Goal: Task Accomplishment & Management: Complete application form

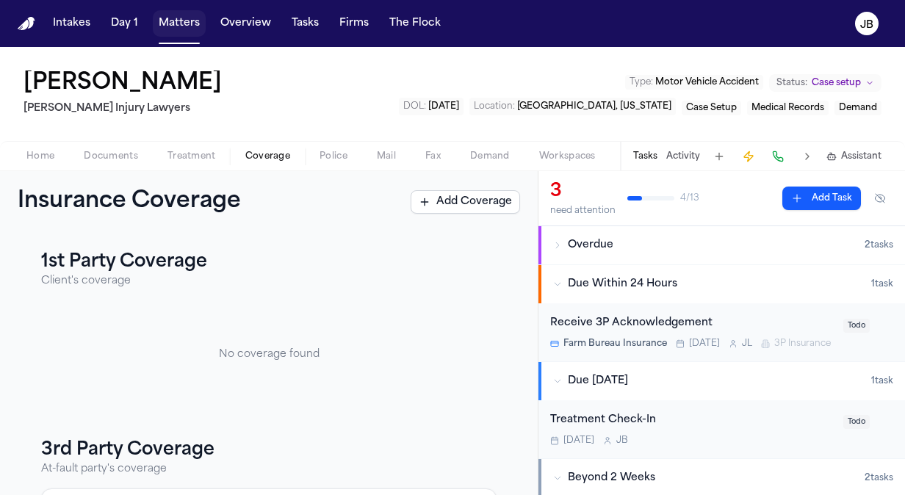
click at [173, 22] on button "Matters" at bounding box center [179, 23] width 53 height 26
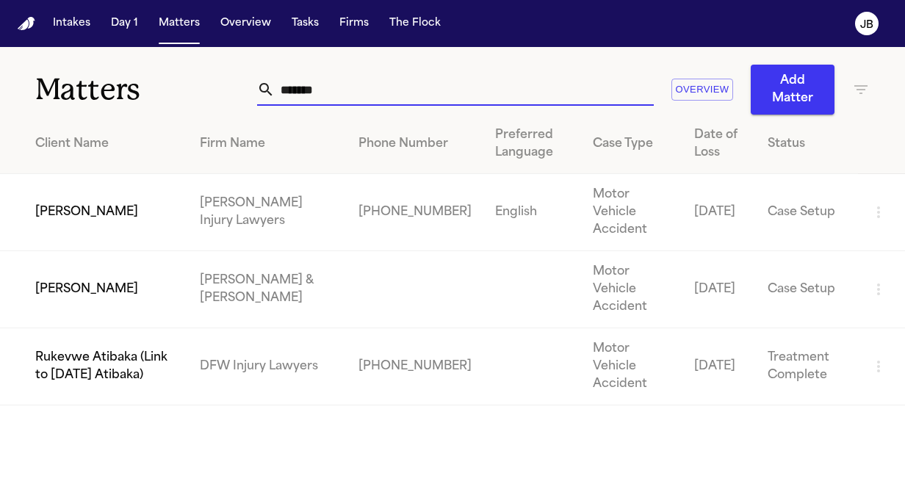
drag, startPoint x: 325, startPoint y: 84, endPoint x: 95, endPoint y: 92, distance: 229.9
click at [95, 114] on div "Matters ******* Overview Add Matter" at bounding box center [452, 81] width 905 height 68
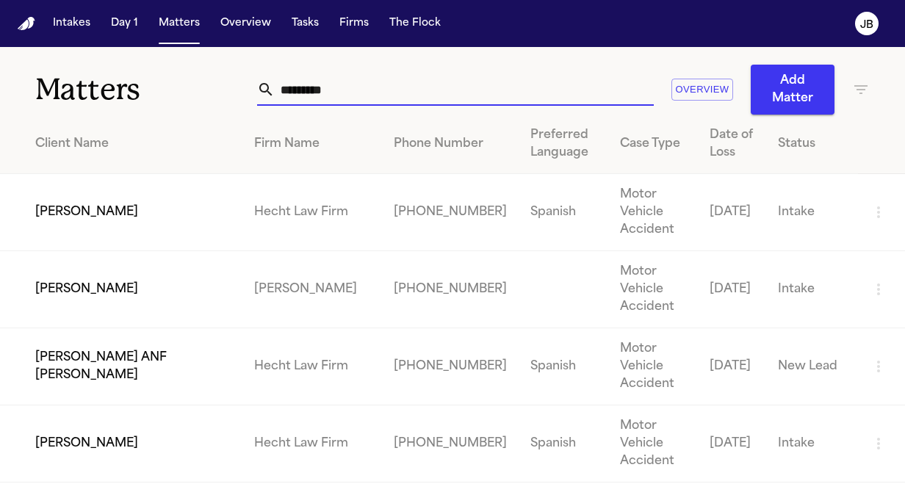
type input "*********"
click at [90, 201] on td "[PERSON_NAME]" at bounding box center [121, 212] width 242 height 77
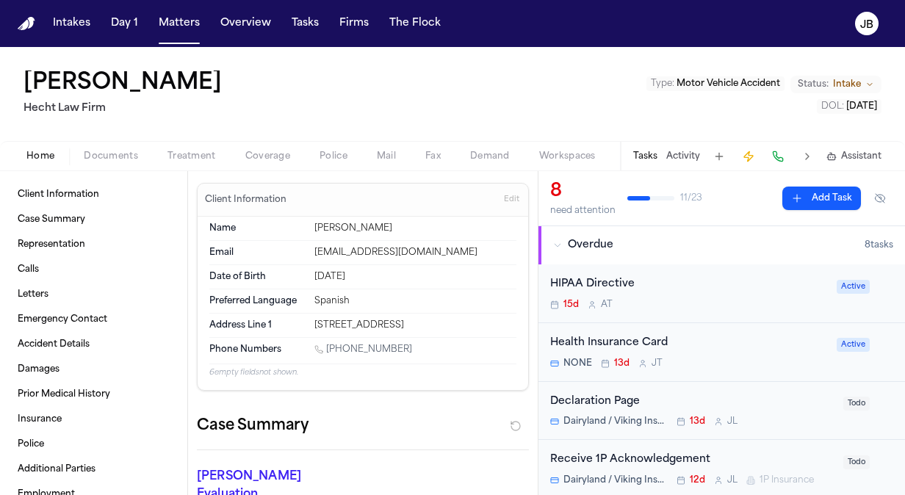
drag, startPoint x: 490, startPoint y: 322, endPoint x: 305, endPoint y: 320, distance: 185.0
click at [305, 320] on div "Address Line [GEOGRAPHIC_DATA][STREET_ADDRESS]" at bounding box center [362, 325] width 307 height 23
copy div "[STREET_ADDRESS]"
click at [167, 13] on button "Matters" at bounding box center [179, 23] width 53 height 26
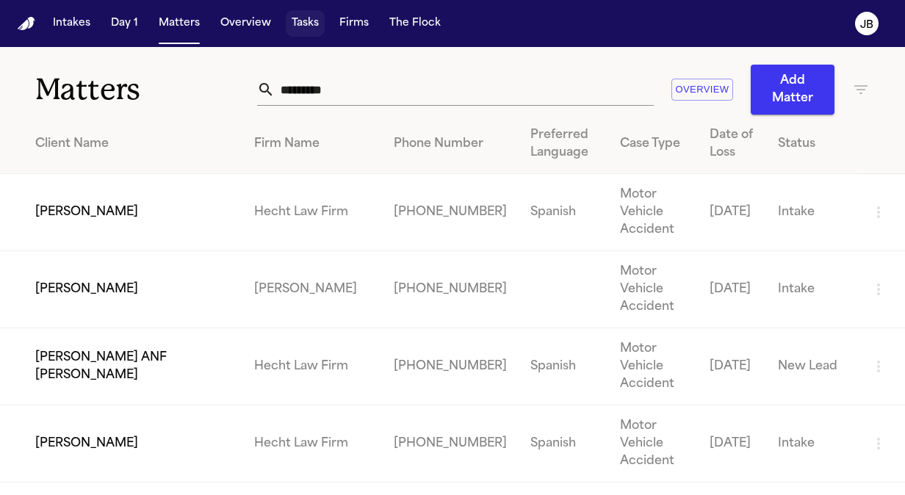
click at [291, 18] on button "Tasks" at bounding box center [305, 23] width 39 height 26
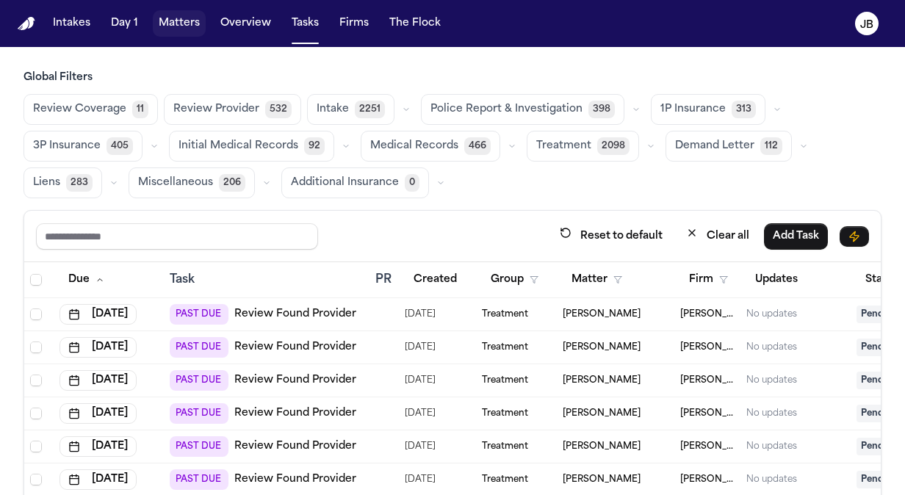
click at [176, 35] on button "Matters" at bounding box center [179, 23] width 53 height 26
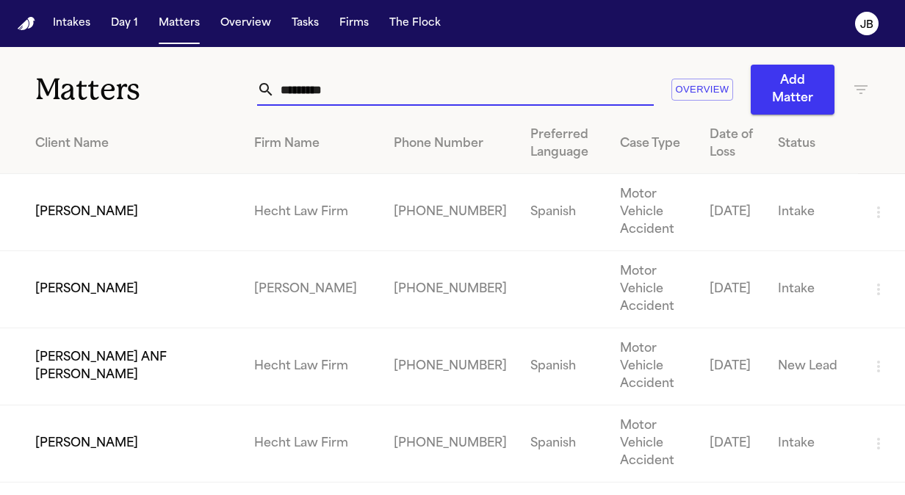
drag, startPoint x: 375, startPoint y: 76, endPoint x: 194, endPoint y: 84, distance: 181.5
click at [194, 84] on div "Matters ********* Overview Add Matter" at bounding box center [452, 81] width 905 height 68
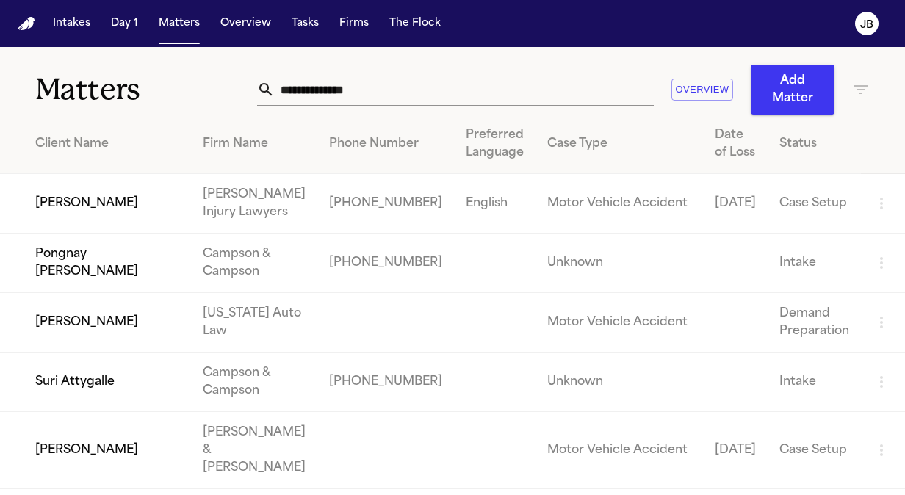
click at [852, 87] on icon "button" at bounding box center [861, 90] width 18 height 18
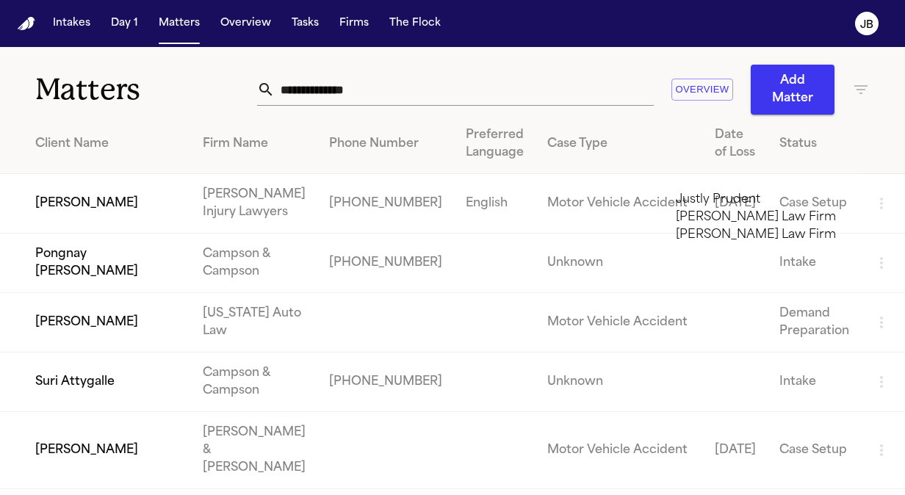
type input "***"
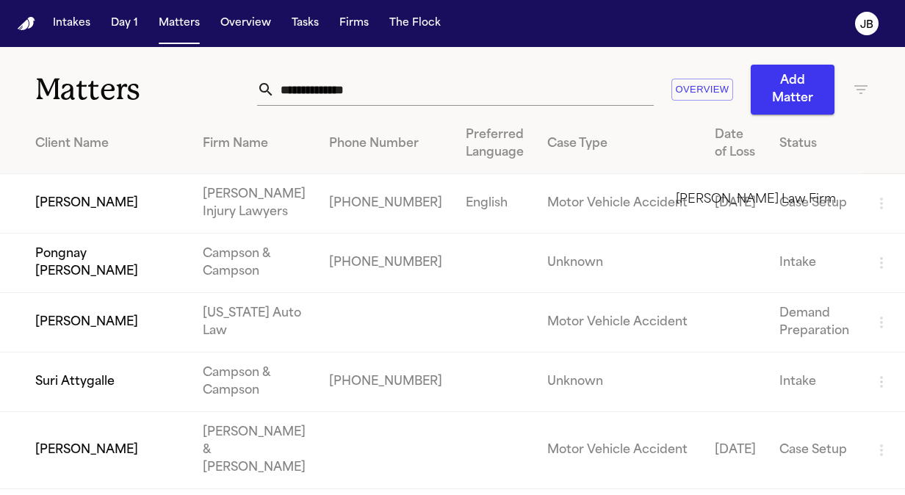
click at [738, 200] on li "[PERSON_NAME] Law Firm" at bounding box center [779, 200] width 209 height 18
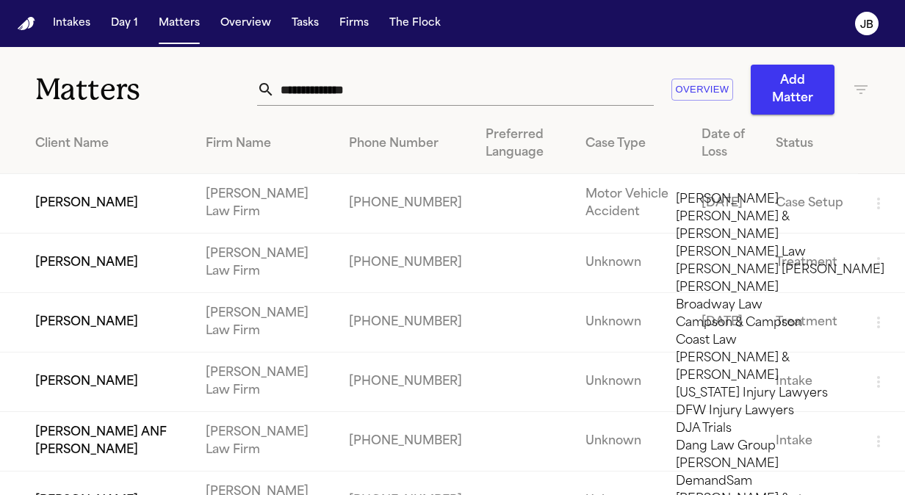
scroll to position [1059, 0]
click at [0, 122] on html "Intakes Day 1 Matters Overview Tasks Firms The [PERSON_NAME] Matters Overview A…" at bounding box center [452, 339] width 905 height 678
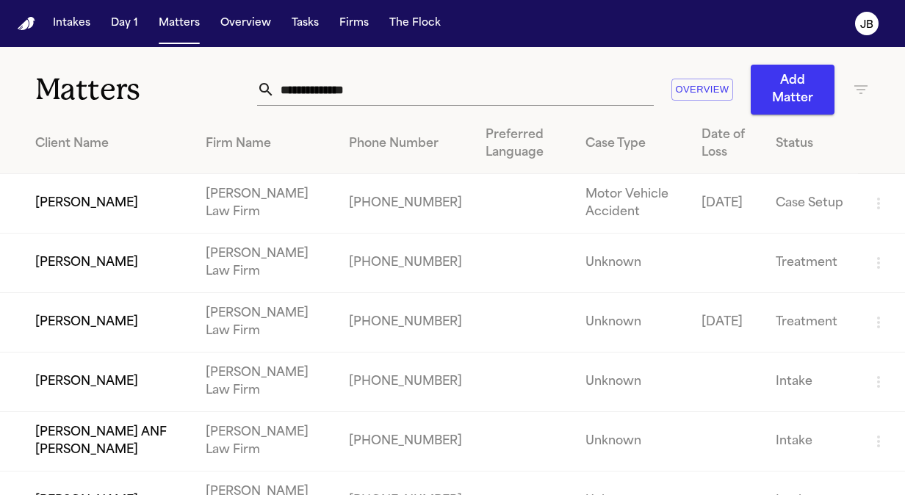
drag, startPoint x: 15, startPoint y: 175, endPoint x: 125, endPoint y: 381, distance: 233.9
click at [125, 494] on div at bounding box center [452, 495] width 905 height 0
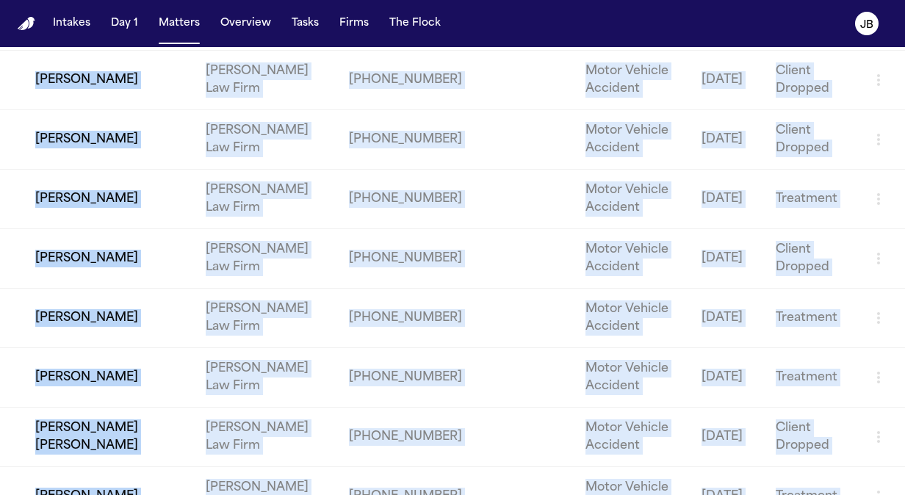
scroll to position [3291, 0]
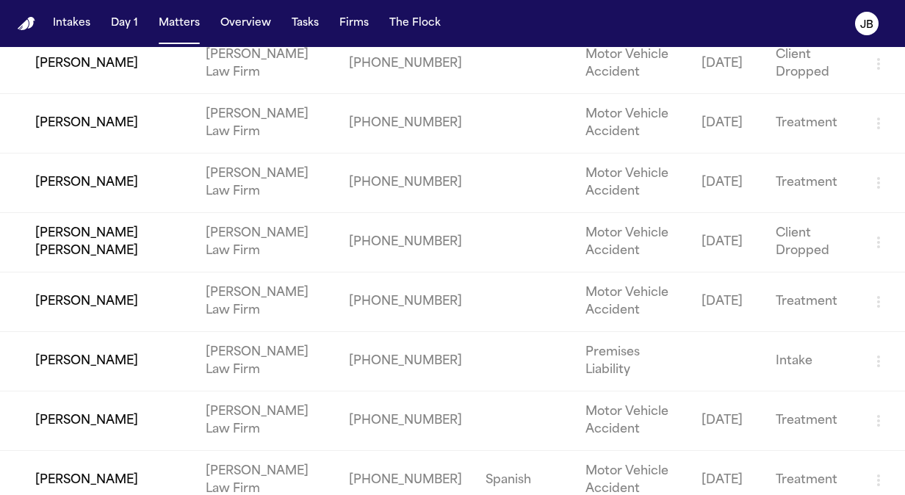
drag, startPoint x: 31, startPoint y: 186, endPoint x: 932, endPoint y: 505, distance: 956.5
copy div "Matters Overview Add Matter"
click at [184, 19] on button "Matters" at bounding box center [179, 23] width 53 height 26
click at [175, 31] on button "Matters" at bounding box center [179, 23] width 53 height 26
click at [164, 13] on button "Matters" at bounding box center [179, 23] width 53 height 26
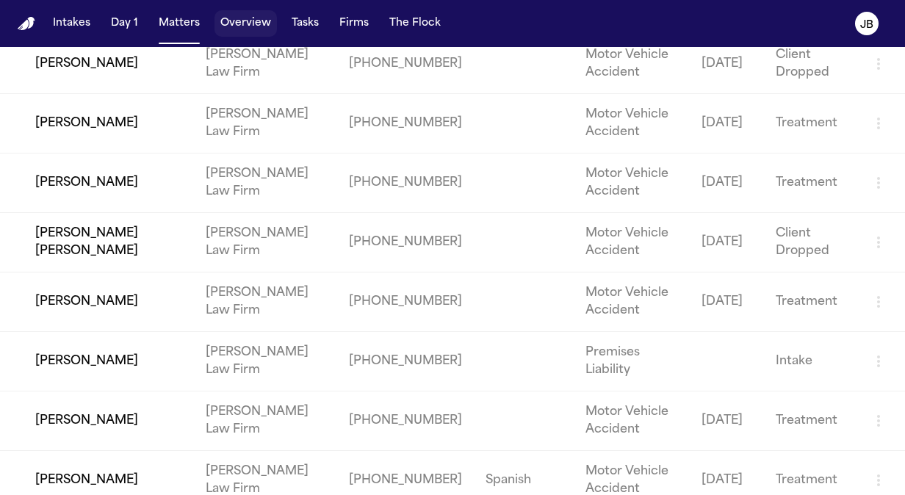
click at [256, 23] on button "Overview" at bounding box center [245, 23] width 62 height 26
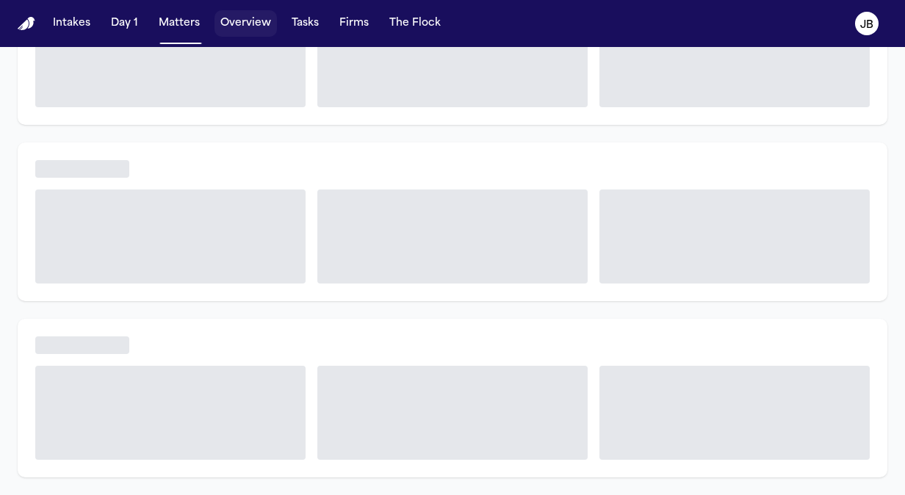
scroll to position [217, 0]
click at [198, 21] on button "Matters" at bounding box center [179, 23] width 53 height 26
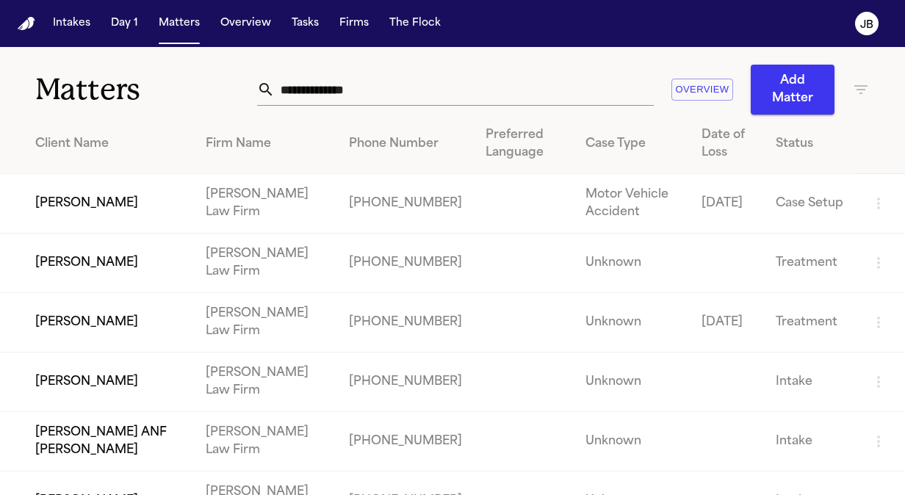
click at [363, 89] on input "text" at bounding box center [464, 89] width 379 height 32
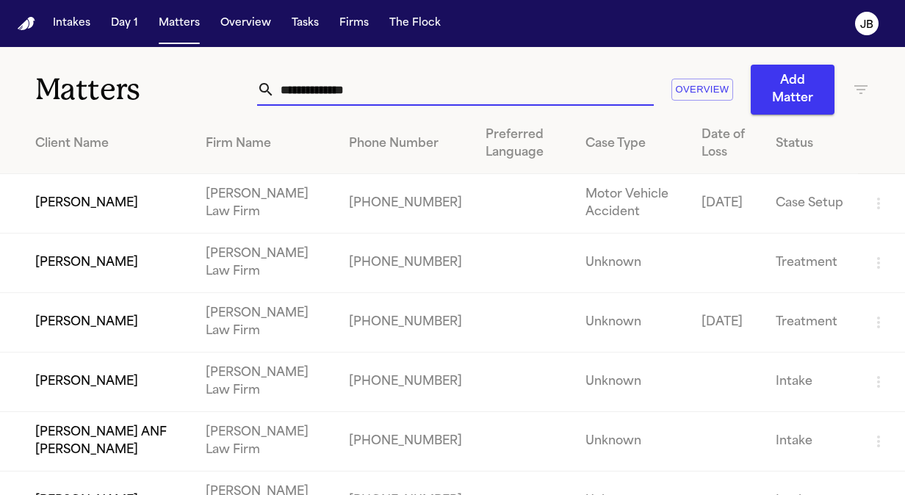
paste input "**********"
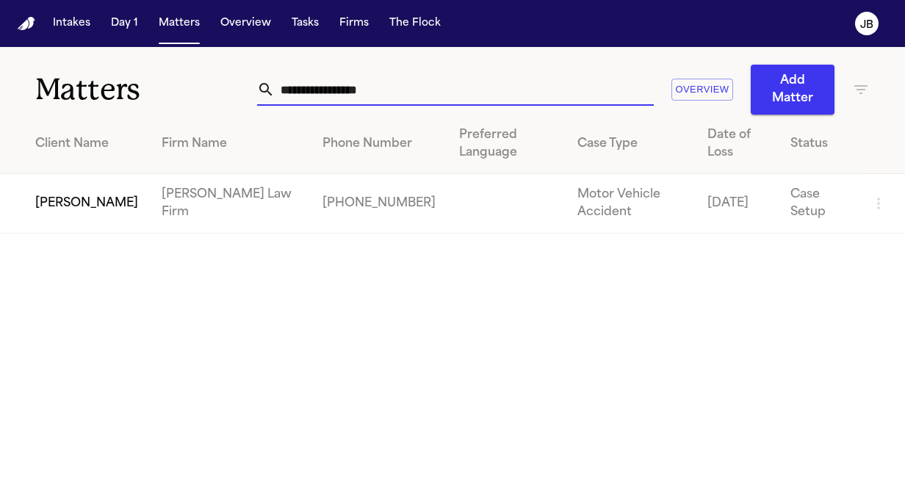
type input "**********"
click at [73, 184] on td "[PERSON_NAME]" at bounding box center [75, 203] width 150 height 59
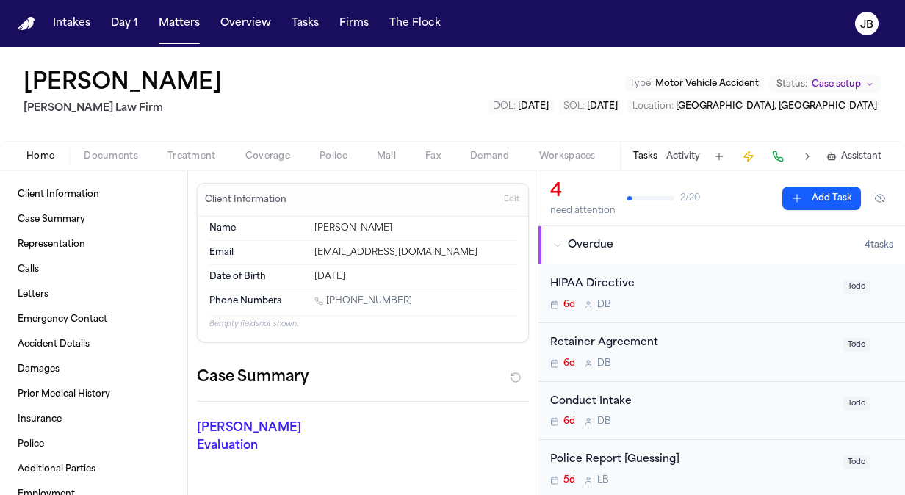
click at [111, 151] on span "Documents" at bounding box center [111, 157] width 54 height 12
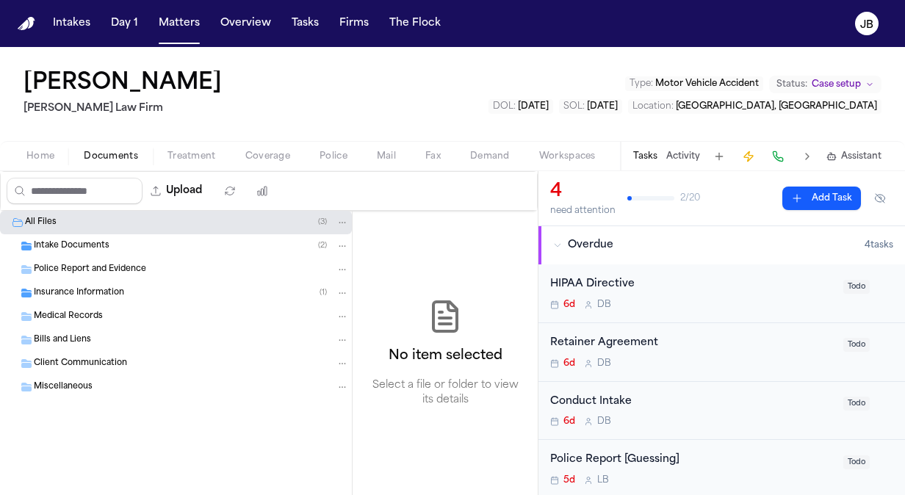
click at [91, 338] on div "Bills and Liens" at bounding box center [191, 339] width 315 height 13
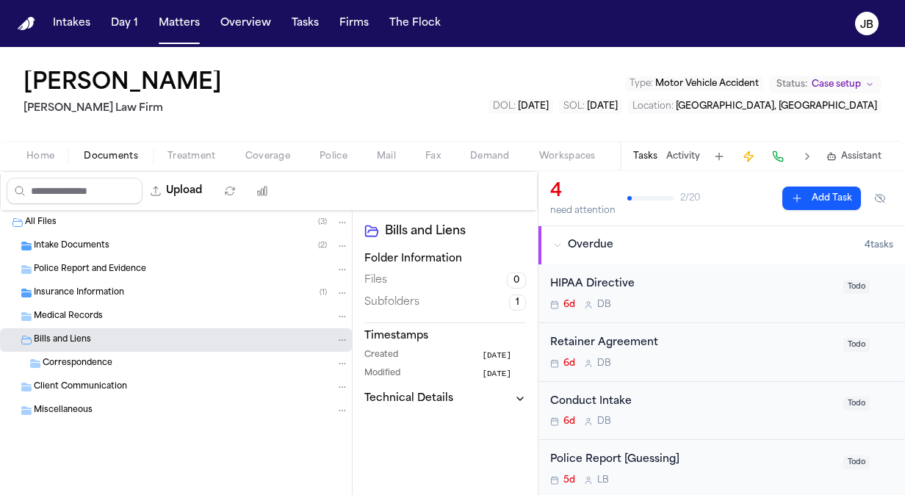
click at [31, 165] on div "Home Documents Treatment Coverage Police Mail Fax Demand Workspaces Artifacts T…" at bounding box center [452, 155] width 905 height 29
click at [44, 155] on span "Home" at bounding box center [40, 157] width 28 height 12
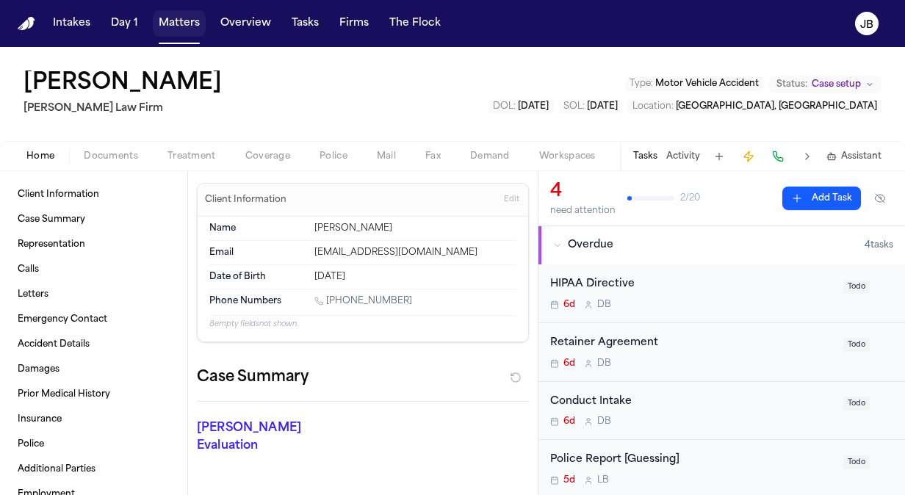
click at [188, 24] on button "Matters" at bounding box center [179, 23] width 53 height 26
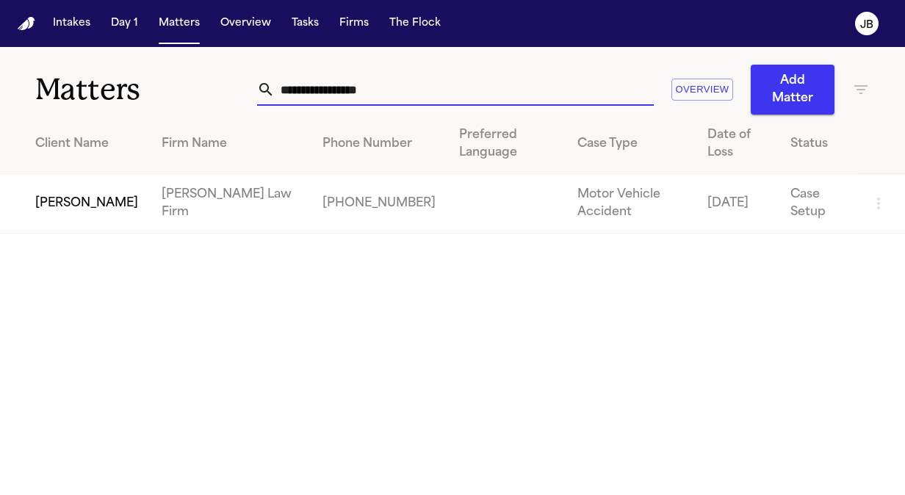
drag, startPoint x: 383, startPoint y: 88, endPoint x: 236, endPoint y: 90, distance: 147.6
click at [236, 90] on div "**********" at bounding box center [452, 81] width 905 height 68
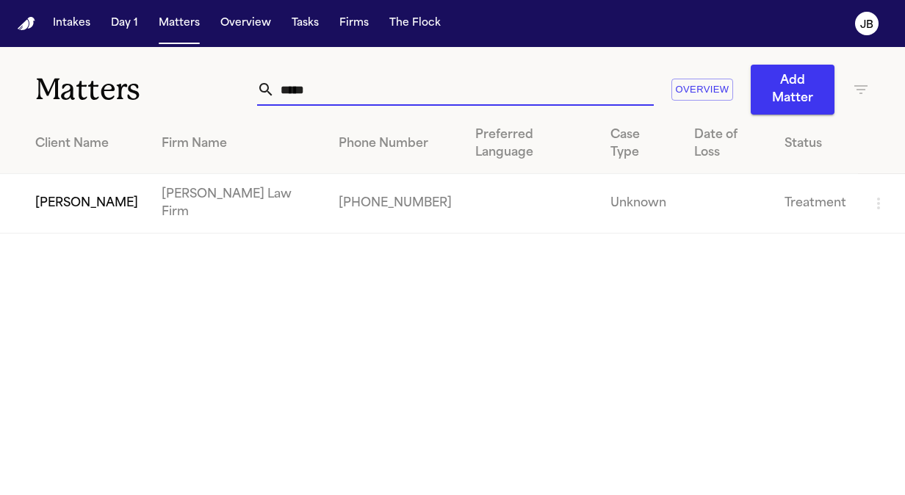
type input "*****"
click at [134, 174] on td "[PERSON_NAME]" at bounding box center [75, 203] width 150 height 59
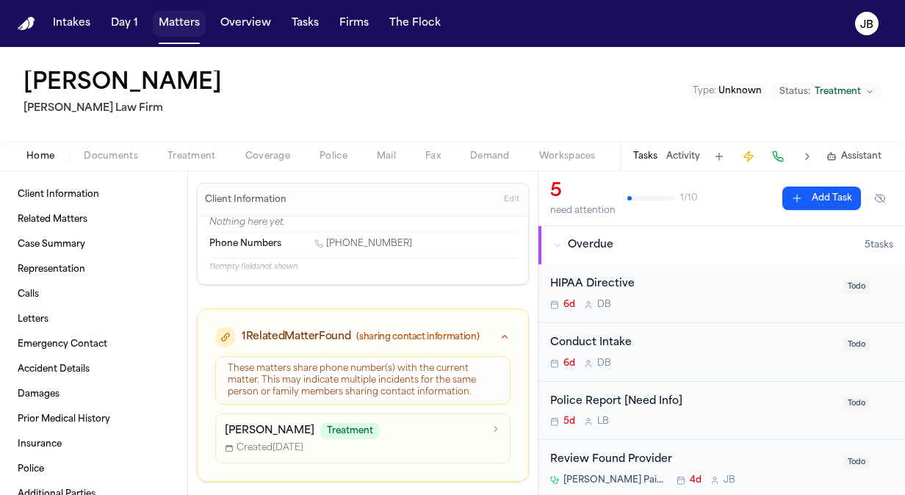
click at [175, 35] on button "Matters" at bounding box center [179, 23] width 53 height 26
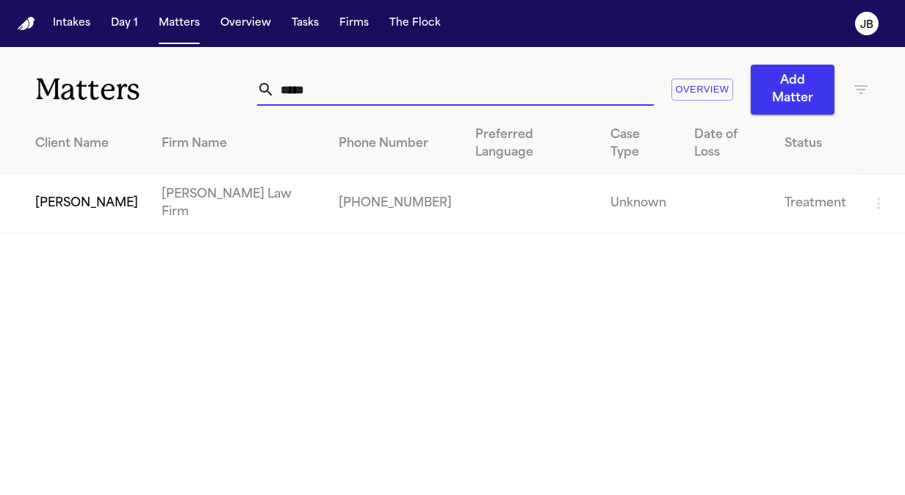
drag, startPoint x: 329, startPoint y: 90, endPoint x: 228, endPoint y: 79, distance: 101.1
click at [228, 79] on div "Matters ***** Overview Add Matter" at bounding box center [452, 81] width 905 height 68
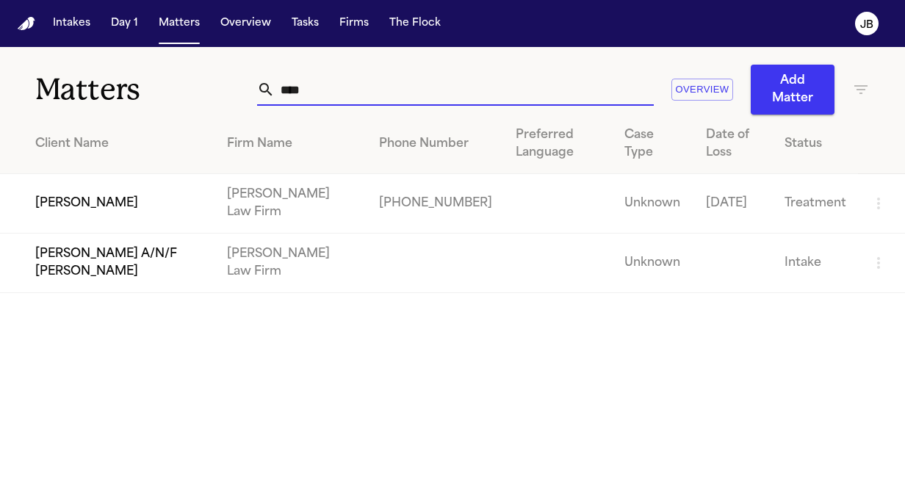
type input "****"
click at [106, 195] on td "[PERSON_NAME]" at bounding box center [107, 203] width 215 height 59
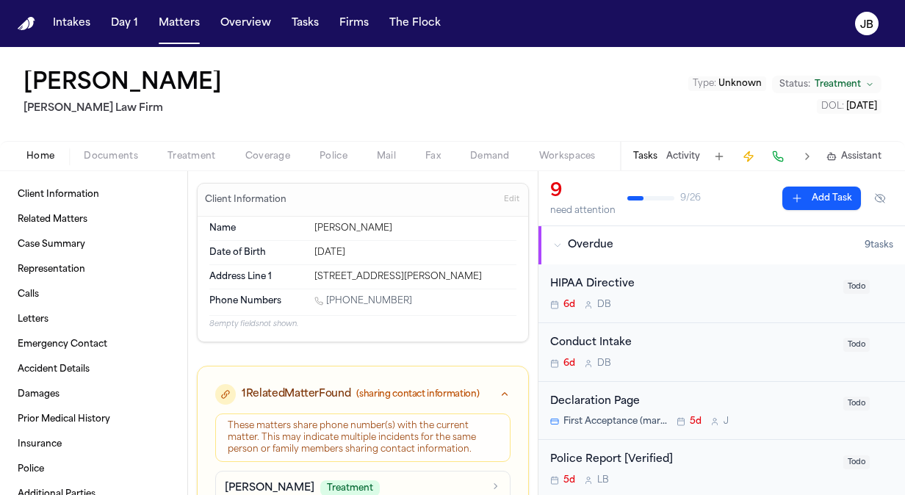
click at [115, 148] on button "Documents" at bounding box center [111, 157] width 84 height 18
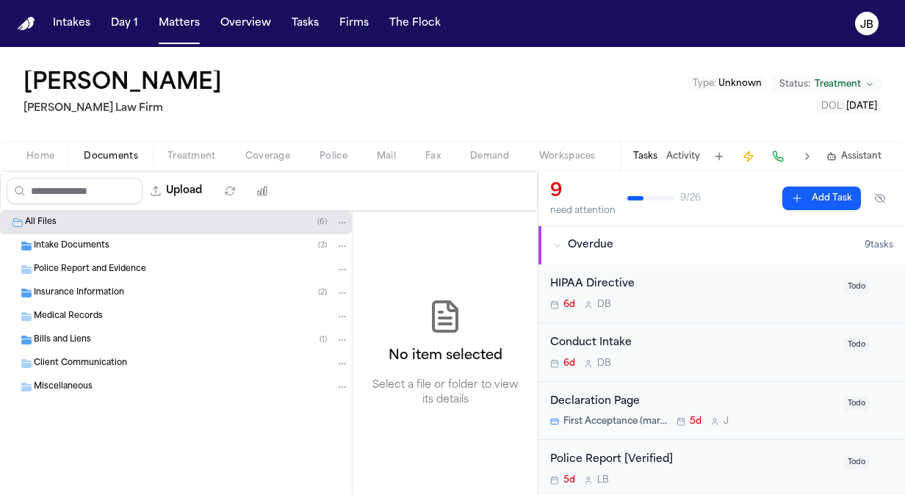
click at [79, 270] on span "Police Report and Evidence" at bounding box center [90, 270] width 112 height 12
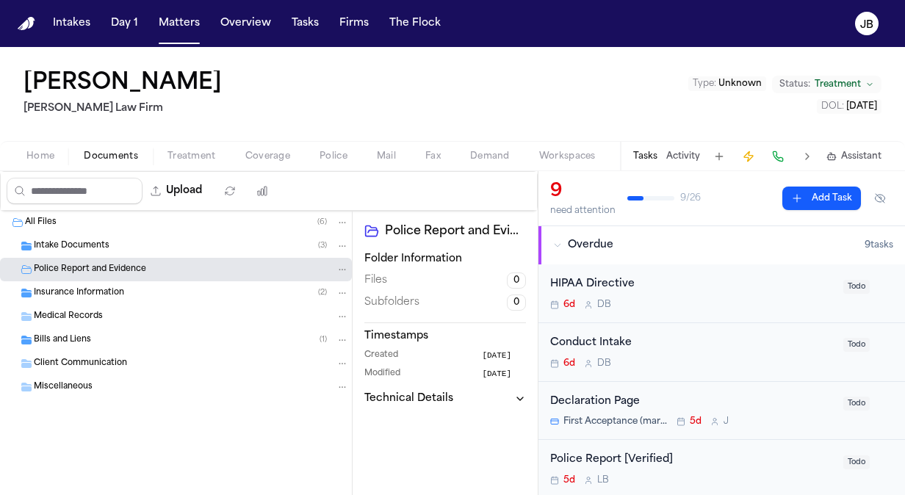
click at [686, 155] on button "Activity" at bounding box center [683, 157] width 34 height 12
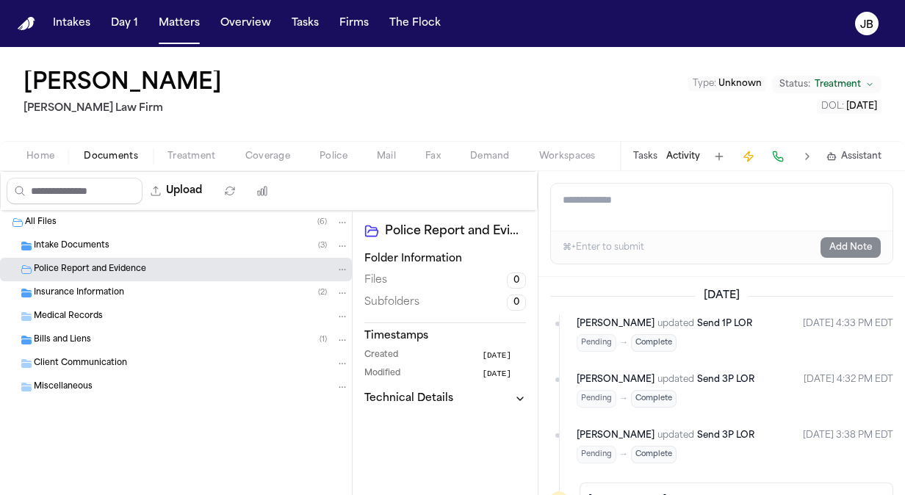
click at [25, 153] on button "Home" at bounding box center [40, 157] width 57 height 18
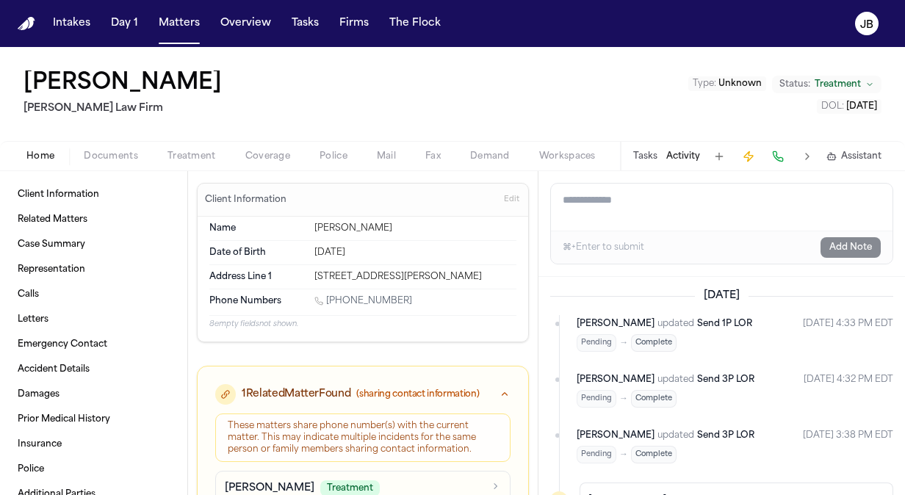
click at [96, 160] on span "Documents" at bounding box center [111, 157] width 54 height 12
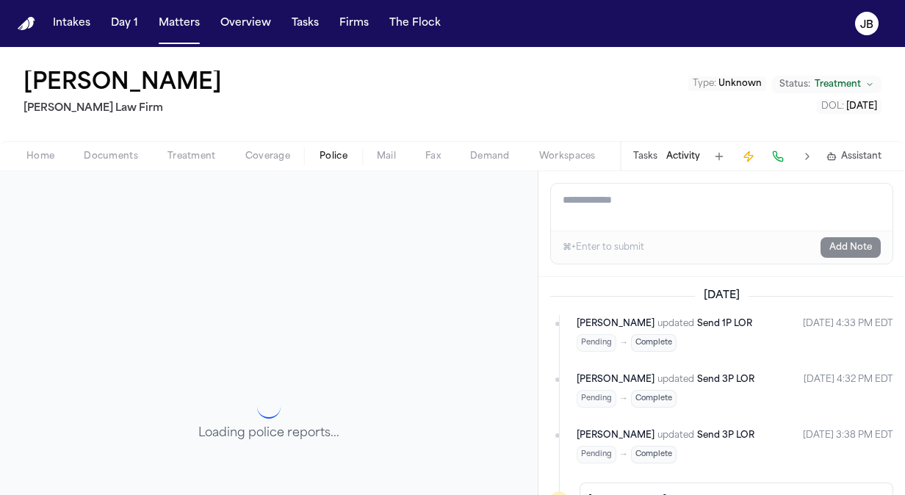
click at [312, 156] on button "Police" at bounding box center [333, 157] width 57 height 18
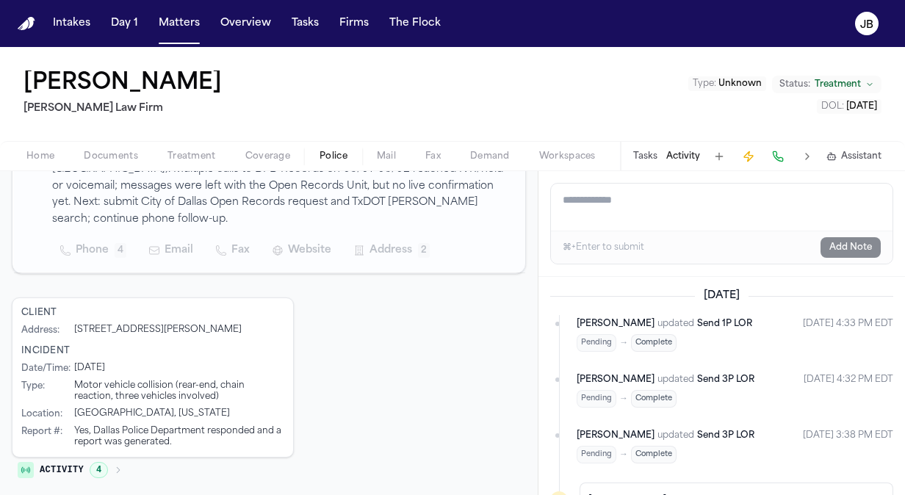
scroll to position [412, 0]
click at [181, 32] on button "Matters" at bounding box center [179, 23] width 53 height 26
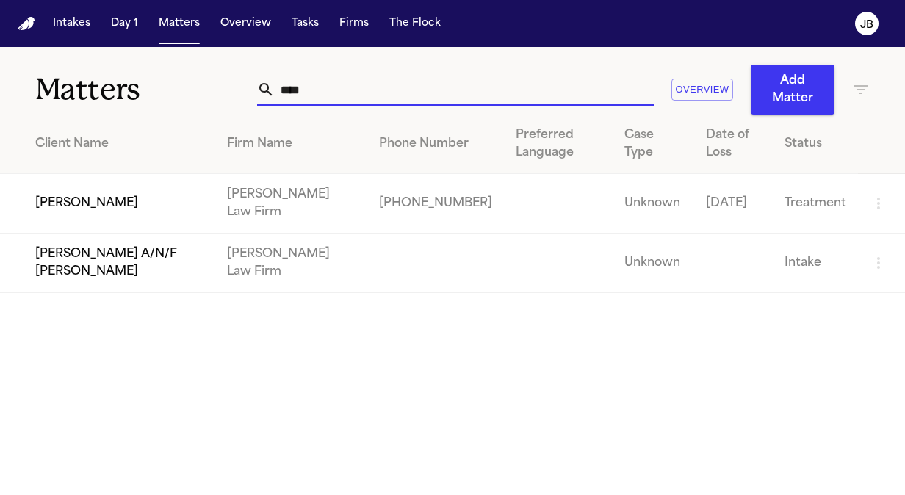
drag, startPoint x: 327, startPoint y: 96, endPoint x: 181, endPoint y: 85, distance: 147.3
click at [181, 85] on div "Matters **** Overview Add Matter" at bounding box center [452, 81] width 905 height 68
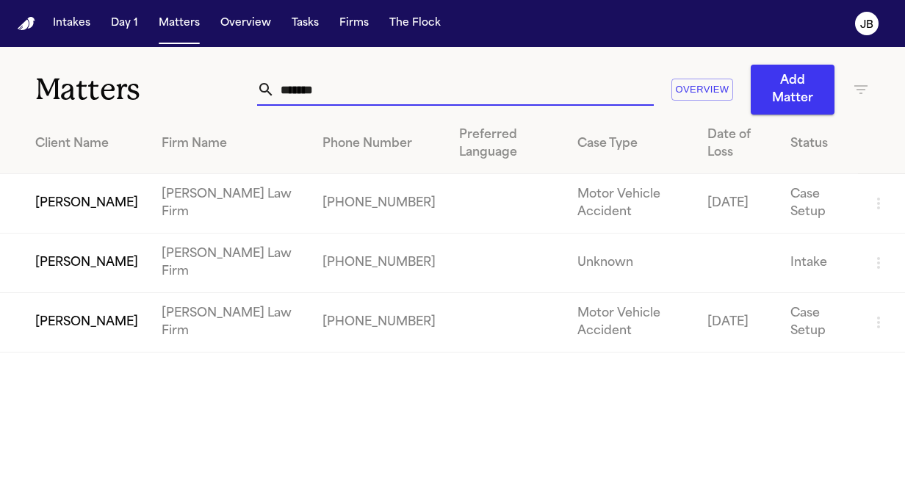
type input "******"
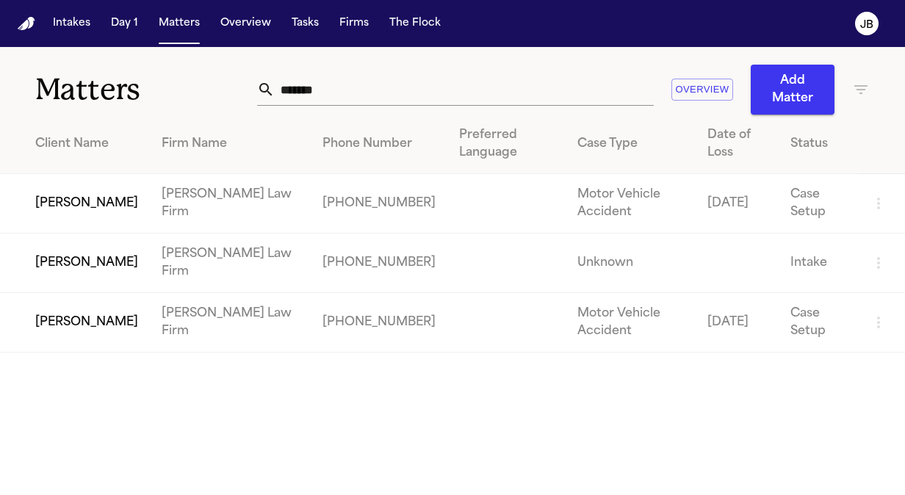
click at [123, 315] on td "[PERSON_NAME]" at bounding box center [75, 322] width 150 height 59
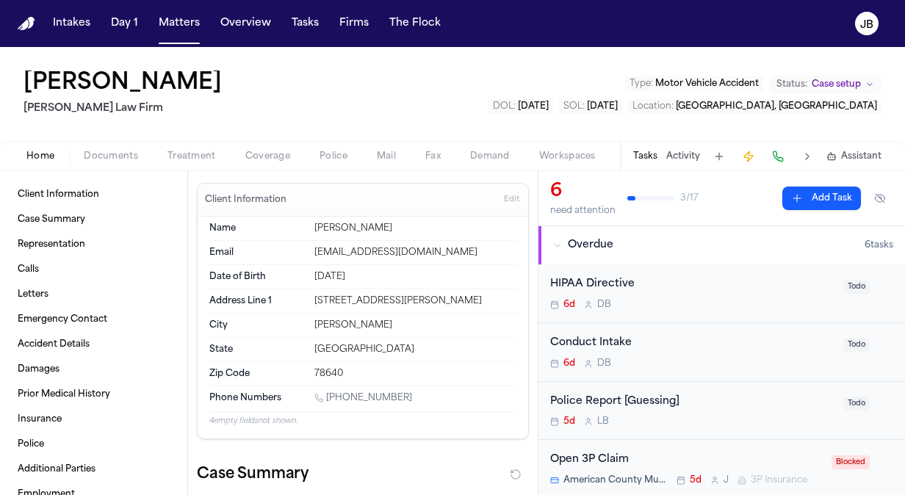
click at [87, 140] on div "[PERSON_NAME] [PERSON_NAME] Law Firm Type : Motor Vehicle Accident Status: Case…" at bounding box center [452, 94] width 905 height 94
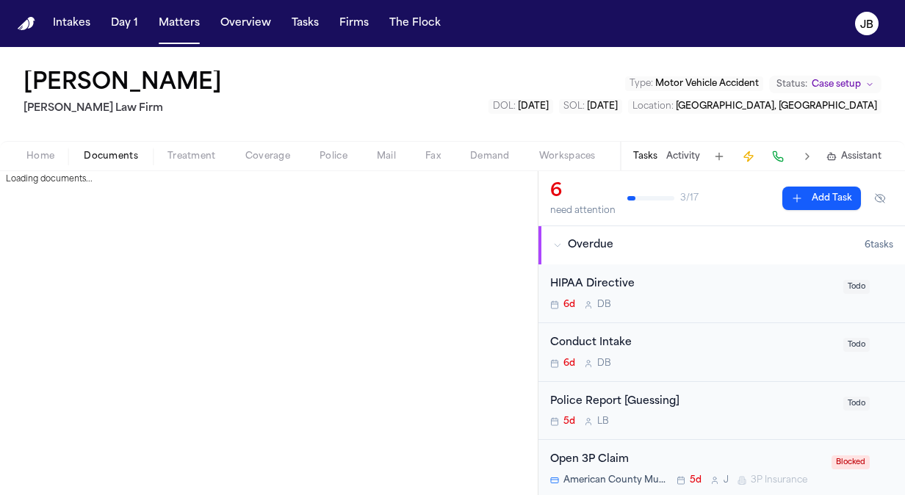
click at [106, 162] on span "Documents" at bounding box center [111, 157] width 54 height 12
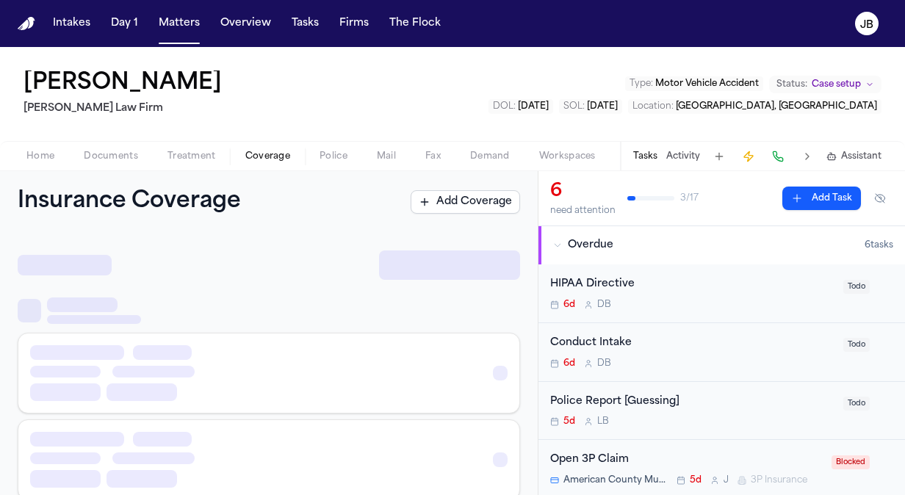
click at [264, 157] on span "Coverage" at bounding box center [267, 157] width 45 height 12
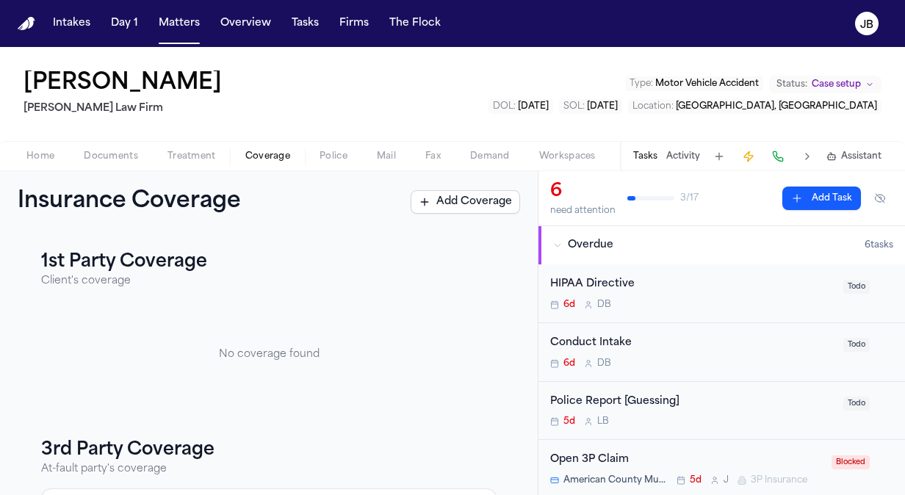
click at [336, 148] on button "Police" at bounding box center [333, 157] width 57 height 18
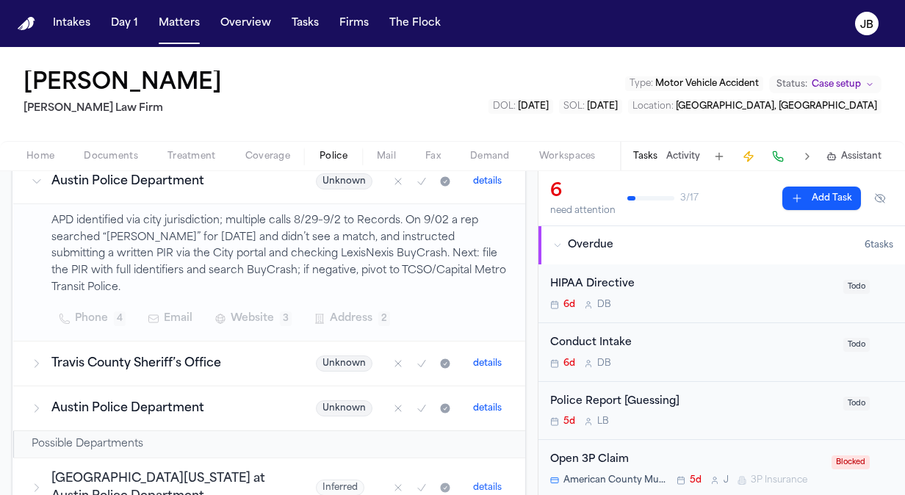
scroll to position [357, 0]
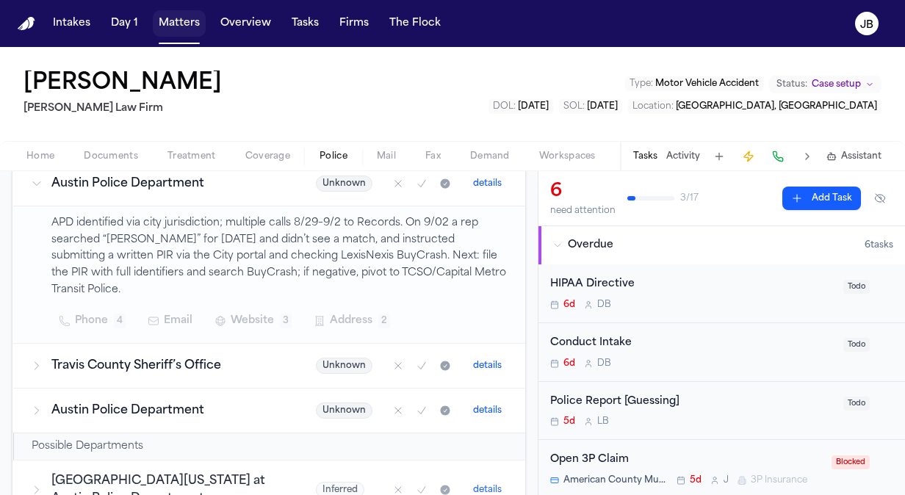
click at [164, 32] on button "Matters" at bounding box center [179, 23] width 53 height 26
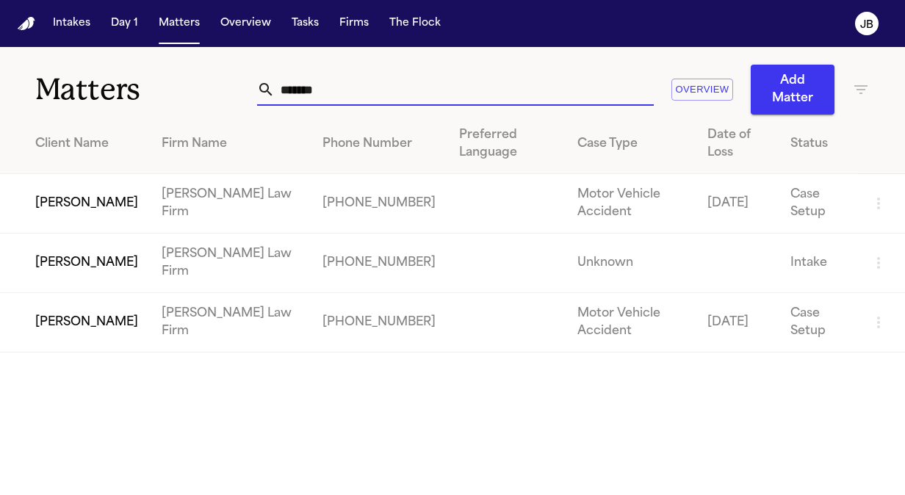
drag, startPoint x: 338, startPoint y: 85, endPoint x: 175, endPoint y: 98, distance: 164.2
click at [175, 98] on div "Matters ****** Overview Add Matter" at bounding box center [452, 81] width 905 height 68
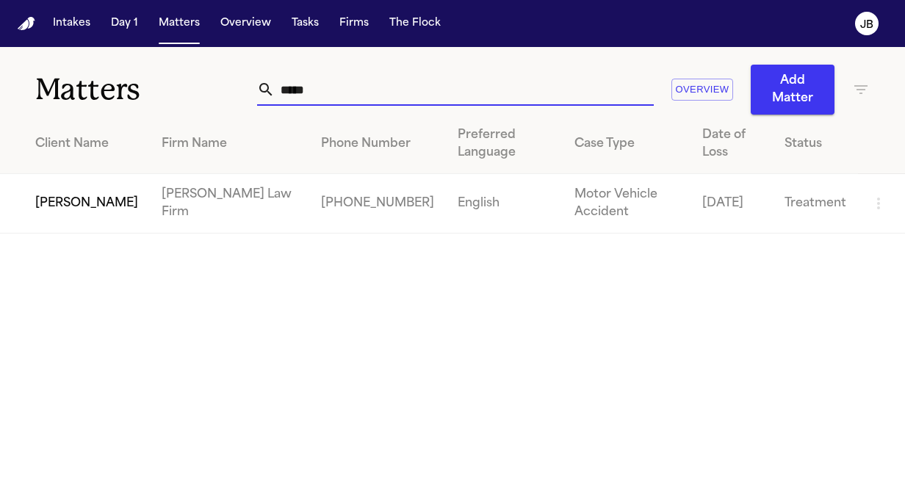
type input "*****"
click at [69, 203] on td "[PERSON_NAME]" at bounding box center [75, 203] width 150 height 59
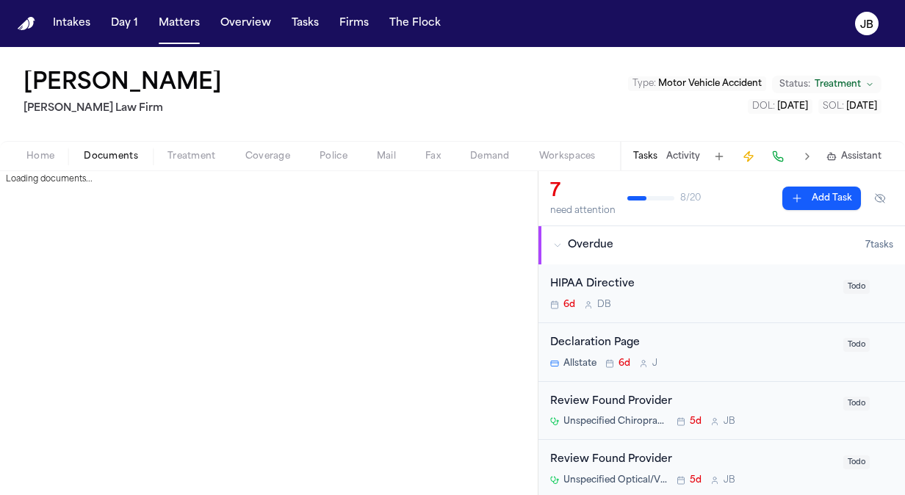
click at [125, 153] on span "Documents" at bounding box center [111, 157] width 54 height 12
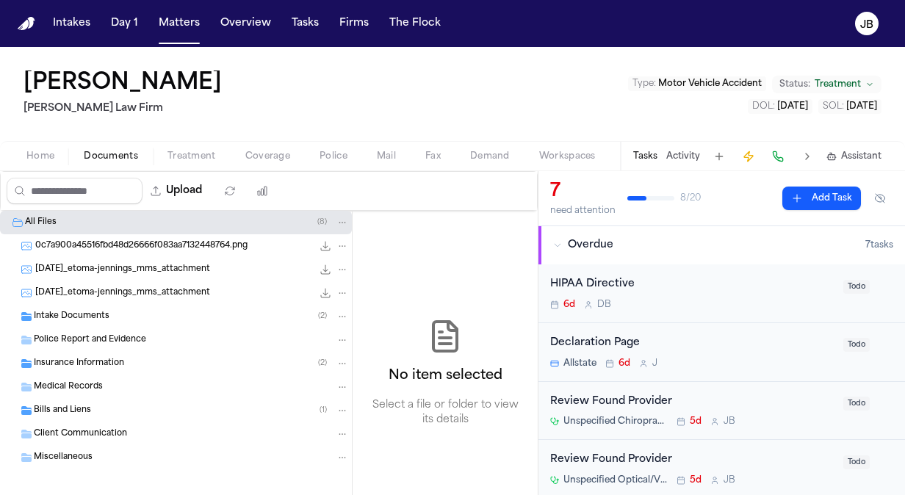
click at [84, 337] on span "Police Report and Evidence" at bounding box center [90, 340] width 112 height 12
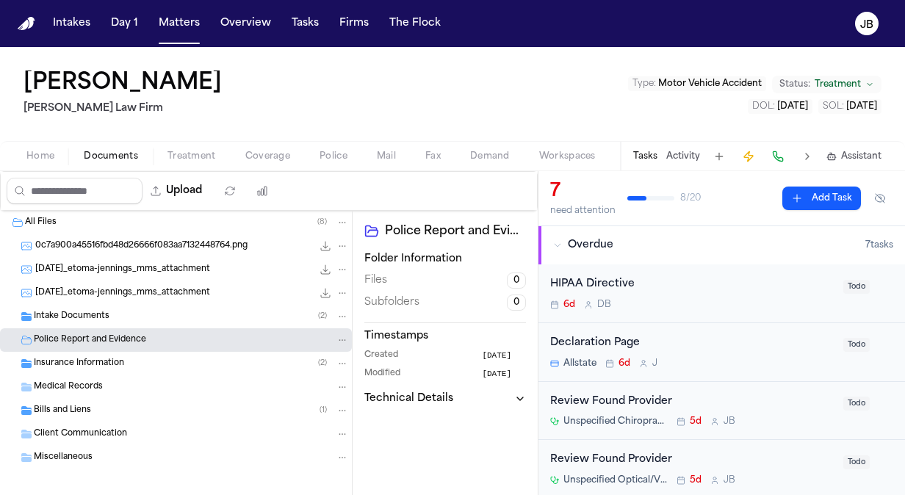
click at [684, 153] on button "Activity" at bounding box center [683, 157] width 34 height 12
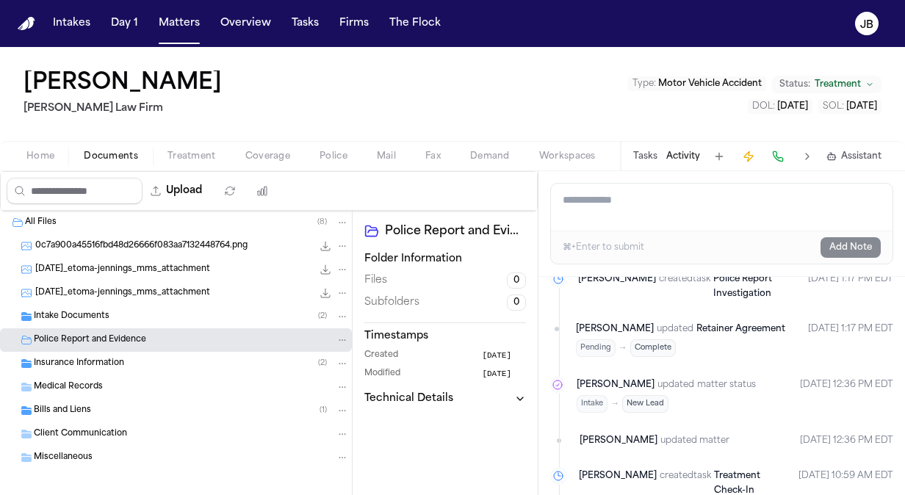
scroll to position [2240, 0]
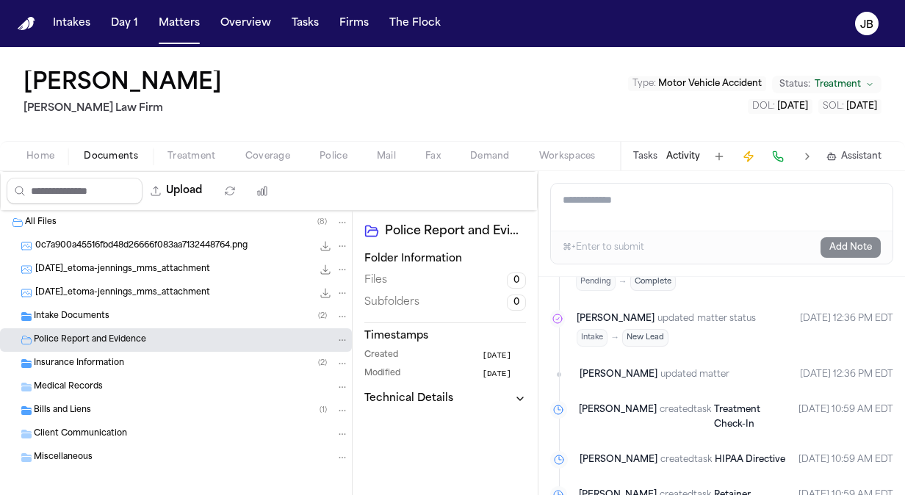
click at [44, 167] on div "Home Documents Treatment Coverage Police Mail Fax Demand Workspaces Artifacts T…" at bounding box center [452, 155] width 905 height 29
click at [44, 151] on span "Home" at bounding box center [40, 157] width 28 height 12
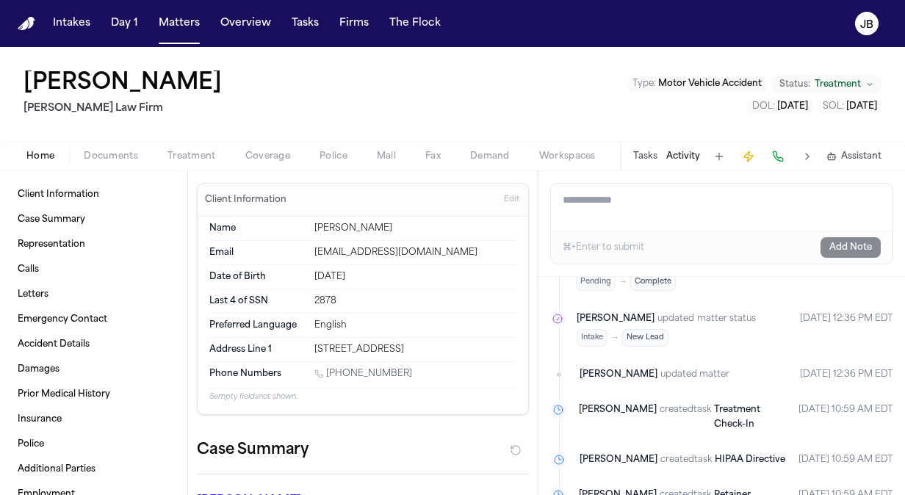
drag, startPoint x: 442, startPoint y: 347, endPoint x: 300, endPoint y: 349, distance: 142.5
click at [300, 349] on div "Address Line 1 [STREET_ADDRESS]" at bounding box center [362, 349] width 307 height 23
copy div "[STREET_ADDRESS]"
click at [119, 151] on span "Documents" at bounding box center [111, 157] width 54 height 12
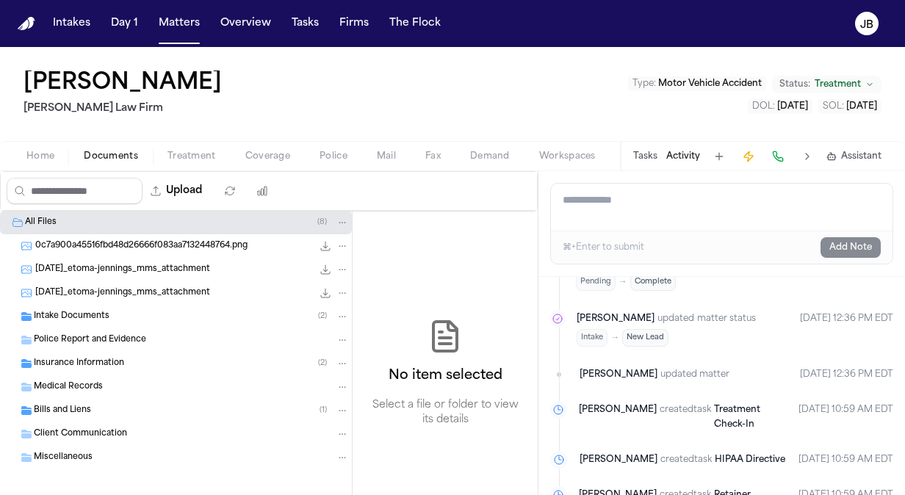
click at [116, 314] on div "Intake Documents ( 2 )" at bounding box center [191, 316] width 315 height 13
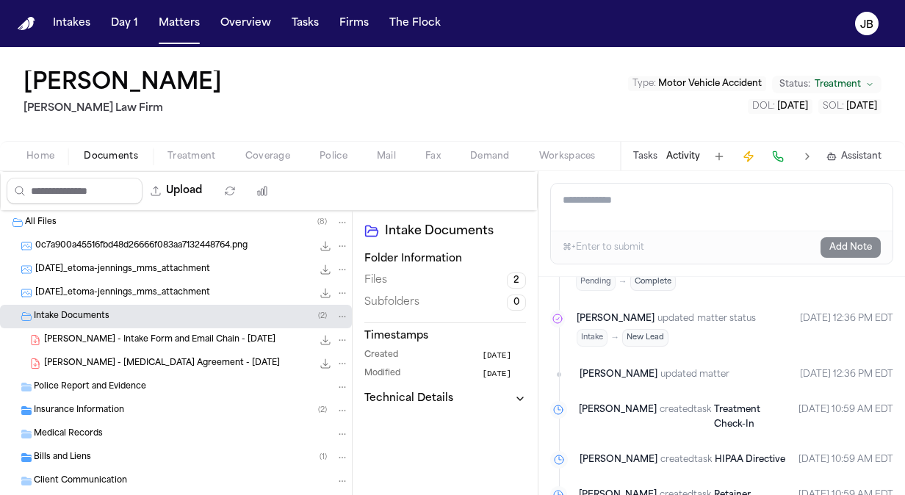
click at [209, 335] on span "[PERSON_NAME] - Intake Form and Email Chain - [DATE]" at bounding box center [159, 340] width 231 height 12
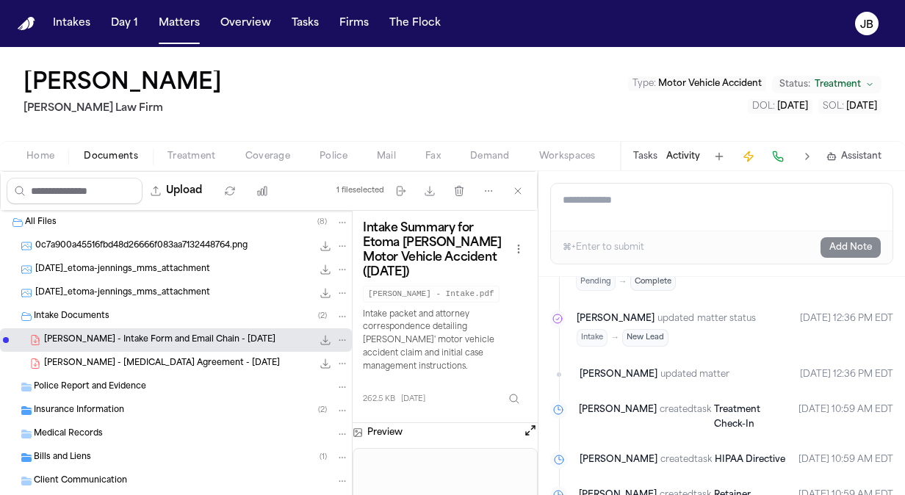
click at [529, 426] on button "Open preview" at bounding box center [530, 430] width 15 height 15
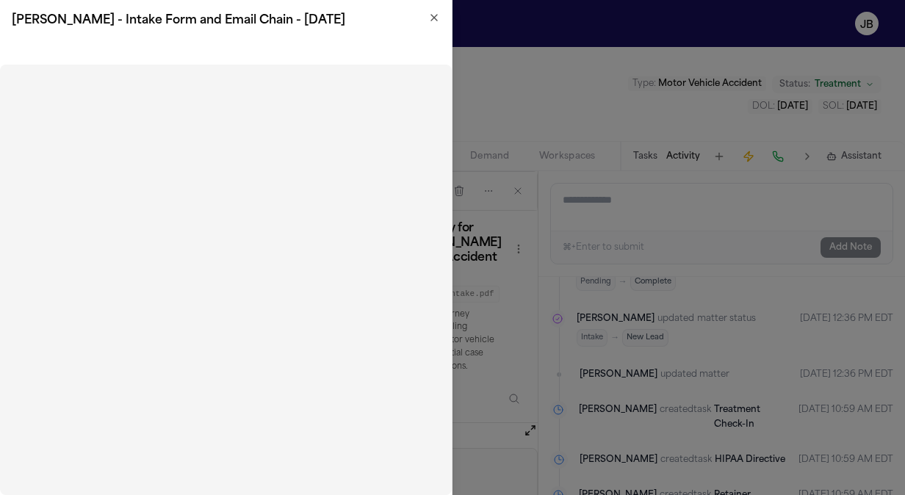
click at [432, 15] on icon "button" at bounding box center [434, 18] width 6 height 6
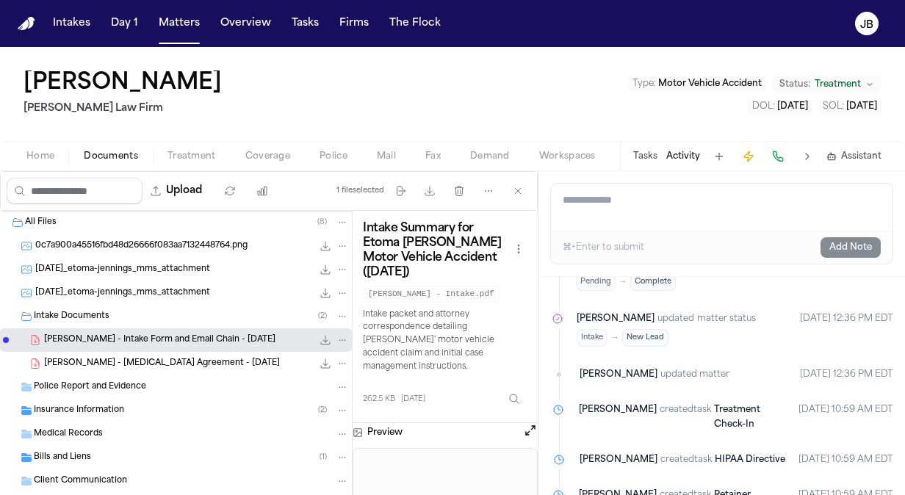
click at [92, 410] on span "Insurance Information" at bounding box center [79, 411] width 90 height 12
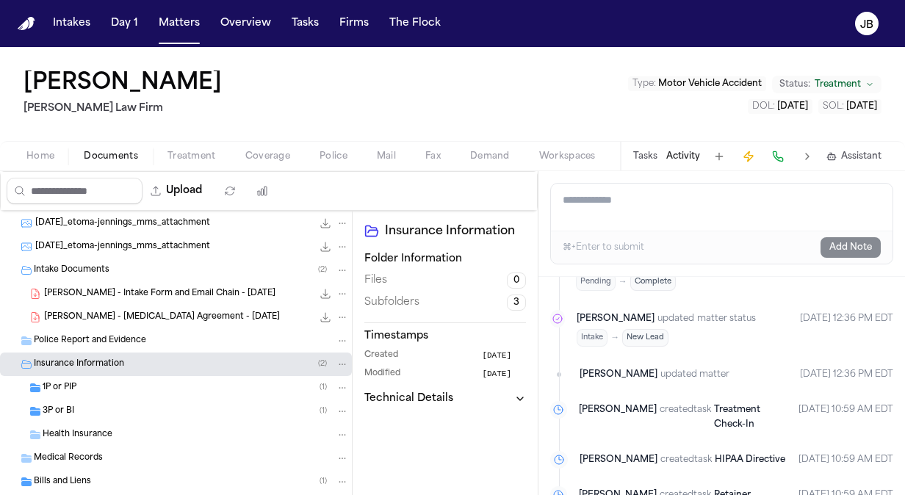
scroll to position [87, 0]
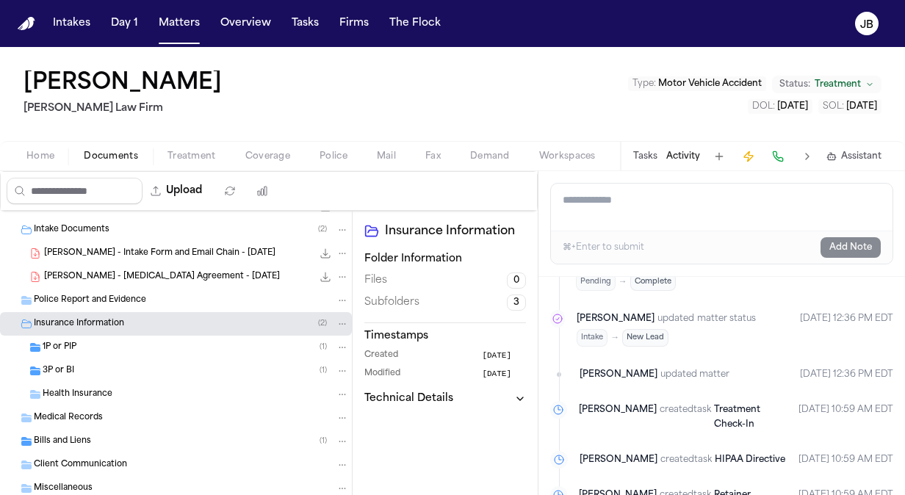
click at [84, 353] on div "1P or PIP ( 1 )" at bounding box center [176, 347] width 352 height 23
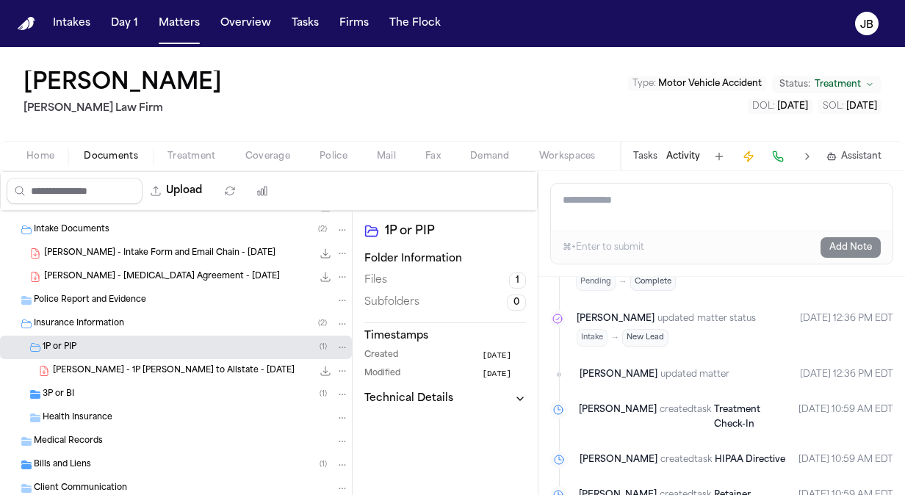
click at [78, 388] on div "3P or BI ( 1 )" at bounding box center [196, 394] width 306 height 13
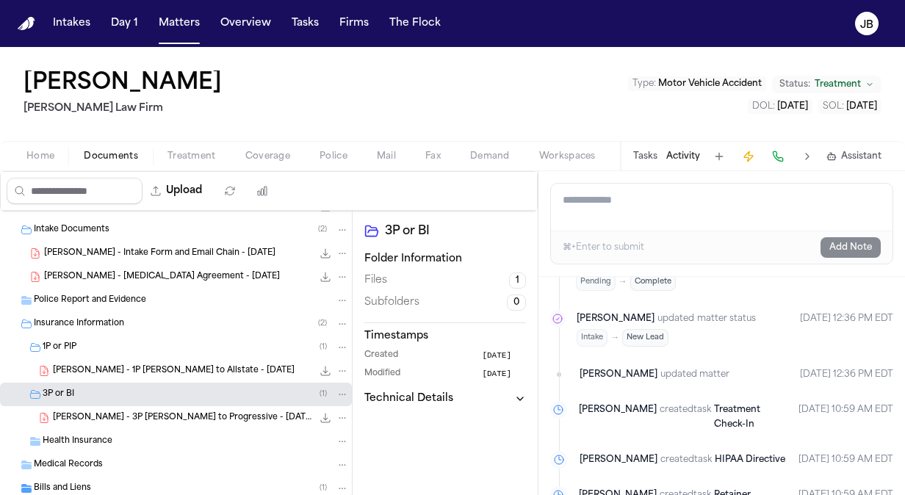
click at [188, 9] on nav "Intakes Day 1 Matters Overview Tasks Firms The [PERSON_NAME]" at bounding box center [452, 23] width 905 height 47
click at [185, 18] on button "Matters" at bounding box center [179, 23] width 53 height 26
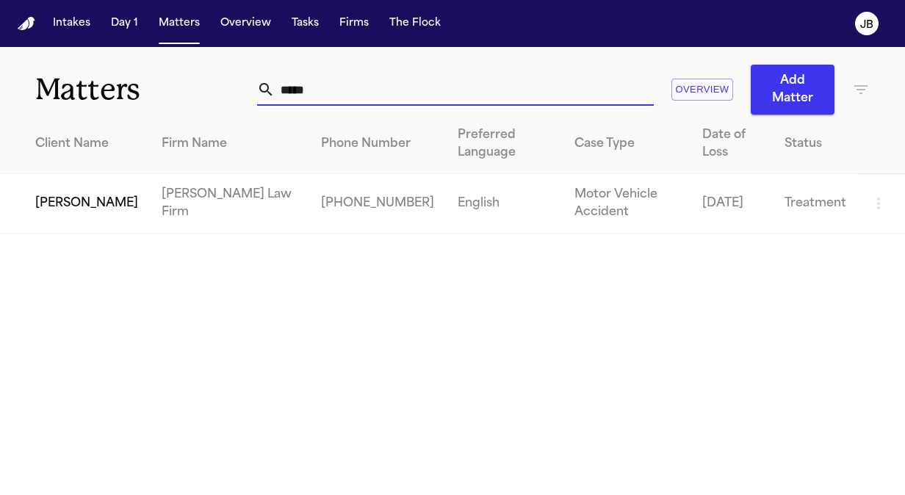
drag, startPoint x: 332, startPoint y: 95, endPoint x: 180, endPoint y: 79, distance: 152.8
click at [180, 79] on div "Matters ***** Overview Add Matter" at bounding box center [452, 81] width 905 height 68
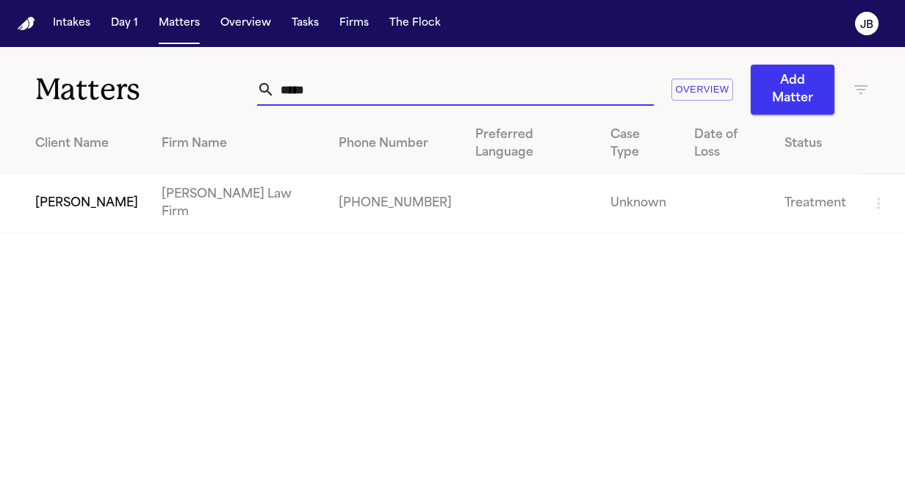
type input "*****"
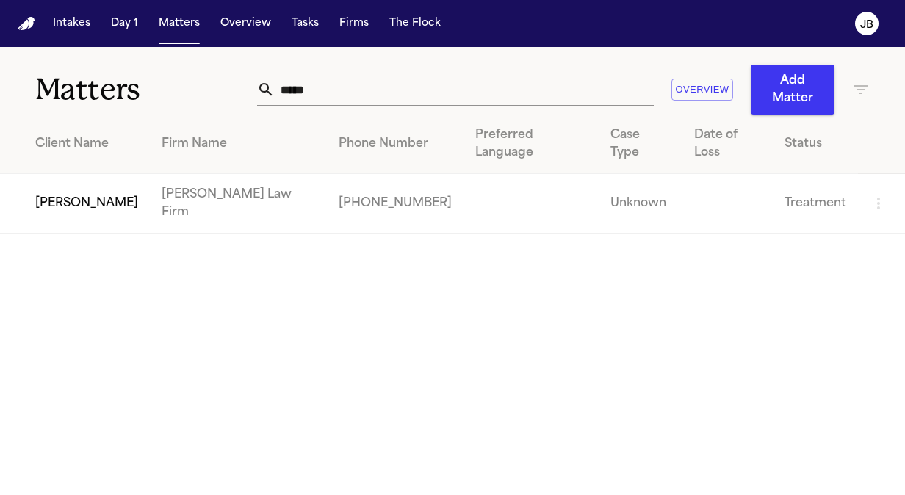
click at [100, 181] on td "[PERSON_NAME]" at bounding box center [75, 203] width 150 height 59
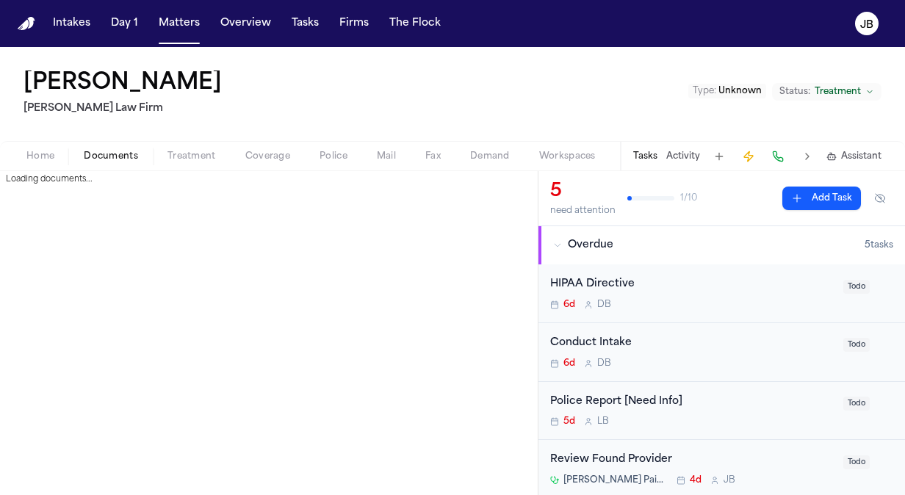
click at [122, 159] on span "Documents" at bounding box center [111, 157] width 54 height 12
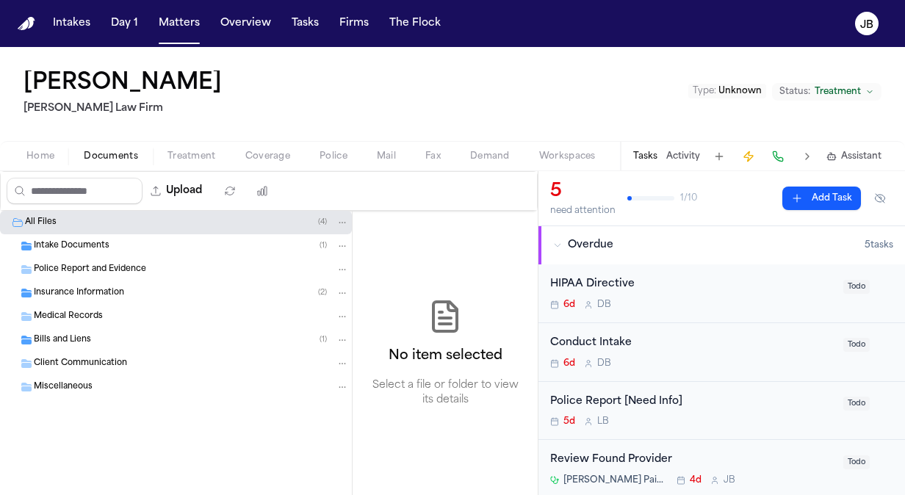
click at [95, 290] on span "Insurance Information" at bounding box center [79, 293] width 90 height 12
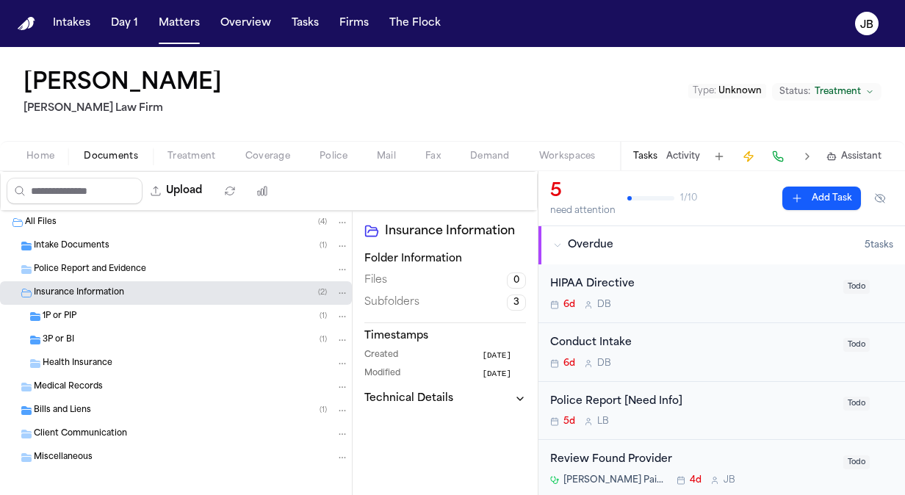
click at [91, 314] on div "1P or PIP ( 1 )" at bounding box center [196, 316] width 306 height 13
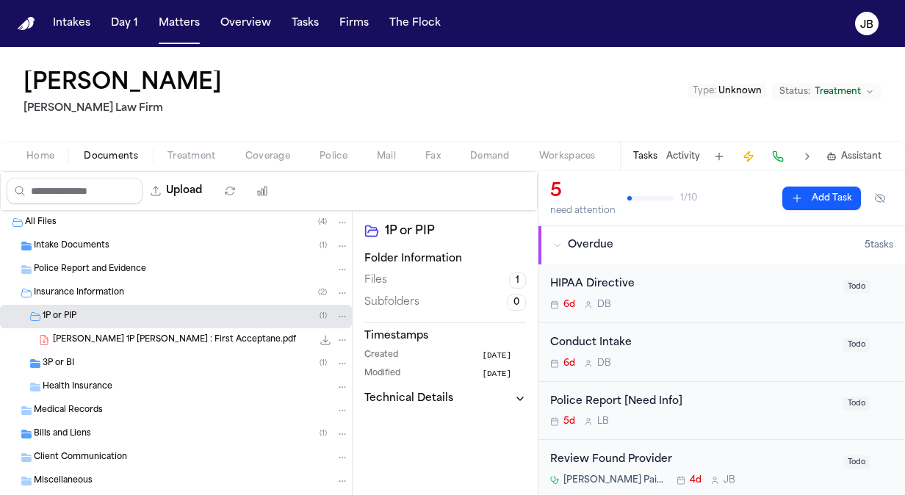
click at [77, 354] on div "3P or BI ( 1 )" at bounding box center [176, 363] width 352 height 23
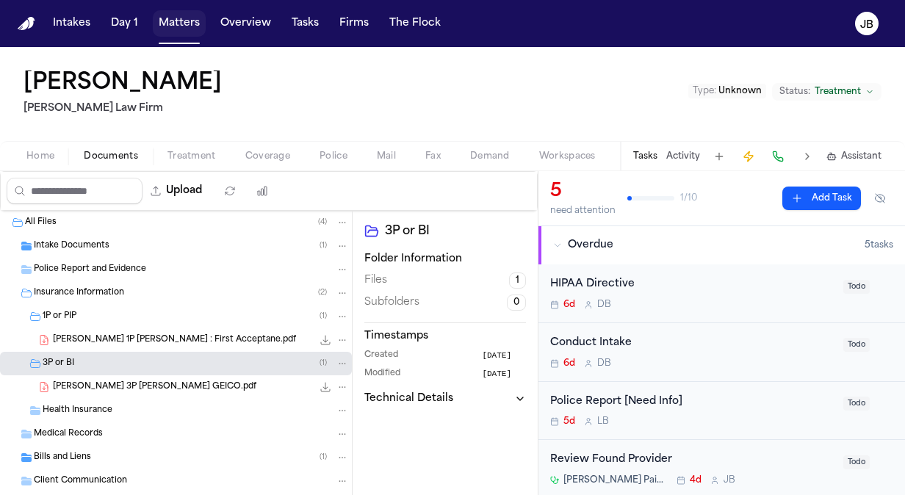
click at [182, 26] on button "Matters" at bounding box center [179, 23] width 53 height 26
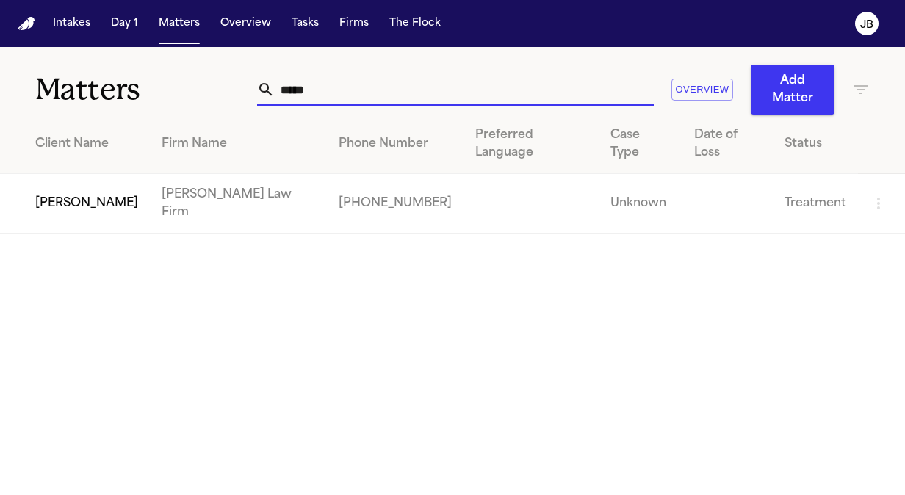
drag, startPoint x: 330, startPoint y: 88, endPoint x: 76, endPoint y: 82, distance: 254.1
click at [76, 82] on div "Matters ***** Overview Add Matter" at bounding box center [452, 81] width 905 height 68
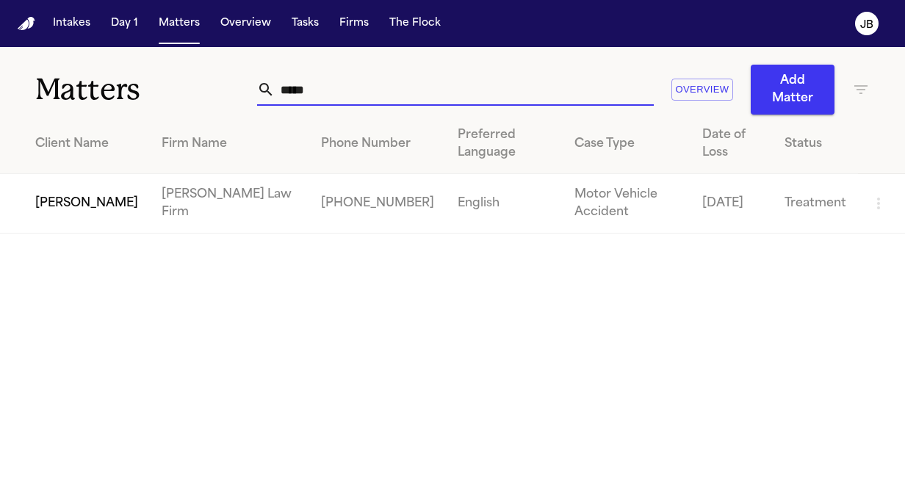
type input "*****"
click at [80, 198] on td "[PERSON_NAME]" at bounding box center [75, 203] width 150 height 59
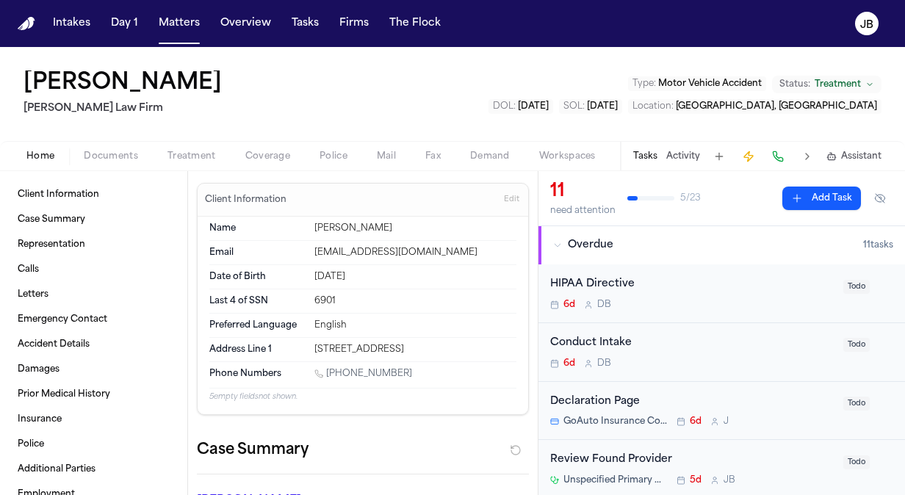
click at [102, 153] on span "Documents" at bounding box center [111, 157] width 54 height 12
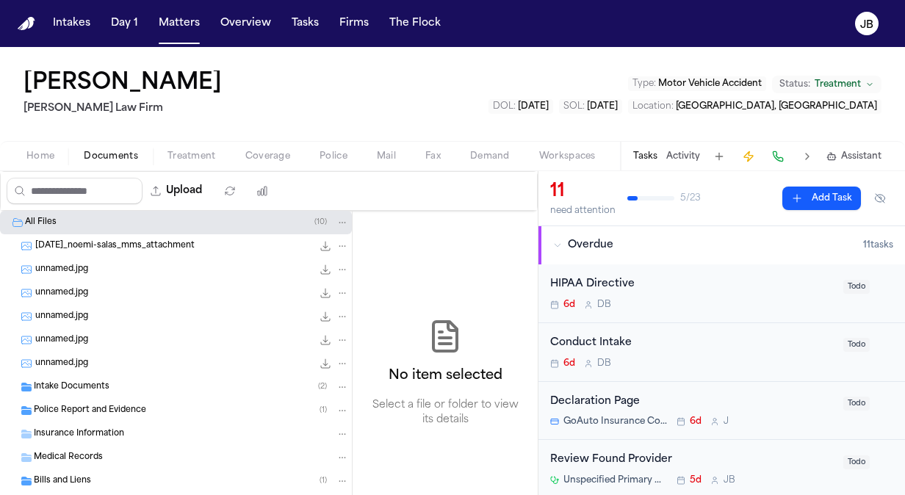
click at [87, 391] on span "Intake Documents" at bounding box center [72, 387] width 76 height 12
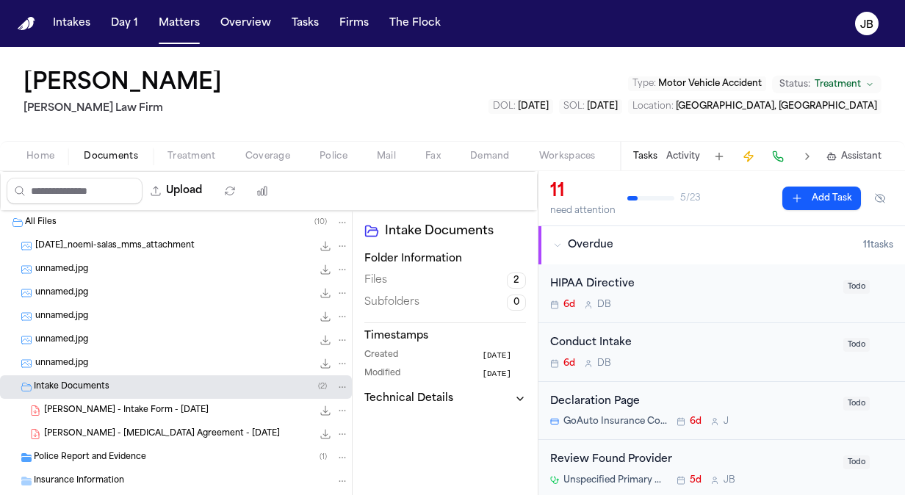
scroll to position [111, 0]
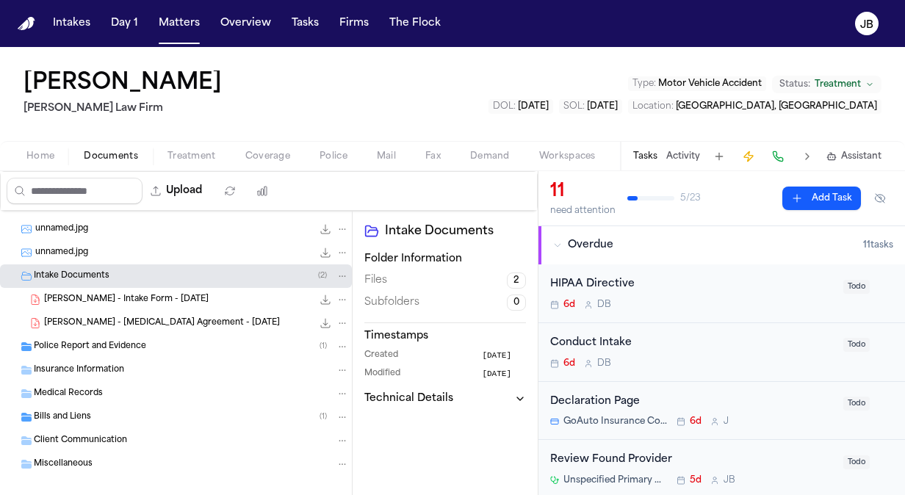
click at [72, 360] on div "Insurance Information" at bounding box center [176, 369] width 352 height 23
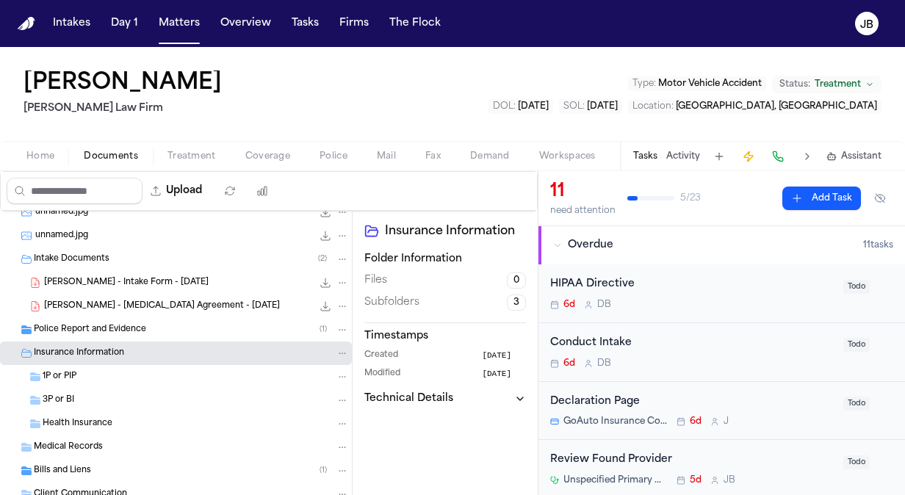
scroll to position [135, 0]
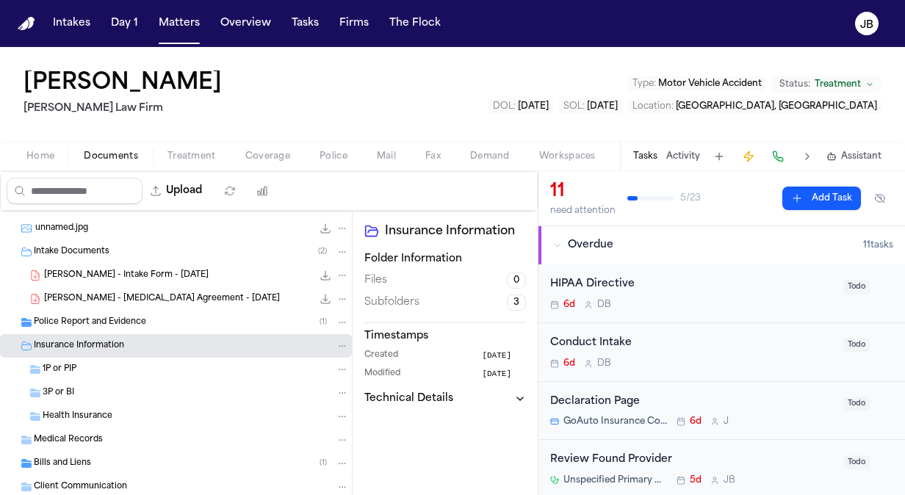
click at [107, 316] on span "Police Report and Evidence" at bounding box center [90, 322] width 112 height 12
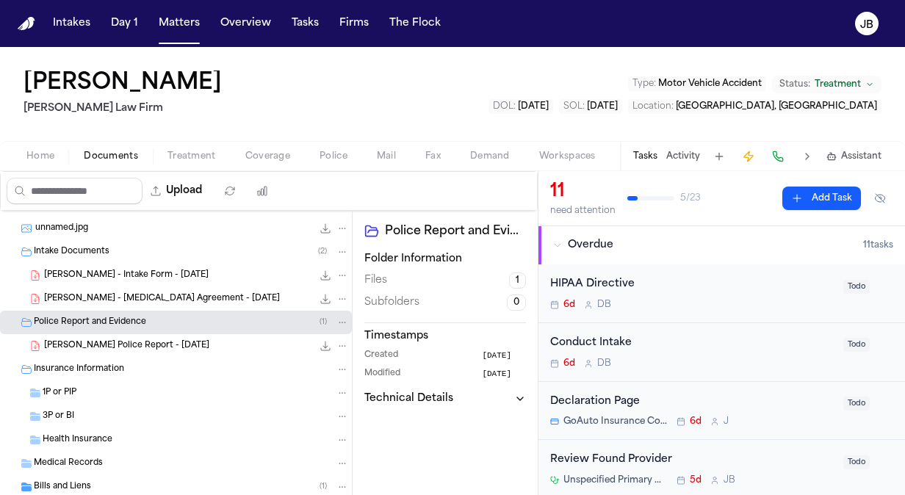
click at [134, 348] on span "[PERSON_NAME] Police Report - [DATE]" at bounding box center [126, 346] width 165 height 12
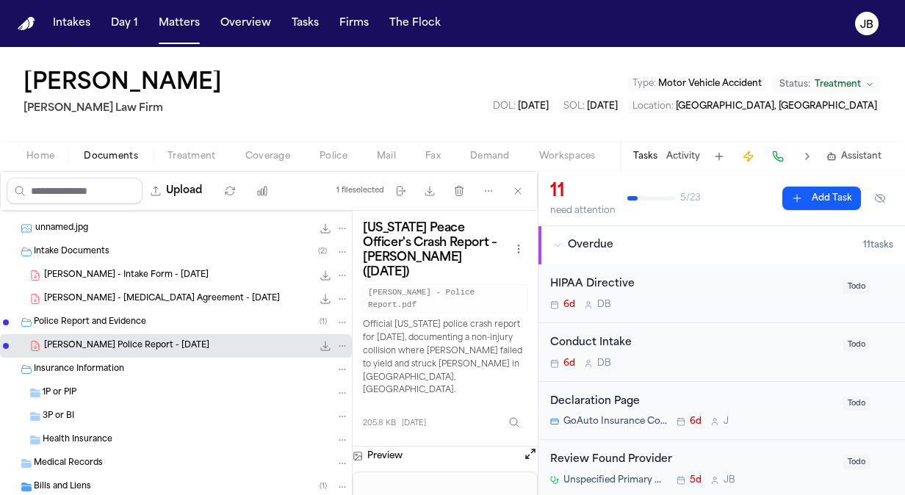
click at [669, 155] on button "Activity" at bounding box center [683, 157] width 34 height 12
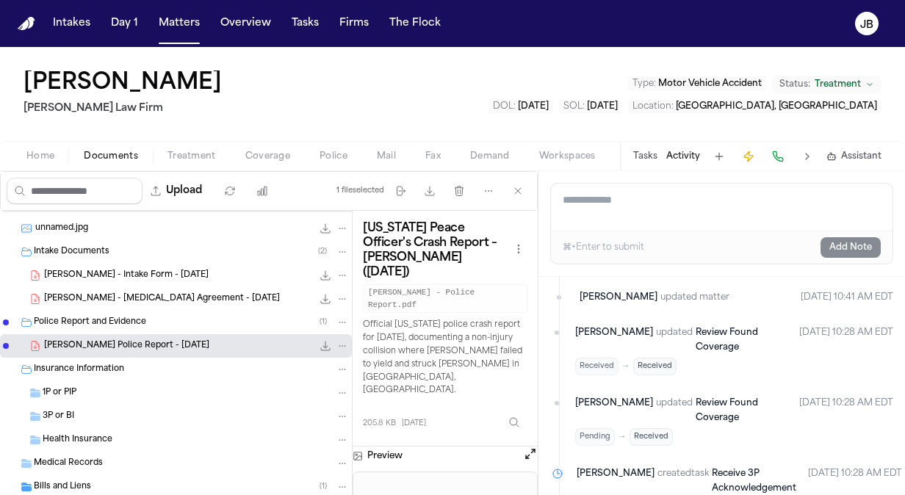
scroll to position [0, 0]
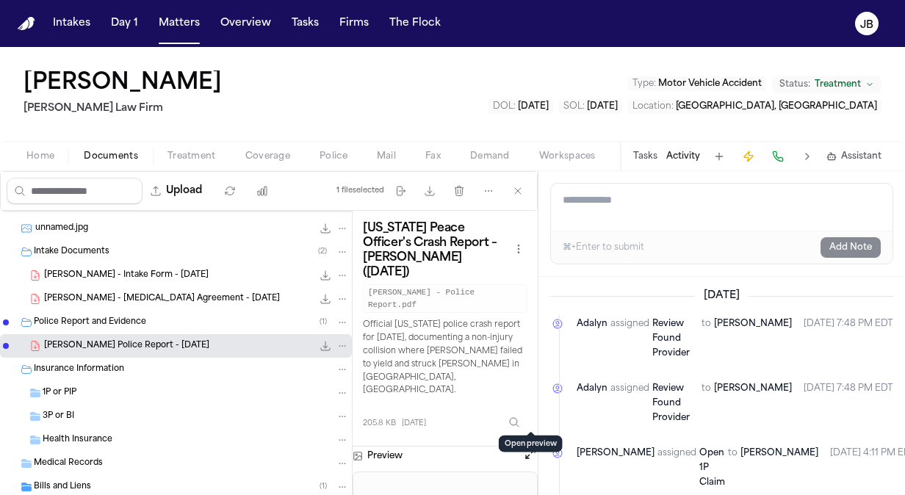
click at [530, 446] on button "Open preview" at bounding box center [530, 453] width 15 height 15
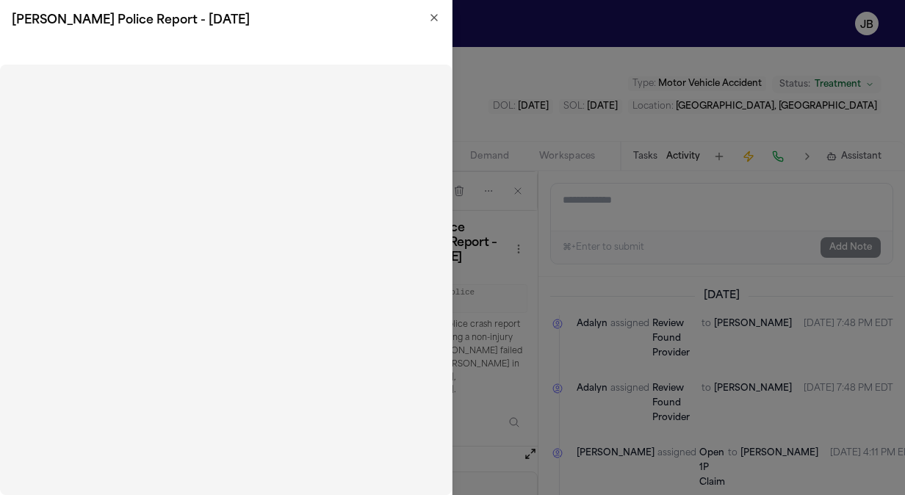
click at [430, 18] on icon "button" at bounding box center [434, 18] width 12 height 12
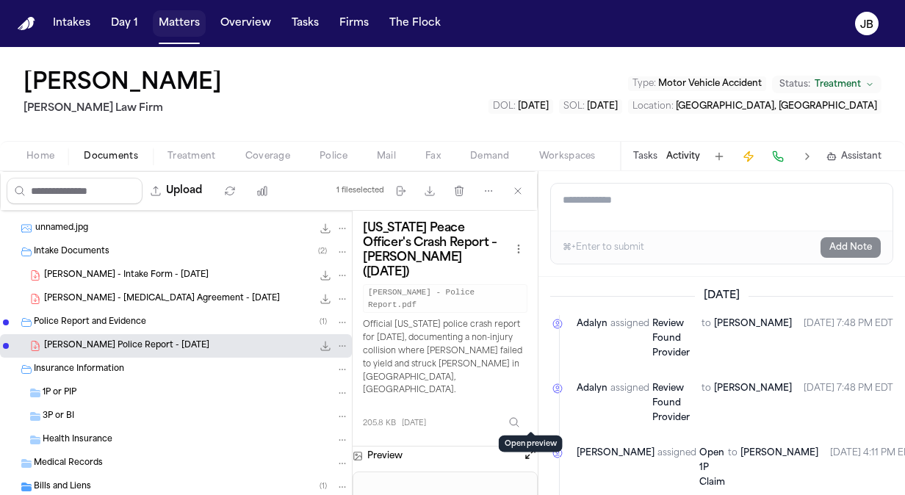
click at [185, 23] on button "Matters" at bounding box center [179, 23] width 53 height 26
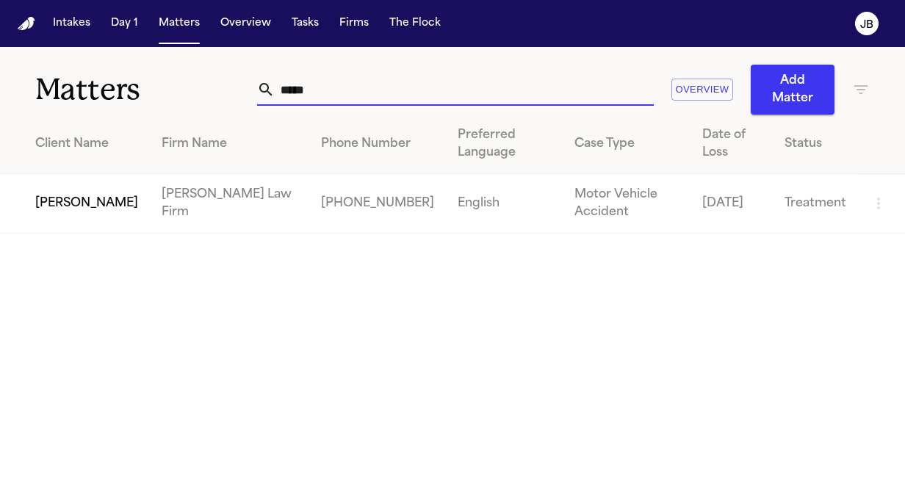
drag, startPoint x: 327, startPoint y: 87, endPoint x: 139, endPoint y: 79, distance: 188.1
click at [139, 79] on div "Matters ***** Overview Add Matter" at bounding box center [452, 81] width 905 height 68
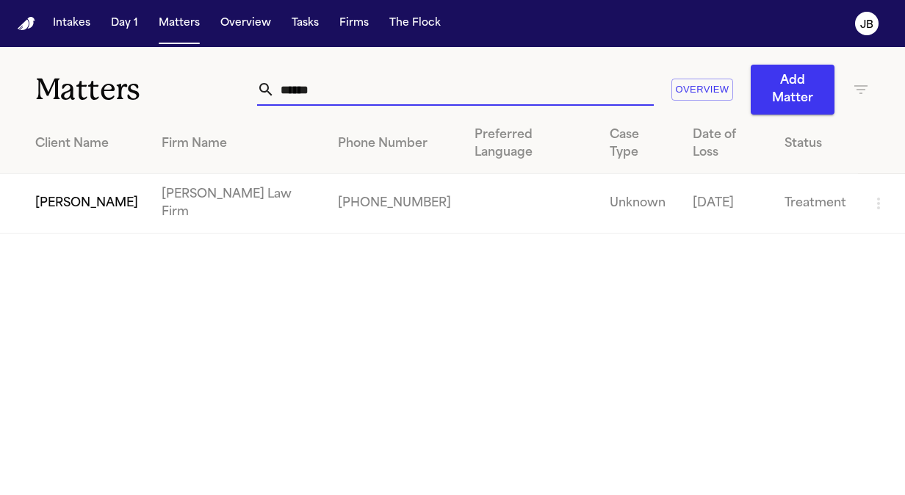
type input "******"
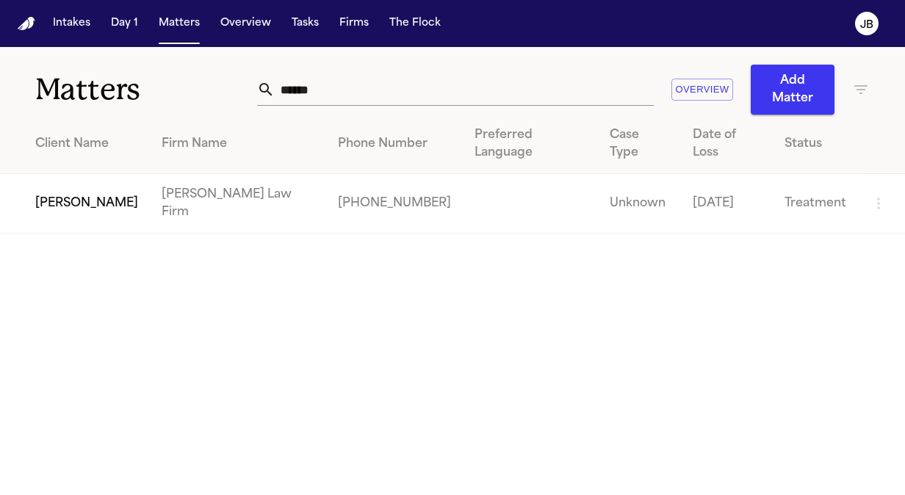
click at [37, 174] on td "[PERSON_NAME]" at bounding box center [75, 203] width 150 height 59
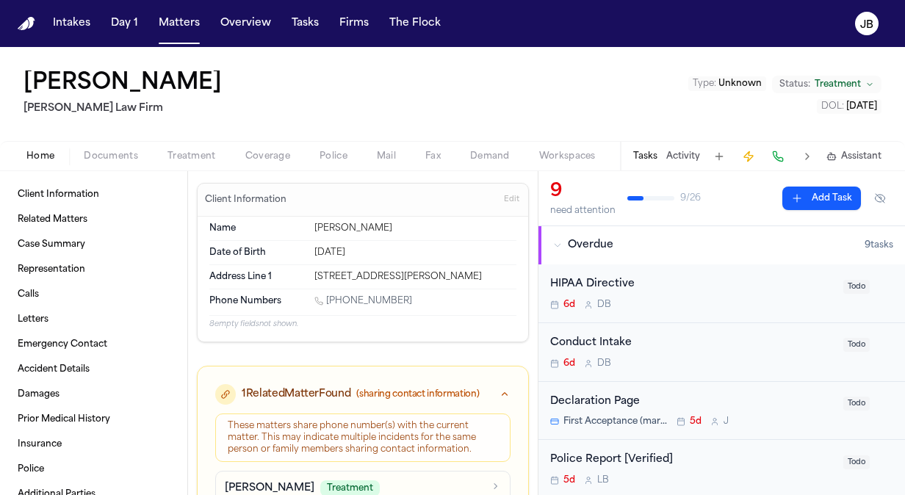
click at [104, 162] on span "Documents" at bounding box center [111, 157] width 54 height 12
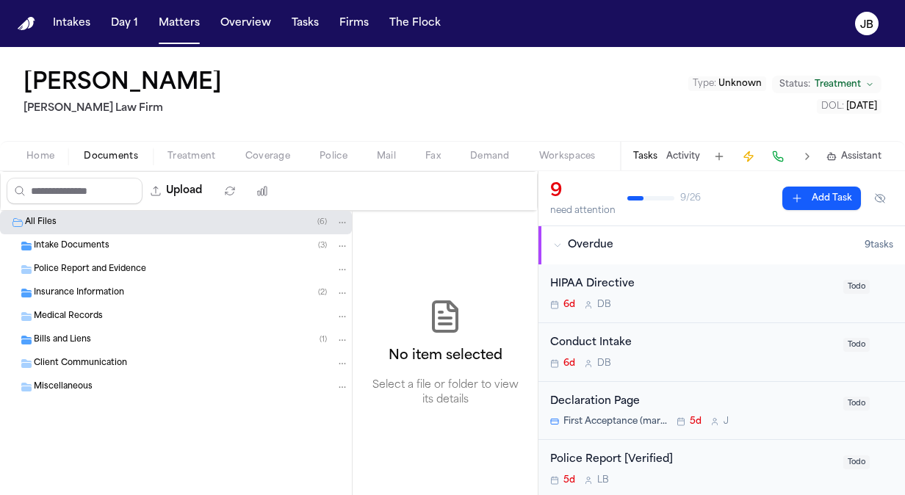
click at [130, 264] on span "Police Report and Evidence" at bounding box center [90, 270] width 112 height 12
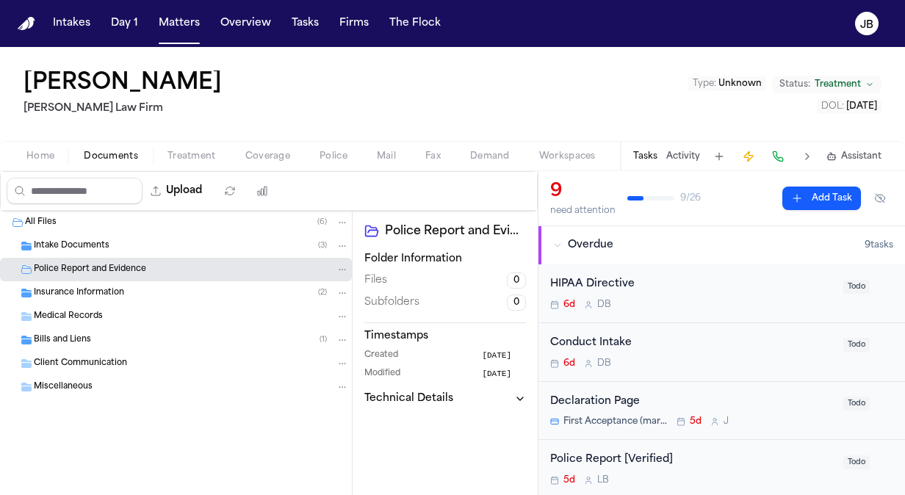
click at [118, 242] on div "Intake Documents ( 3 )" at bounding box center [191, 245] width 315 height 13
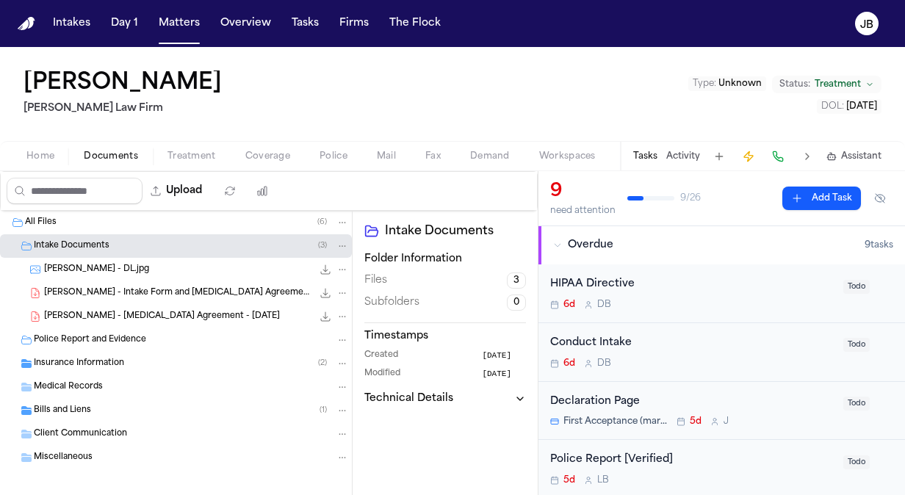
click at [211, 292] on span "[PERSON_NAME] - Intake Form and [MEDICAL_DATA] Agreements - [DATE]" at bounding box center [178, 293] width 268 height 12
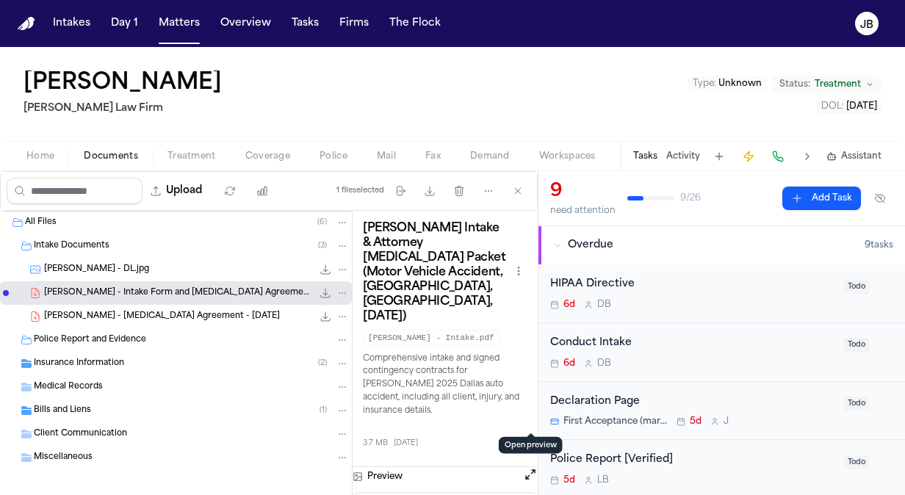
click at [531, 467] on button "Open preview" at bounding box center [530, 474] width 15 height 15
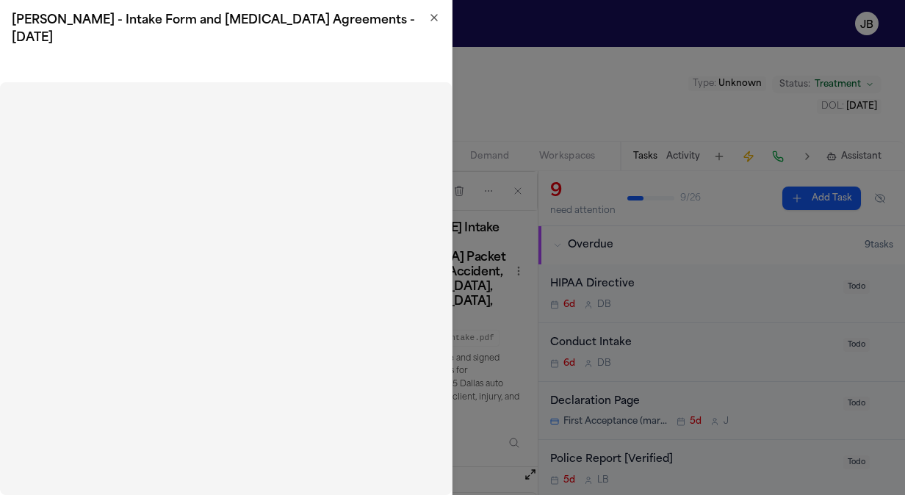
click at [436, 16] on icon "button" at bounding box center [434, 18] width 12 height 12
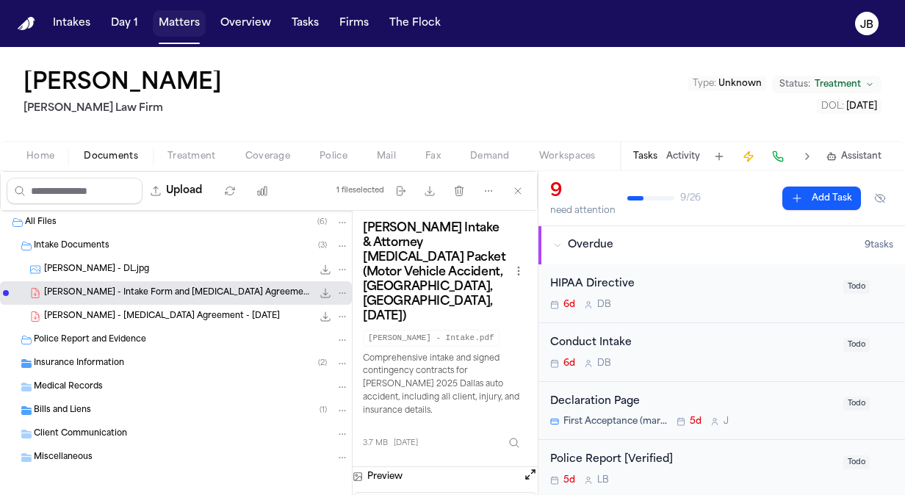
click at [175, 28] on button "Matters" at bounding box center [179, 23] width 53 height 26
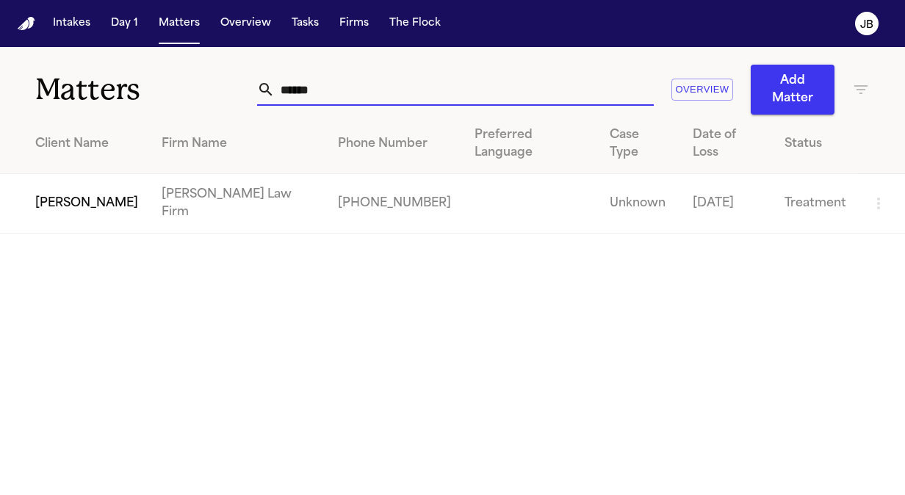
drag, startPoint x: 273, startPoint y: 88, endPoint x: 98, endPoint y: 97, distance: 175.7
click at [98, 97] on div "Matters ****** Overview Add Matter" at bounding box center [452, 81] width 905 height 68
paste input "**********"
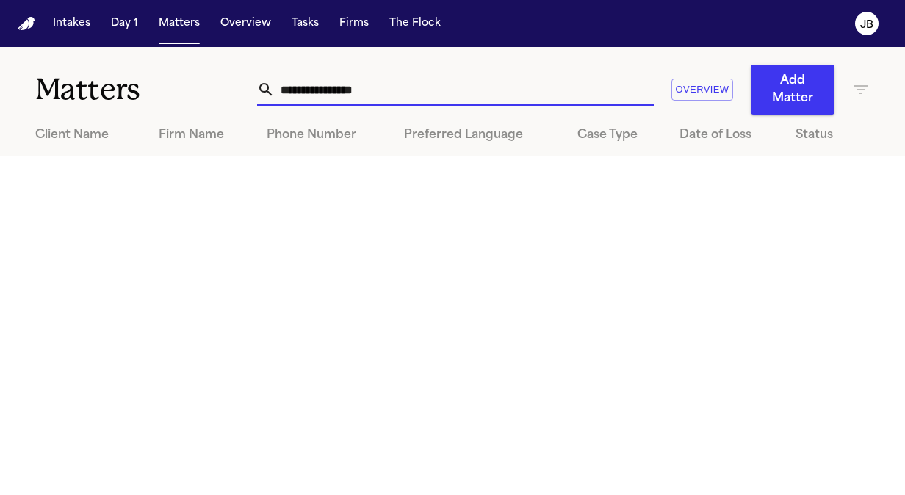
drag, startPoint x: 352, startPoint y: 94, endPoint x: 312, endPoint y: 93, distance: 40.4
click at [312, 93] on input "**********" at bounding box center [464, 89] width 379 height 32
type input "******"
click at [860, 93] on icon "button" at bounding box center [860, 89] width 13 height 9
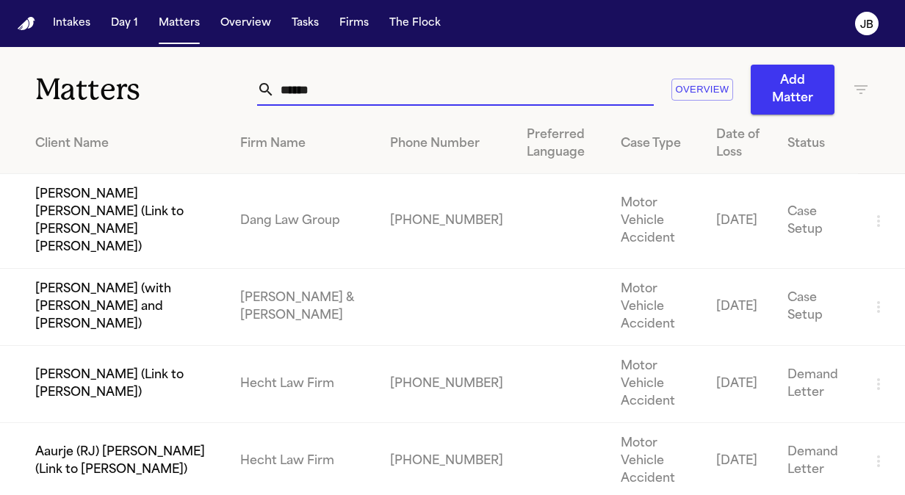
drag, startPoint x: 347, startPoint y: 85, endPoint x: 207, endPoint y: 72, distance: 140.1
click at [207, 72] on div "Matters ****** Overview Add Matter" at bounding box center [452, 81] width 905 height 68
paste input "**********"
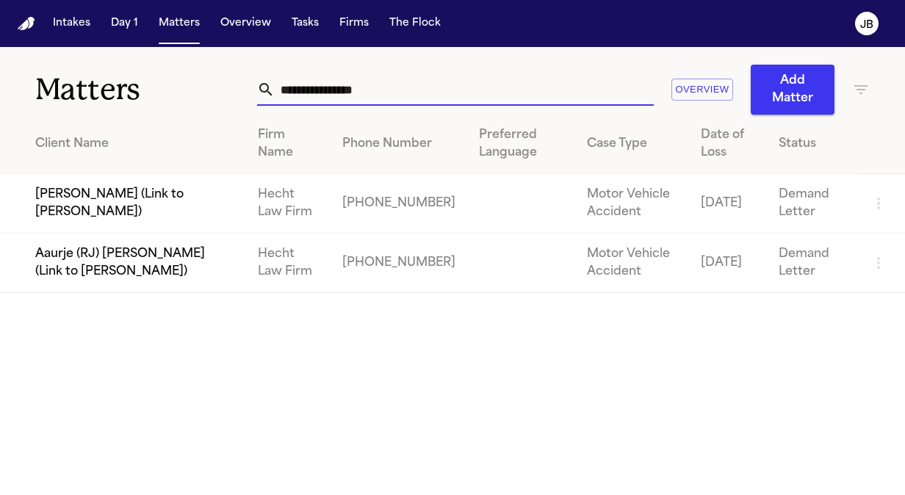
type input "**********"
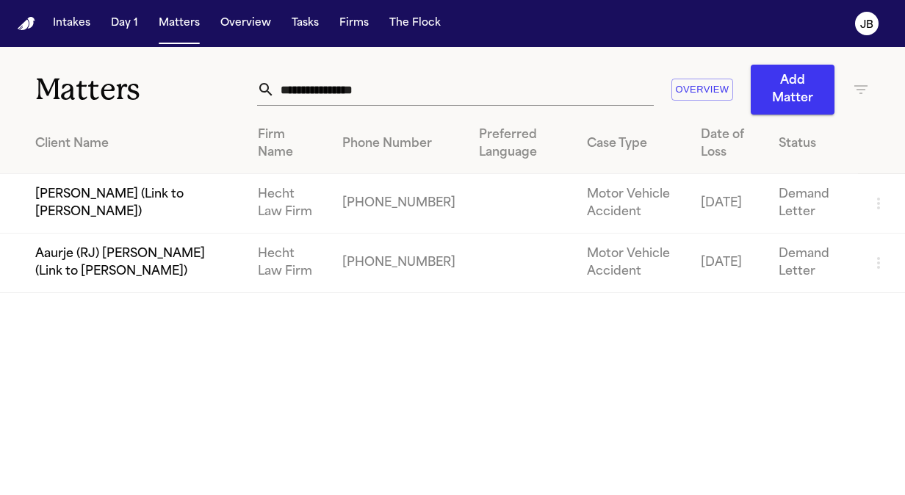
click at [113, 264] on td "Aaurje (RJ) [PERSON_NAME] (Link to [PERSON_NAME])" at bounding box center [123, 262] width 246 height 59
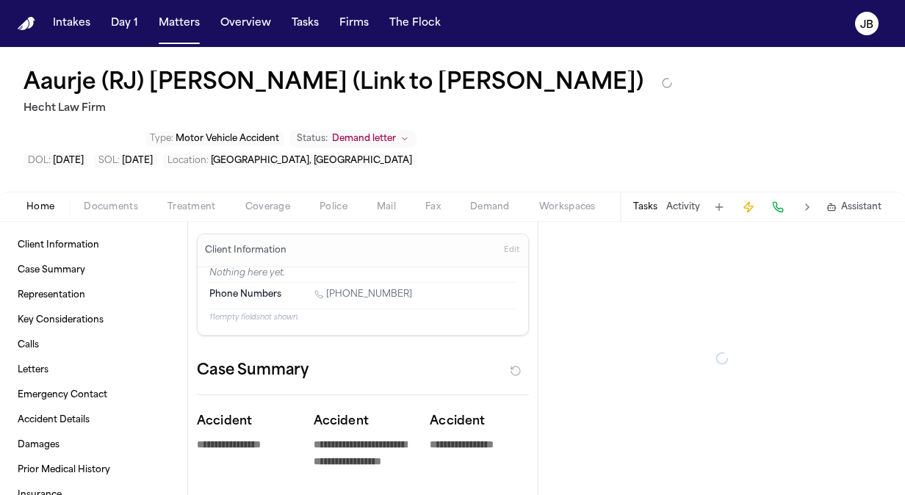
type textarea "*"
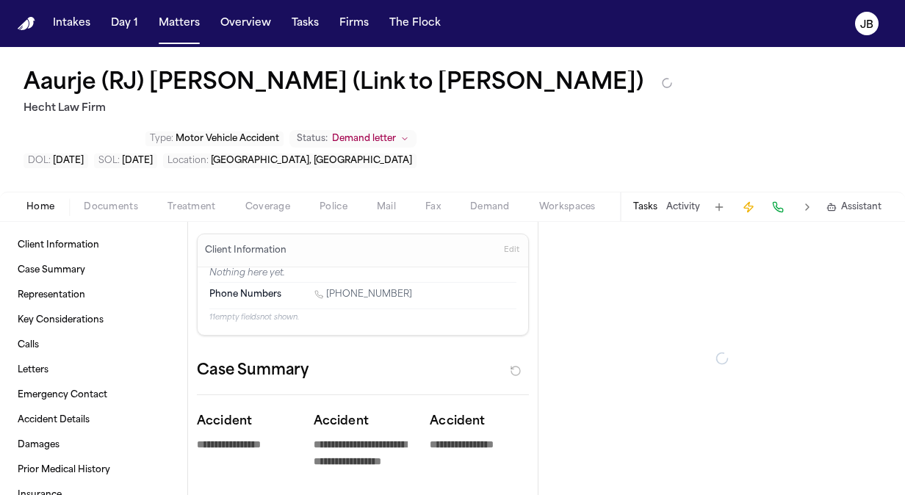
type textarea "*"
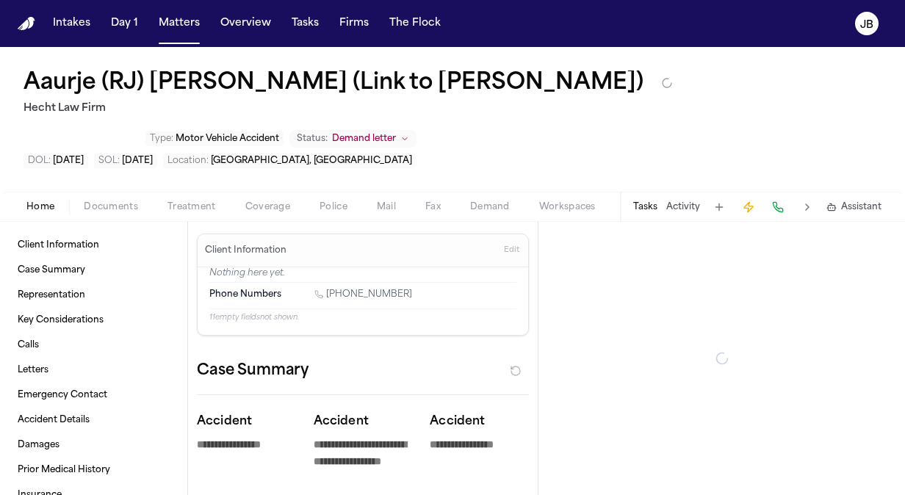
type textarea "*"
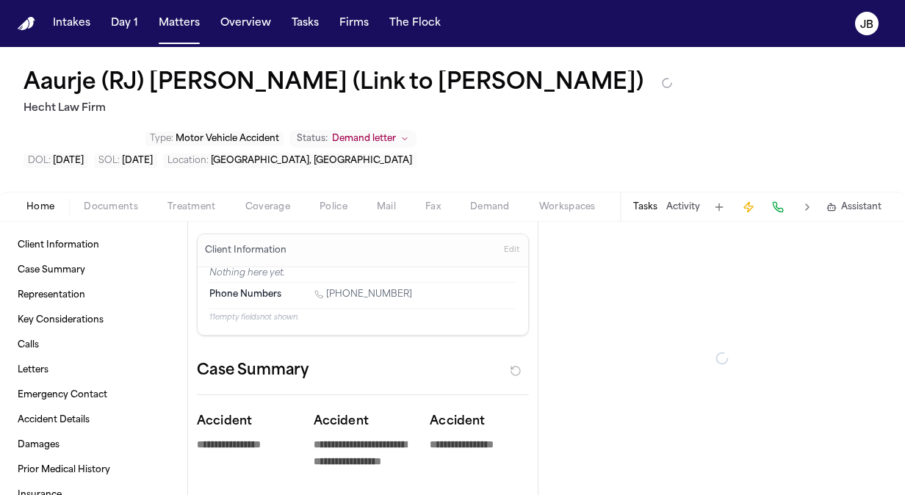
type textarea "*"
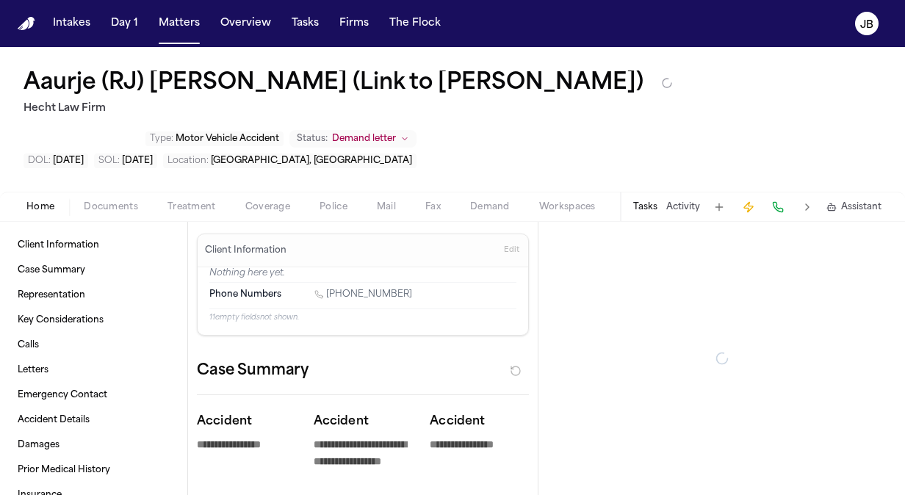
type textarea "*"
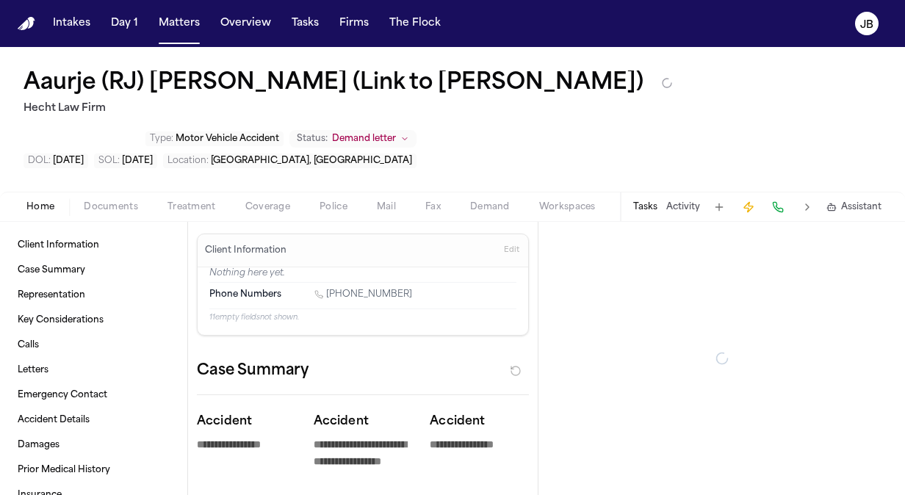
type textarea "*"
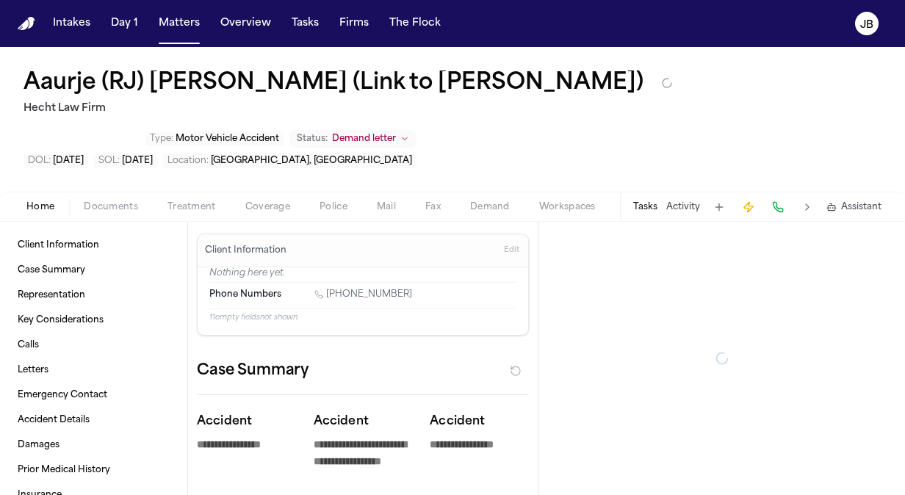
type textarea "*"
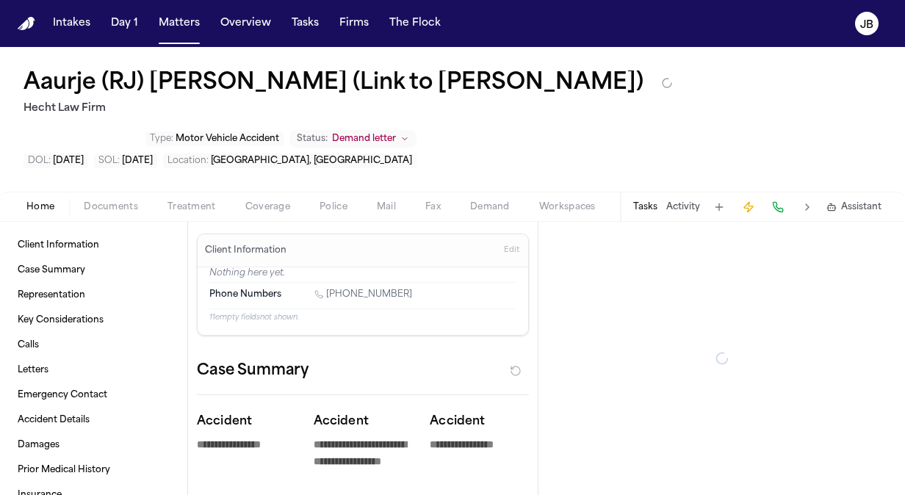
type textarea "*"
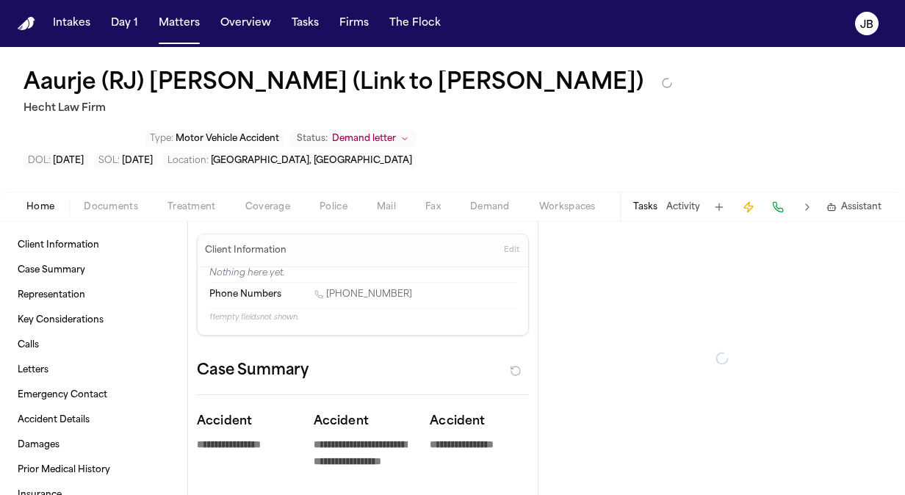
type textarea "*"
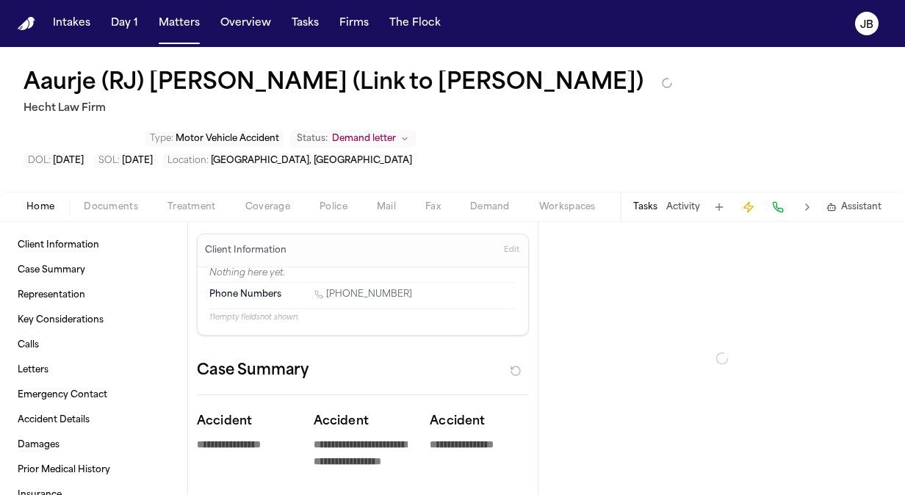
type textarea "*"
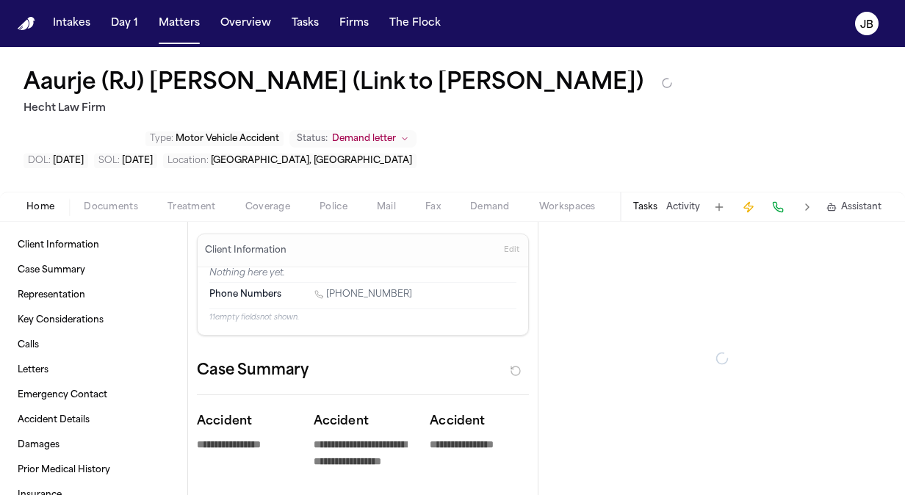
type textarea "*"
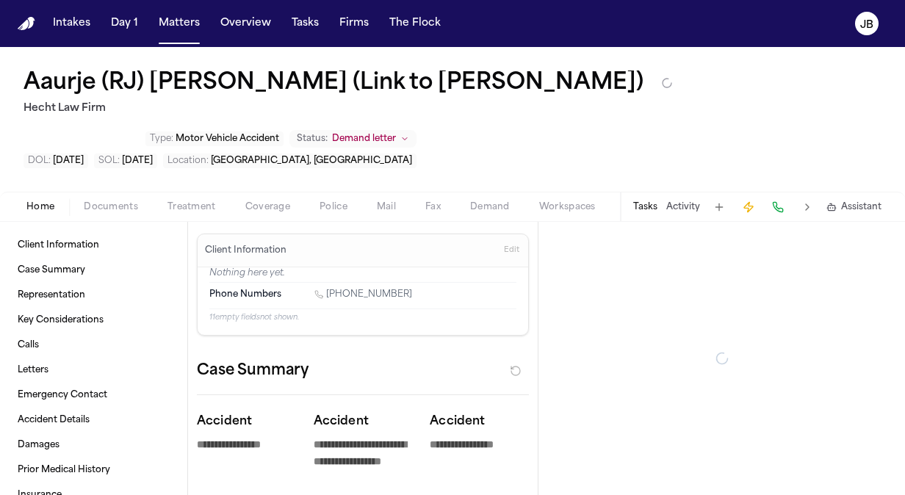
type textarea "*"
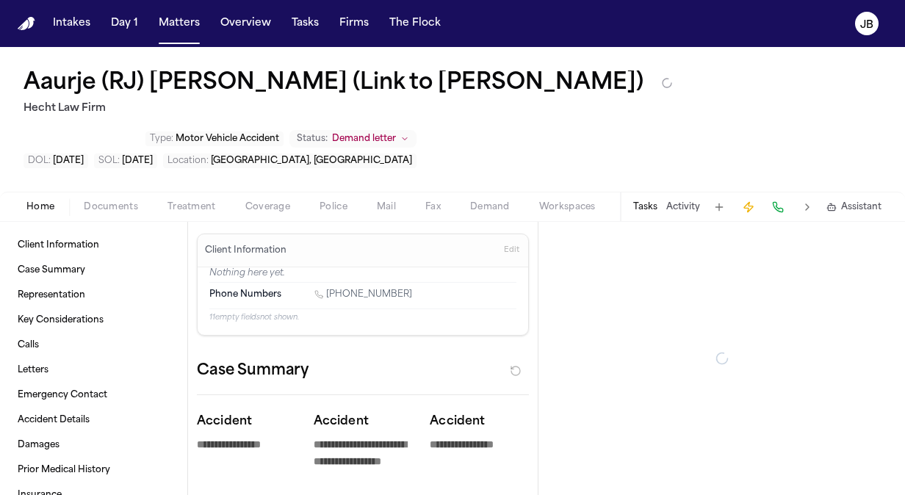
type textarea "*"
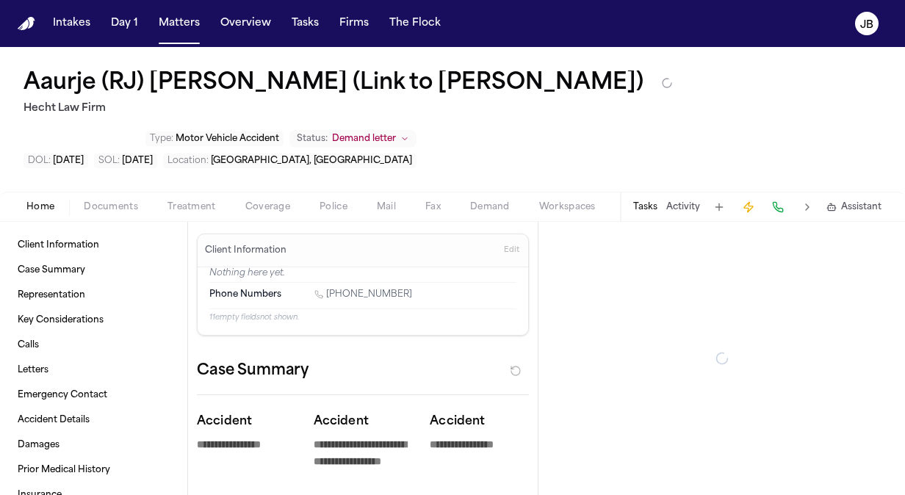
type textarea "*"
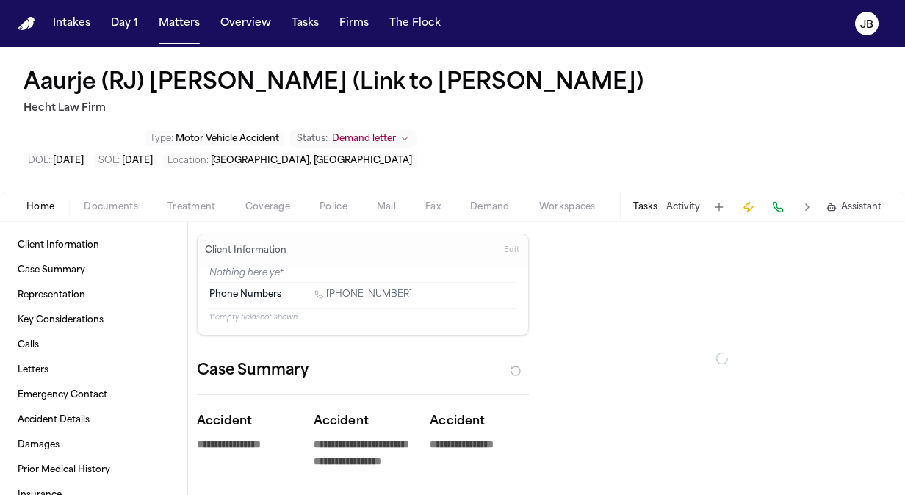
type textarea "*"
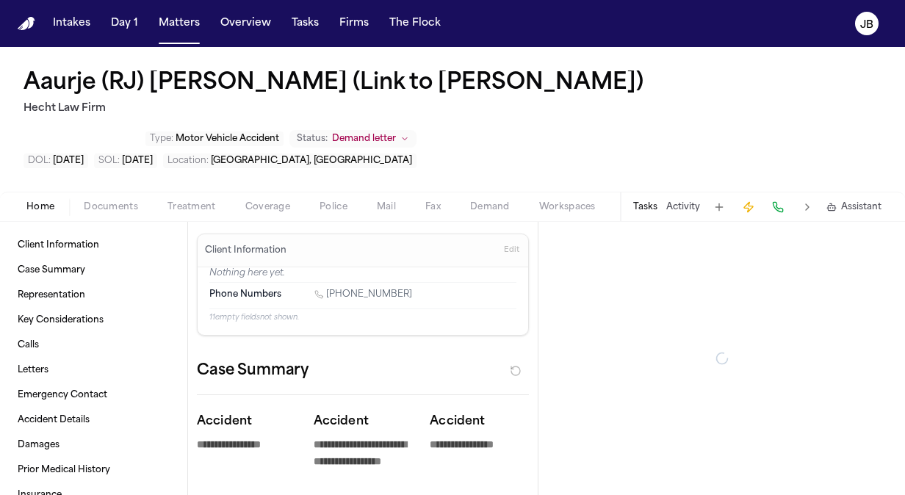
type textarea "*"
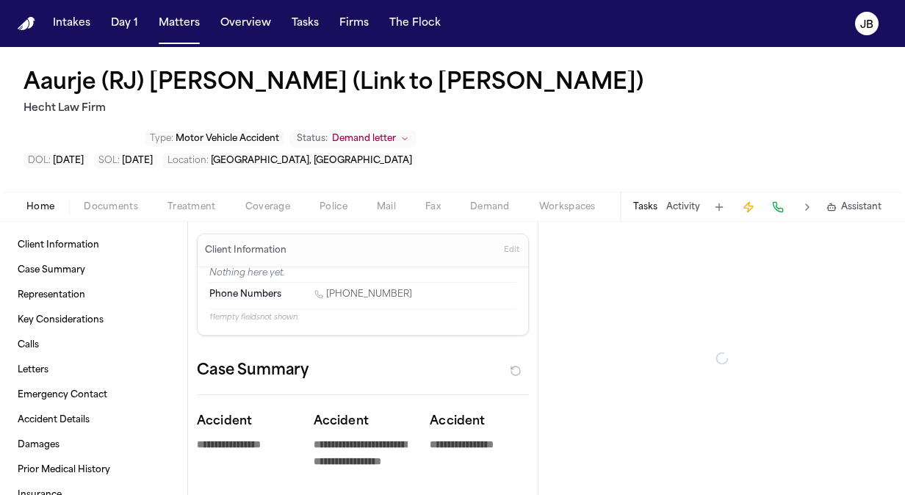
type textarea "*"
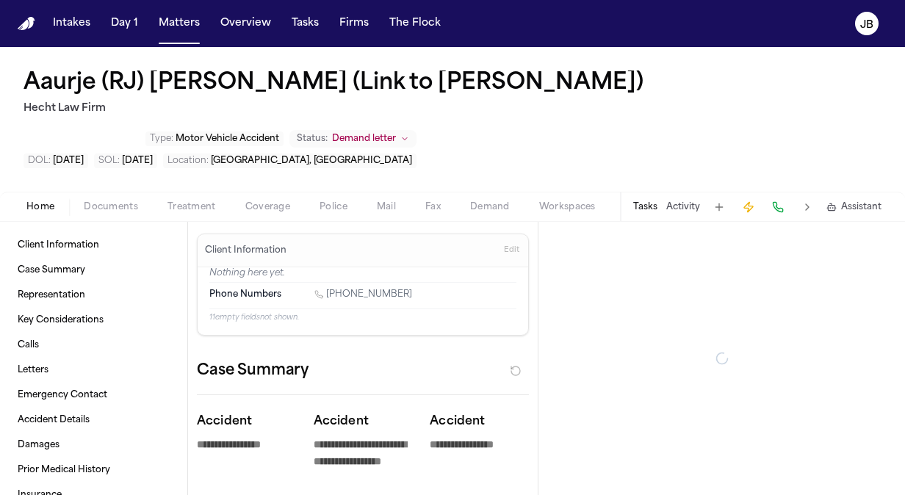
type textarea "*"
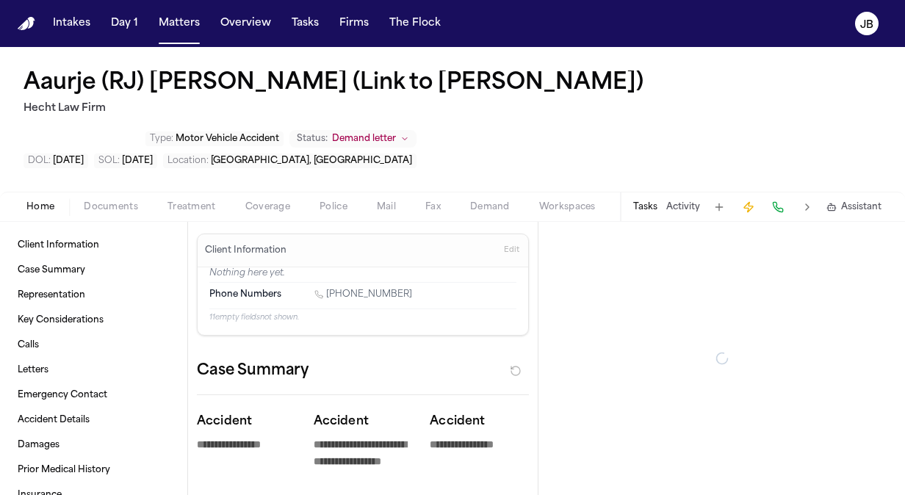
type textarea "*"
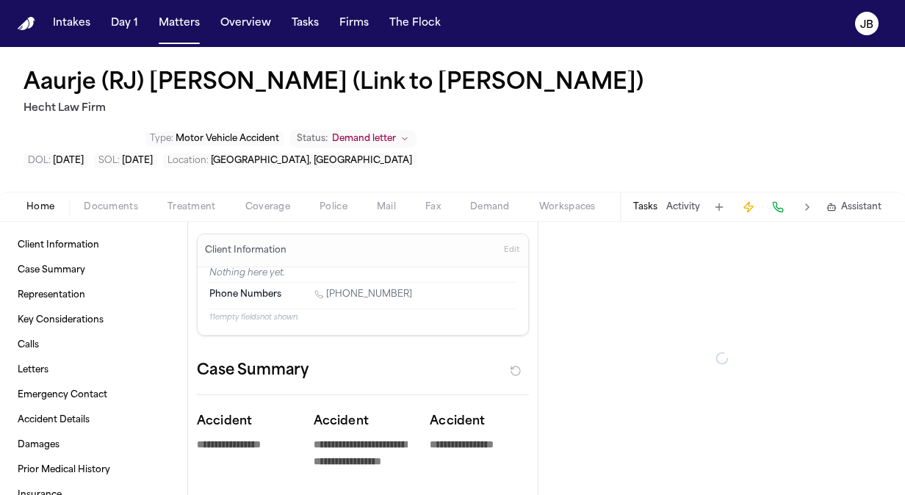
type textarea "*"
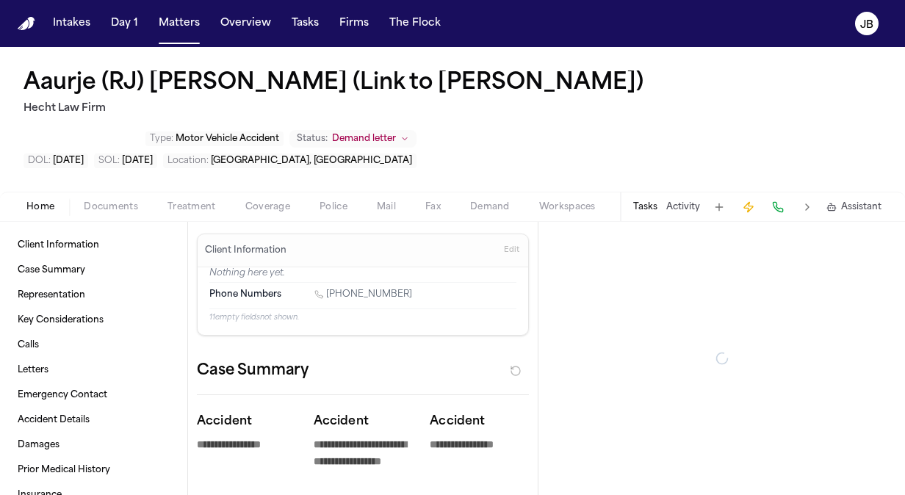
type textarea "*"
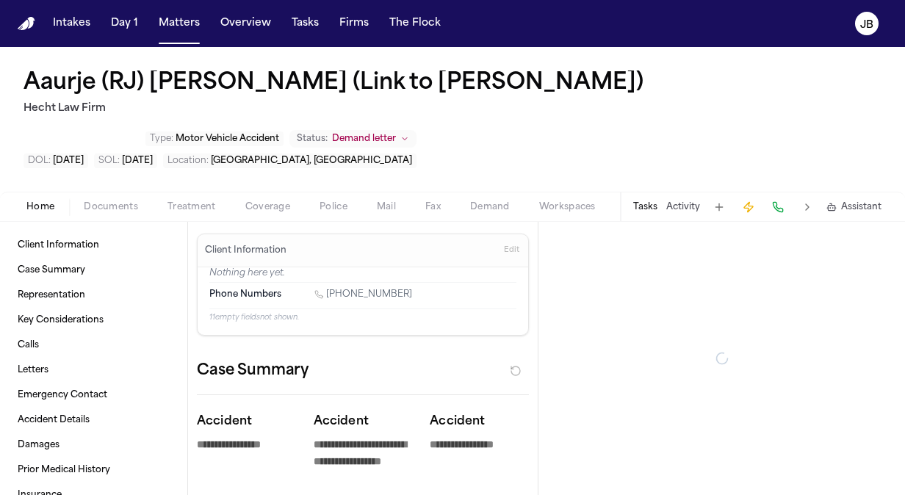
type textarea "*"
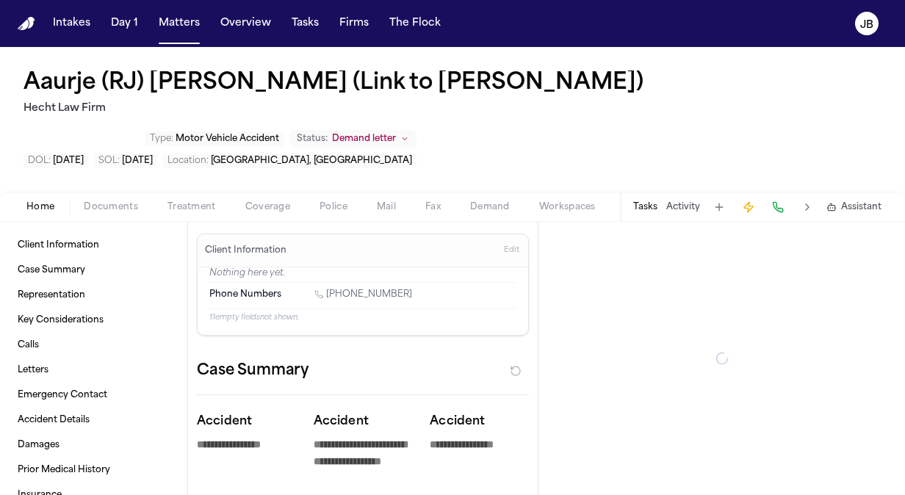
type textarea "*"
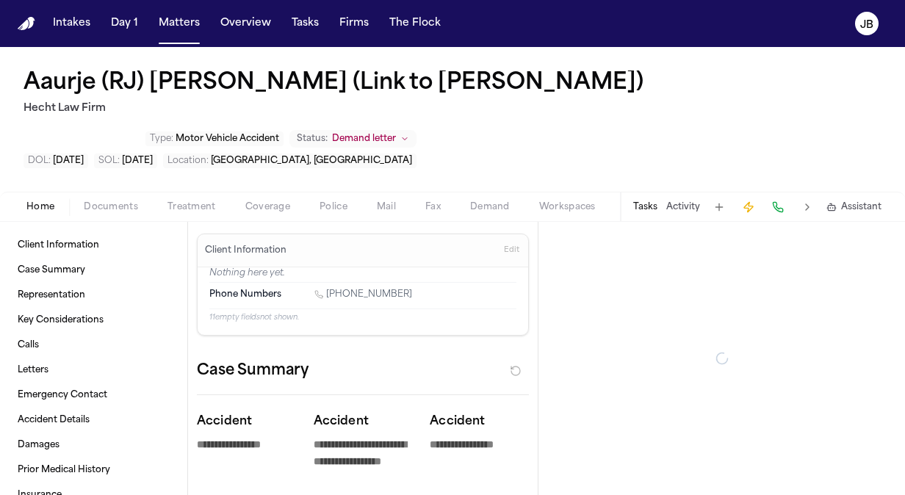
type textarea "*"
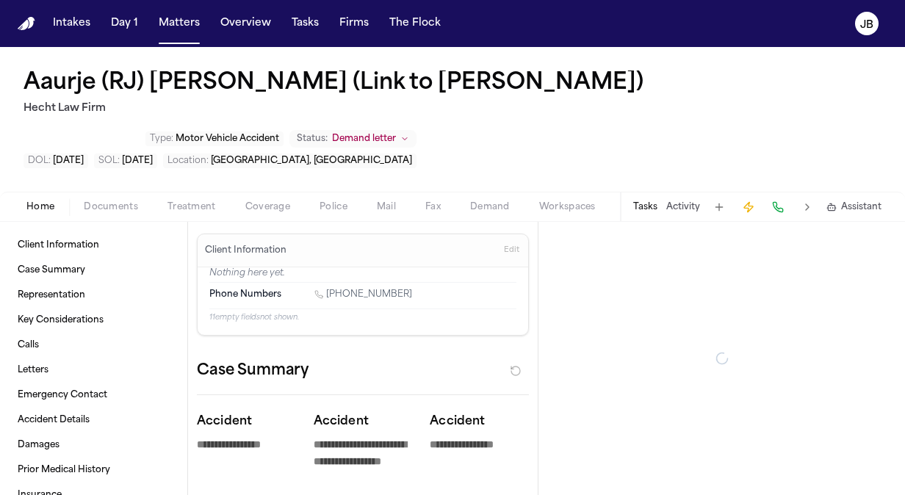
type textarea "*"
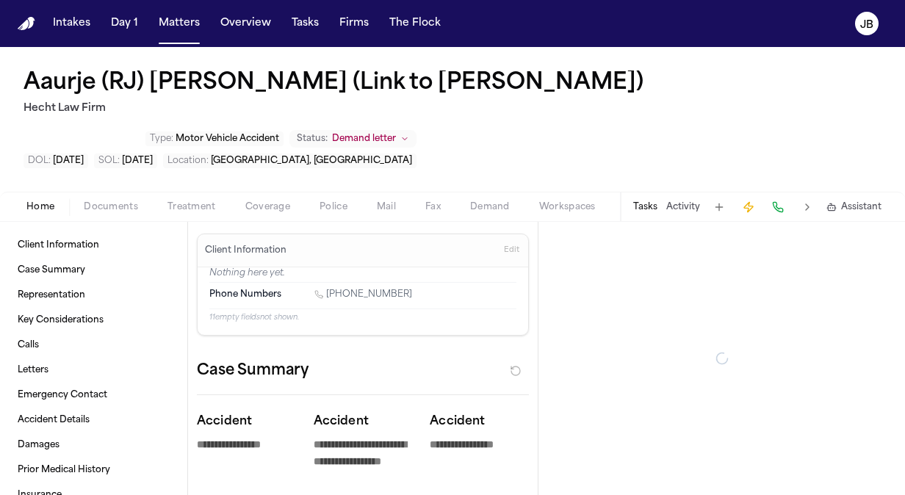
type textarea "*"
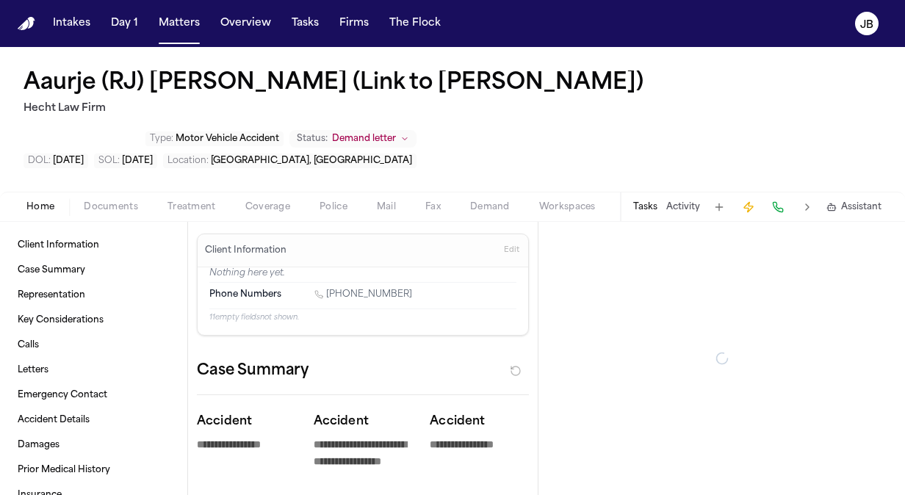
type textarea "*"
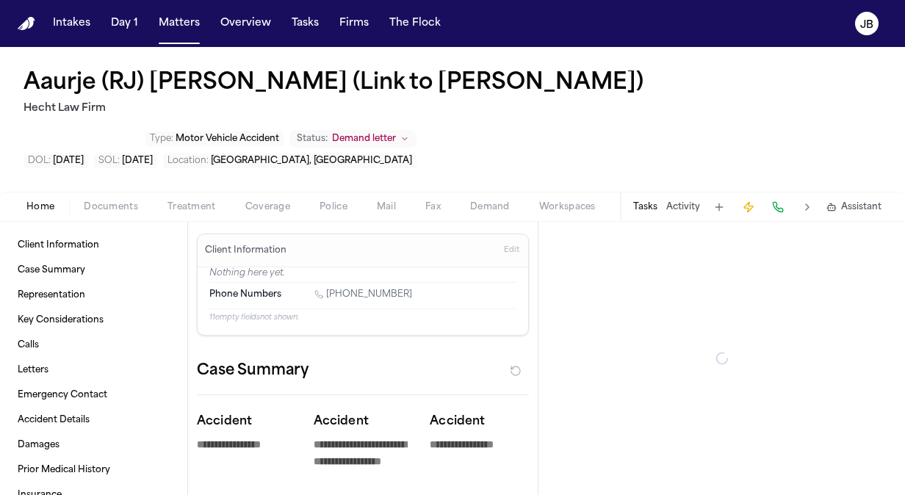
type textarea "*"
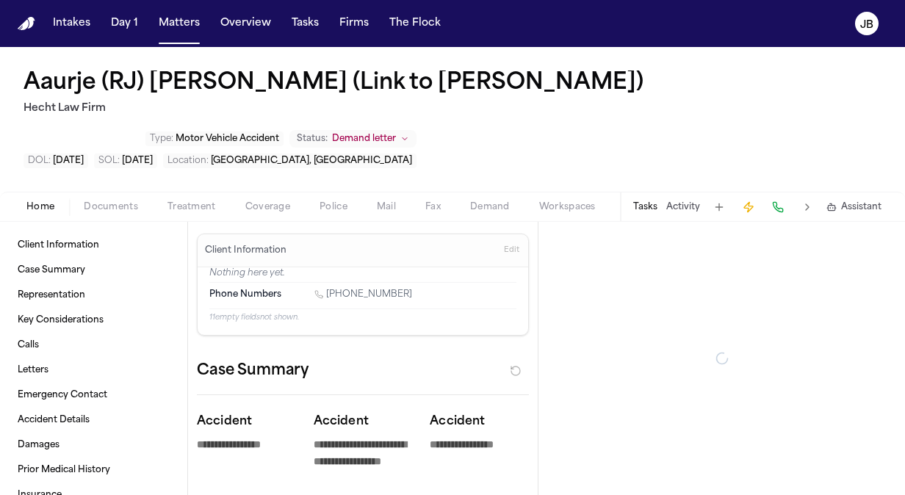
type textarea "*"
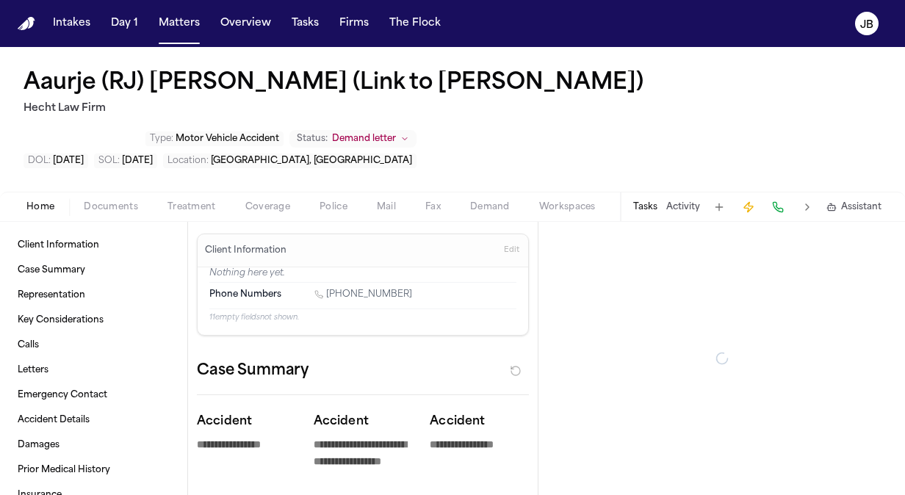
type textarea "*"
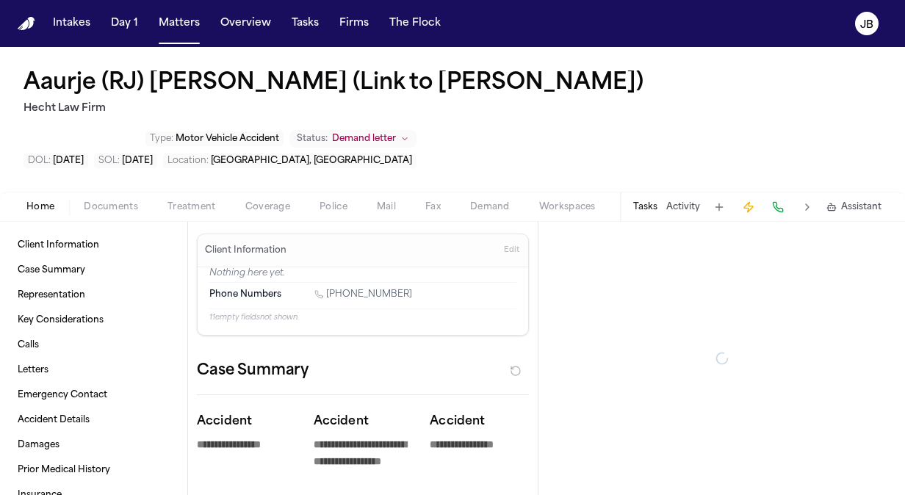
type textarea "*"
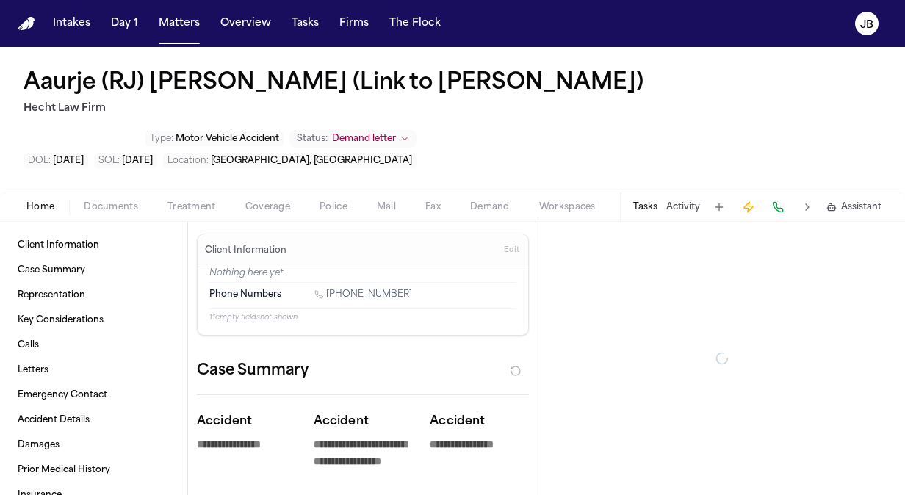
type textarea "*"
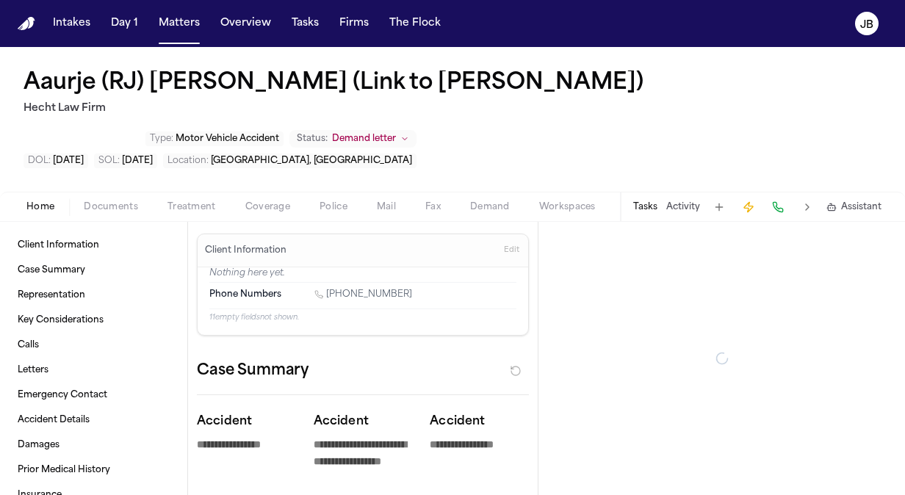
type textarea "*"
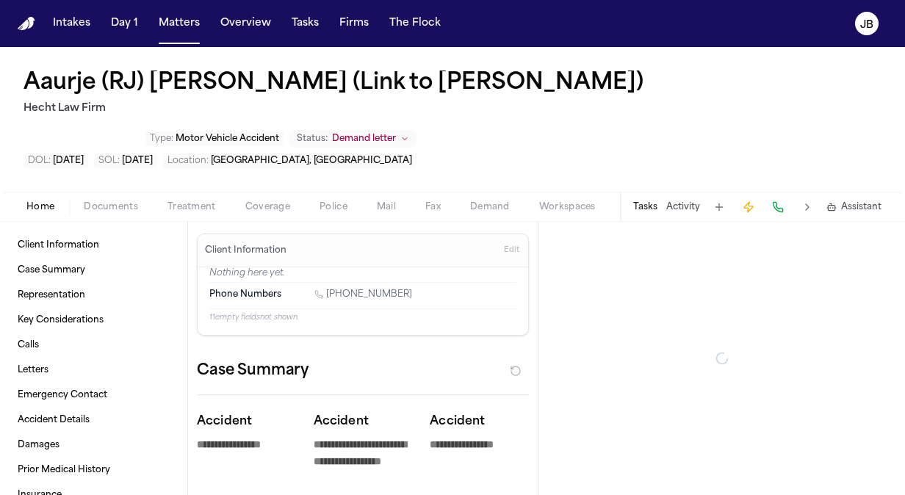
type textarea "*"
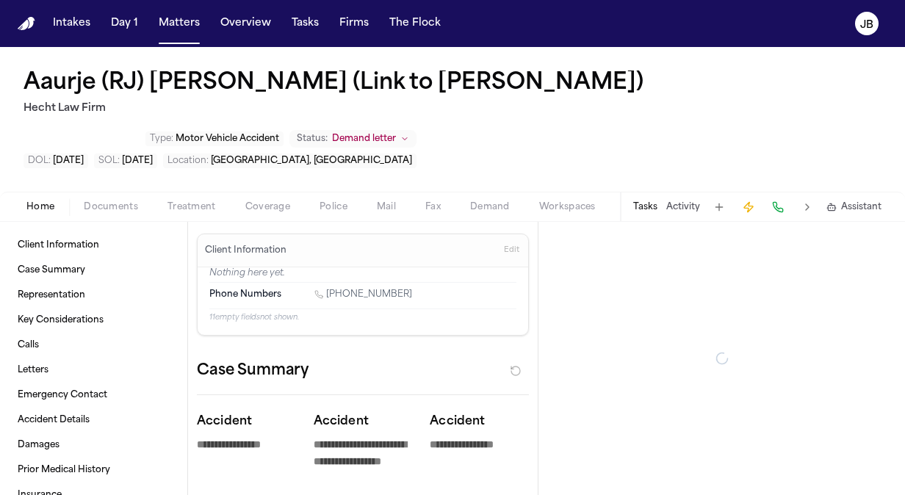
type textarea "*"
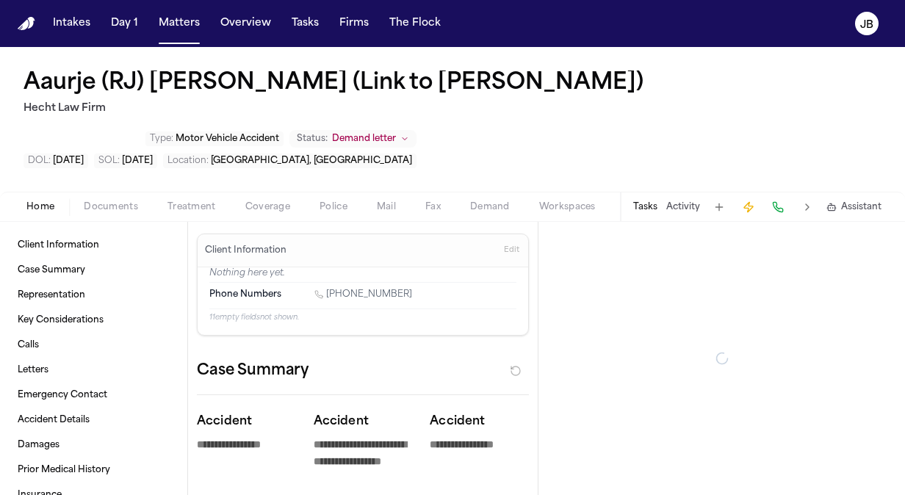
type textarea "*"
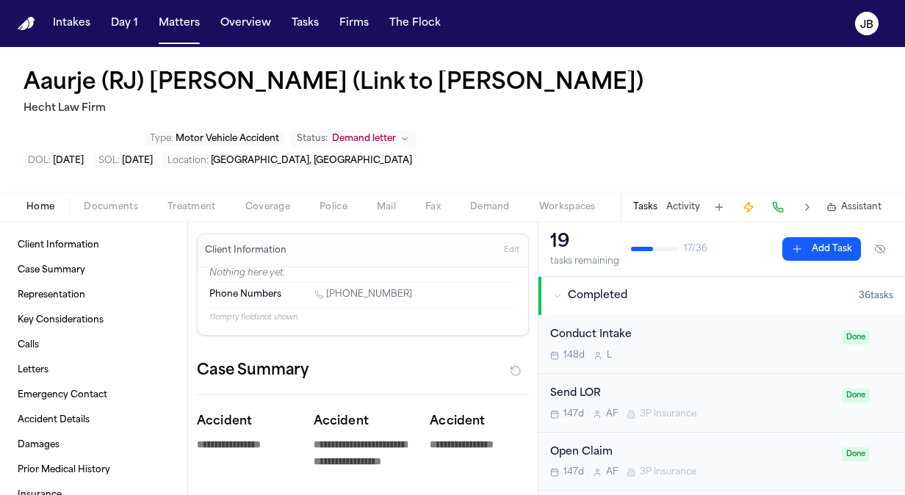
click at [120, 201] on span "Documents" at bounding box center [111, 207] width 54 height 12
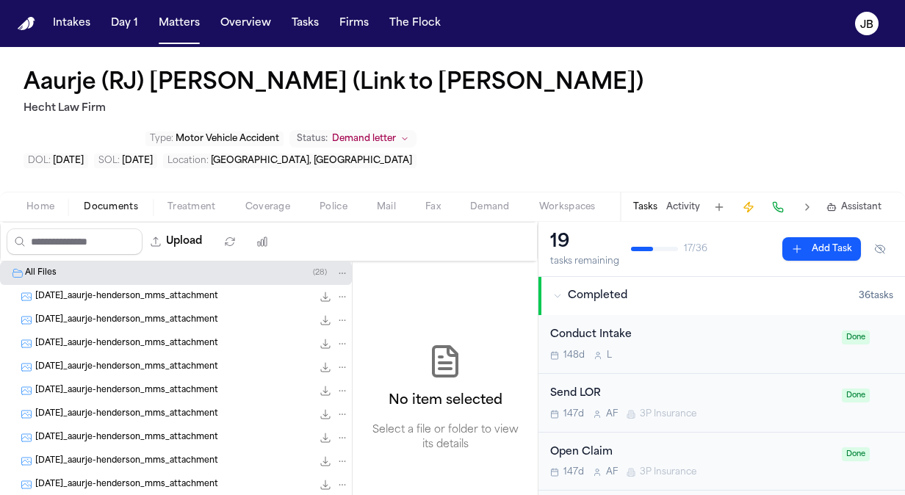
click at [175, 198] on button "Treatment" at bounding box center [192, 207] width 78 height 18
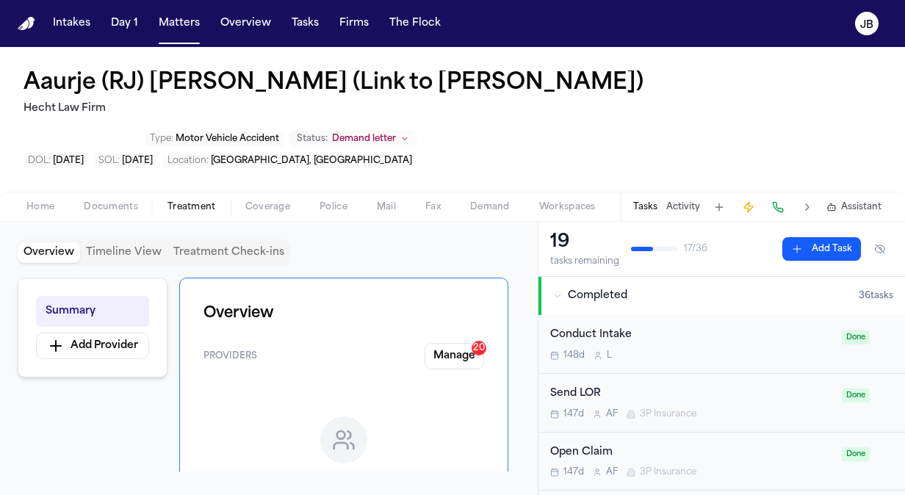
click at [32, 201] on span "Home" at bounding box center [40, 207] width 28 height 12
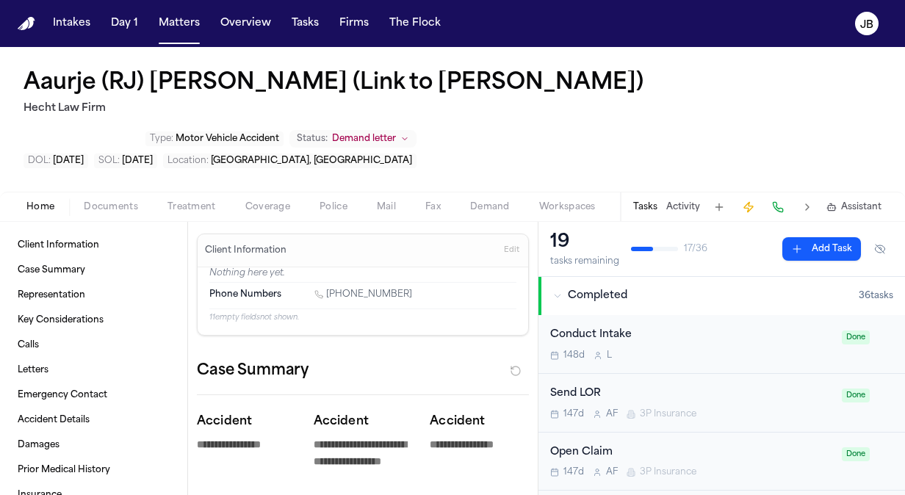
click at [253, 198] on button "Coverage" at bounding box center [268, 207] width 74 height 18
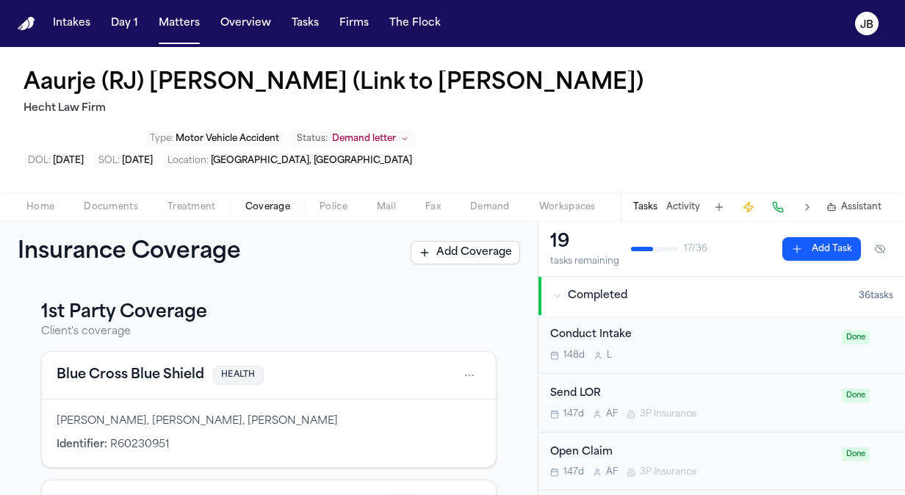
click at [338, 201] on span "Police" at bounding box center [333, 207] width 28 height 12
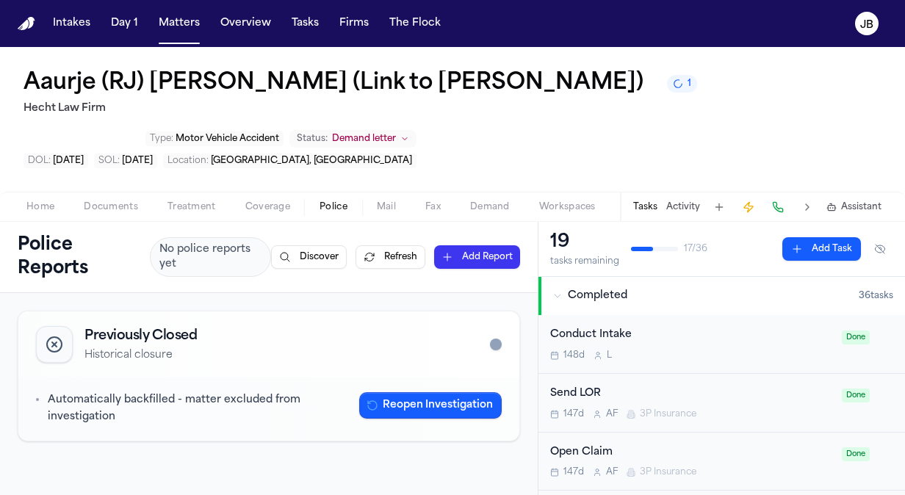
click at [850, 101] on div "Aaurje (RJ) [PERSON_NAME] (Link to [PERSON_NAME]) 1 [PERSON_NAME] Law Firm Type…" at bounding box center [452, 119] width 905 height 145
click at [483, 203] on span "Demand" at bounding box center [490, 207] width 40 height 12
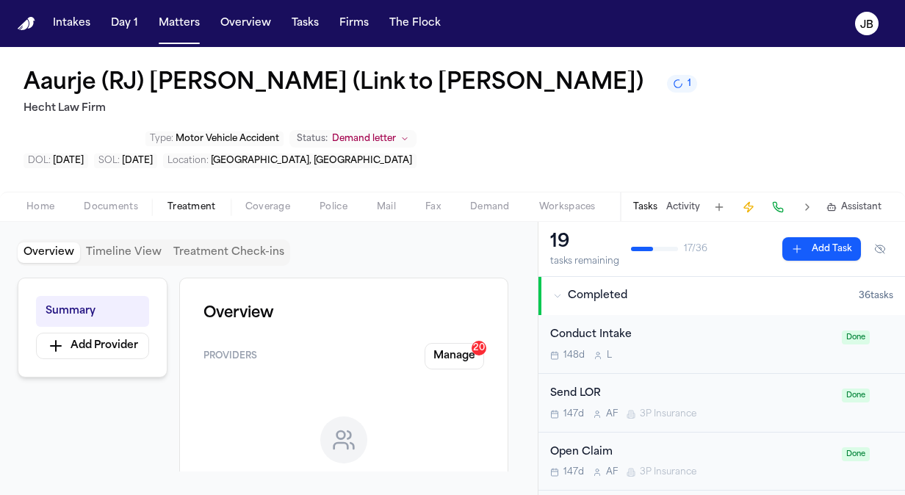
click at [178, 207] on span "Treatment" at bounding box center [191, 207] width 48 height 12
click at [495, 201] on span "Demand" at bounding box center [490, 207] width 40 height 12
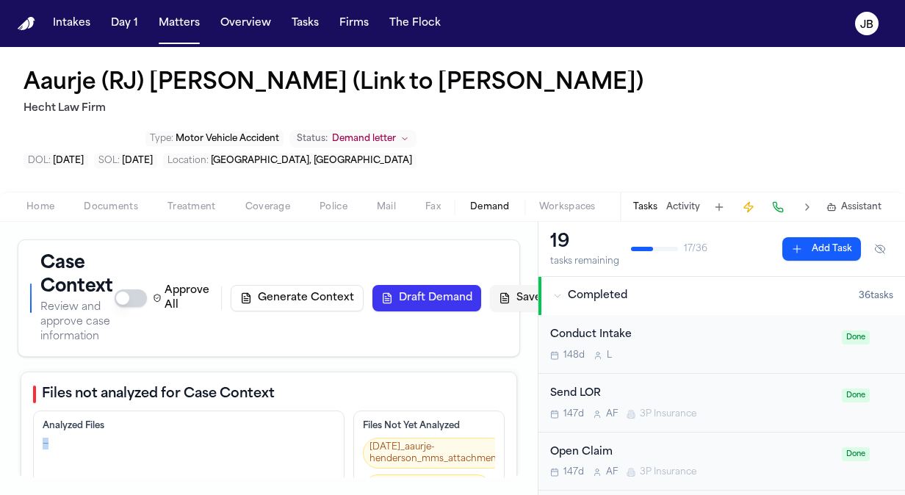
drag, startPoint x: 134, startPoint y: 382, endPoint x: 253, endPoint y: 363, distance: 120.3
click at [253, 410] on div "Analyzed Files —" at bounding box center [188, 463] width 311 height 107
drag, startPoint x: 253, startPoint y: 363, endPoint x: 421, endPoint y: 331, distance: 171.9
click at [421, 372] on div "Files not analyzed for Case Context Analyzed Files — Files Not Yet Analyzed [DA…" at bounding box center [269, 451] width 496 height 159
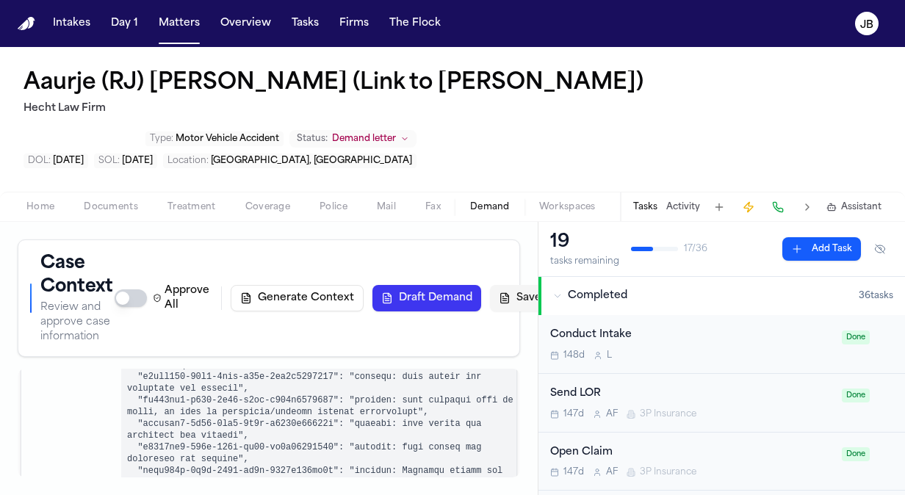
scroll to position [5305, 0]
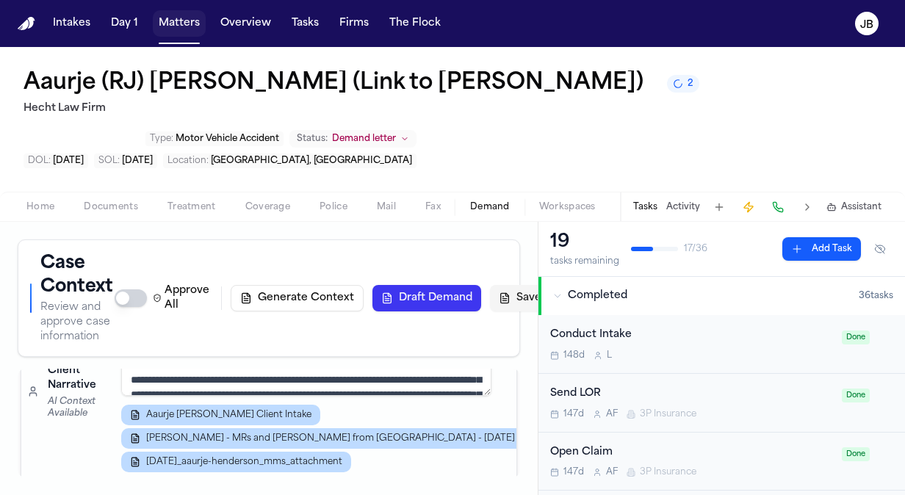
click at [178, 19] on button "Matters" at bounding box center [179, 23] width 53 height 26
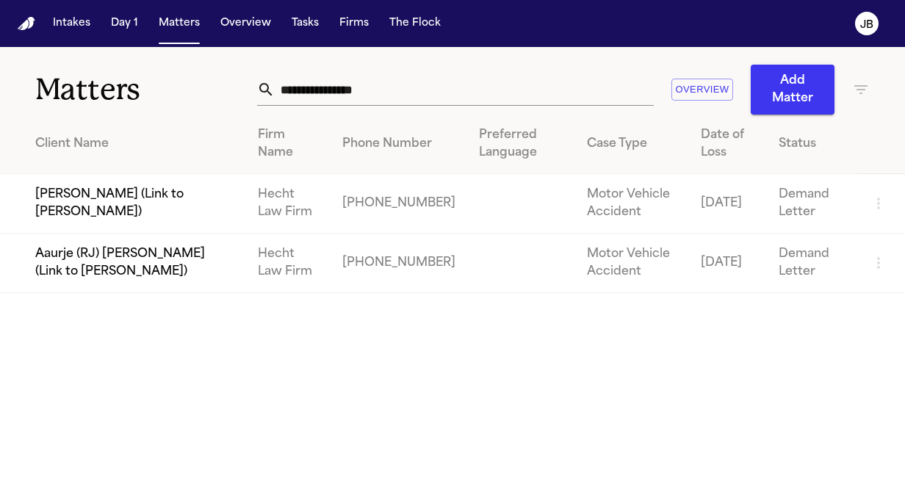
click at [77, 251] on td "Aaurje (RJ) [PERSON_NAME] (Link to [PERSON_NAME])" at bounding box center [123, 262] width 246 height 59
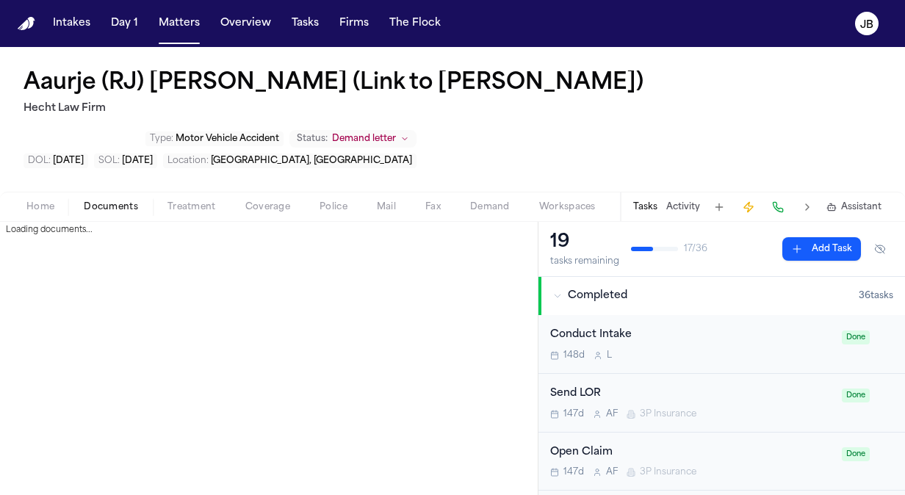
click at [112, 201] on span "Documents" at bounding box center [111, 207] width 54 height 12
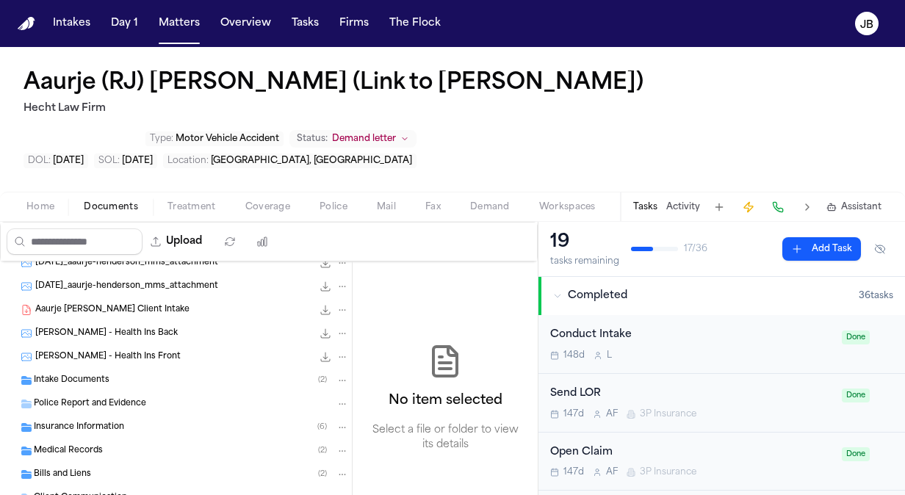
scroll to position [289, 0]
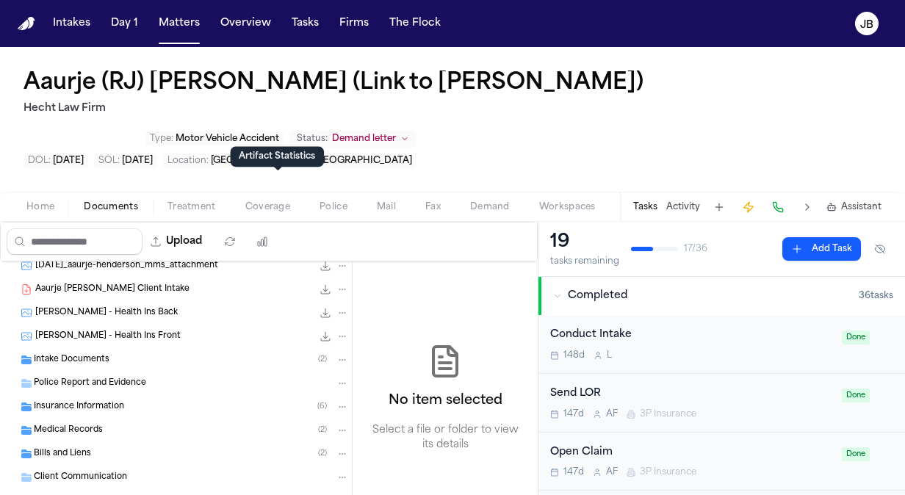
click at [39, 192] on div "Home Documents Treatment Coverage Police Mail Fax Demand Workspaces Artifacts T…" at bounding box center [452, 206] width 905 height 29
click at [40, 201] on span "Home" at bounding box center [40, 207] width 28 height 12
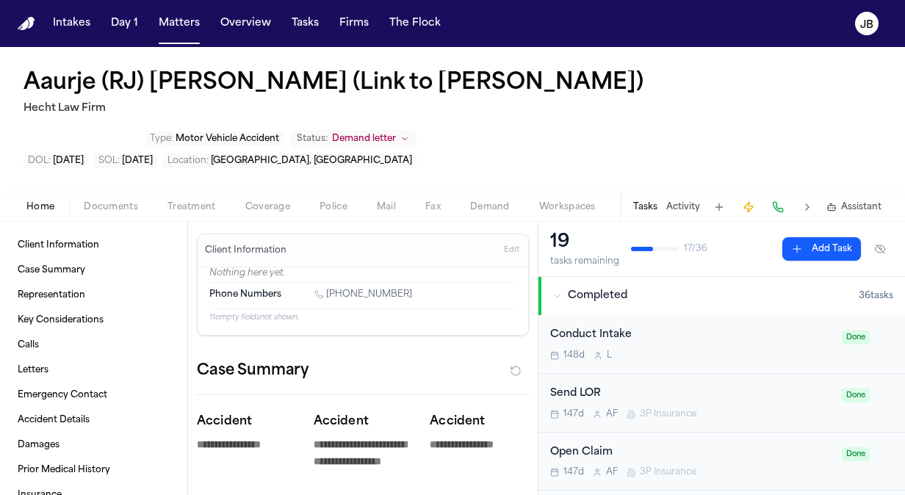
click at [107, 192] on div "Home Documents Treatment Coverage Police Mail Fax Demand Workspaces Artifacts T…" at bounding box center [452, 206] width 905 height 29
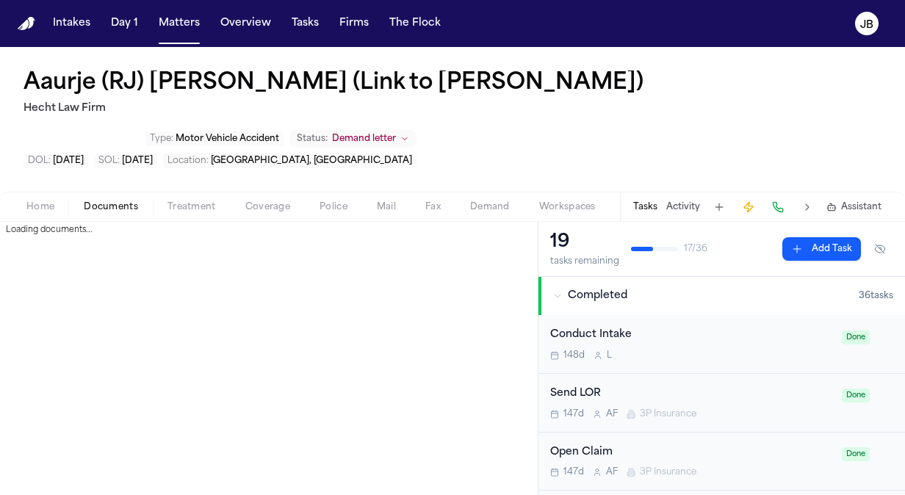
click at [118, 201] on span "Documents" at bounding box center [111, 207] width 54 height 12
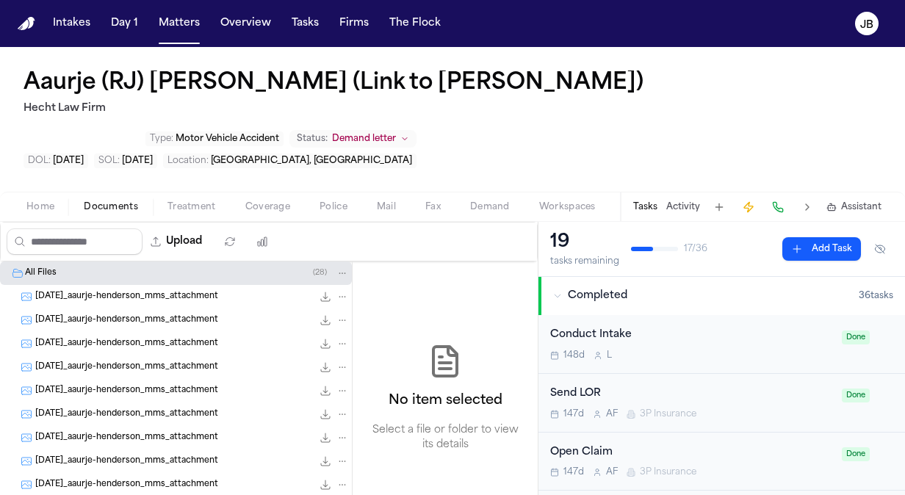
click at [339, 308] on div "[DATE]_aaurje-henderson_mms_attachment 413.3 KB • JPG" at bounding box center [176, 319] width 352 height 23
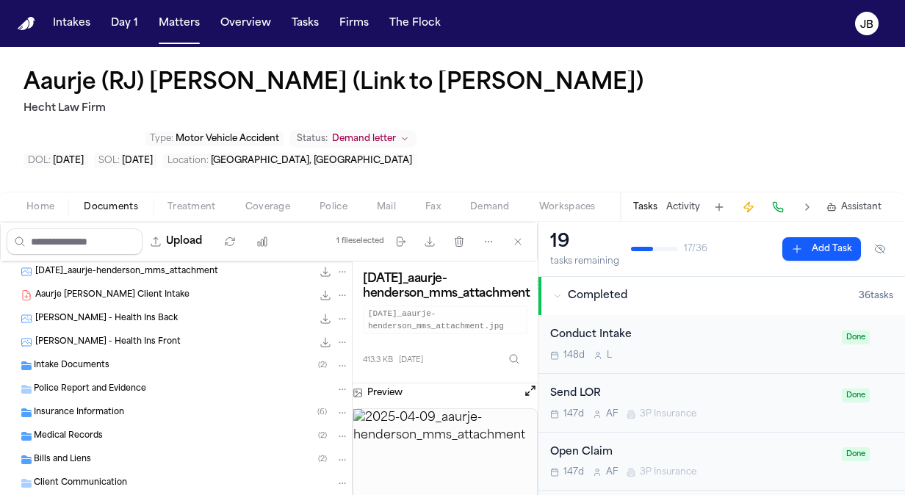
scroll to position [289, 0]
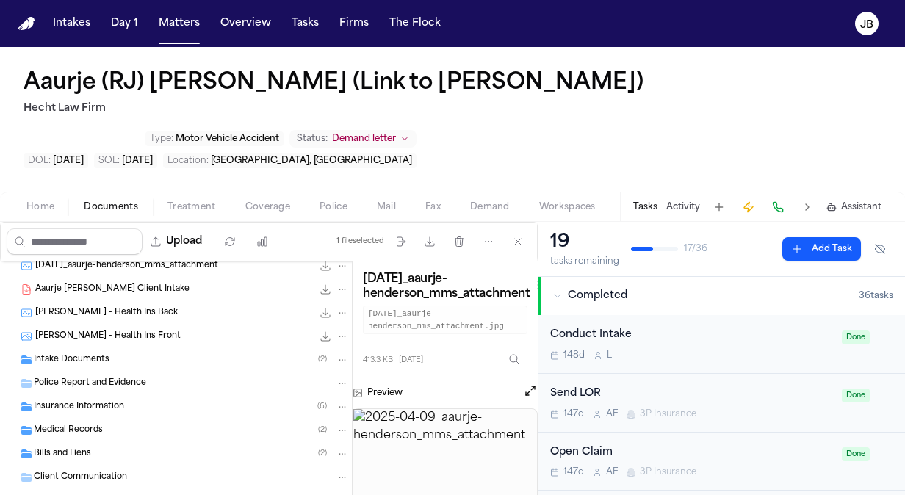
click at [57, 354] on span "Intake Documents" at bounding box center [72, 360] width 76 height 12
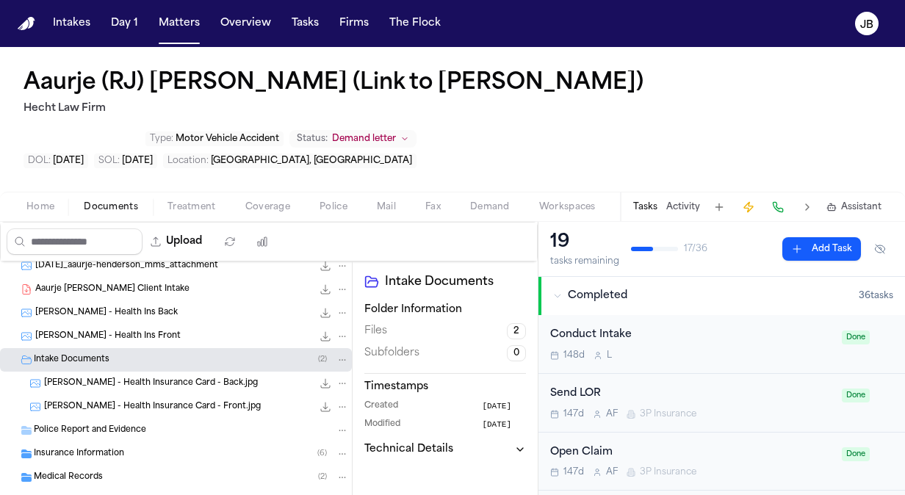
click at [110, 448] on span "Insurance Information" at bounding box center [79, 454] width 90 height 12
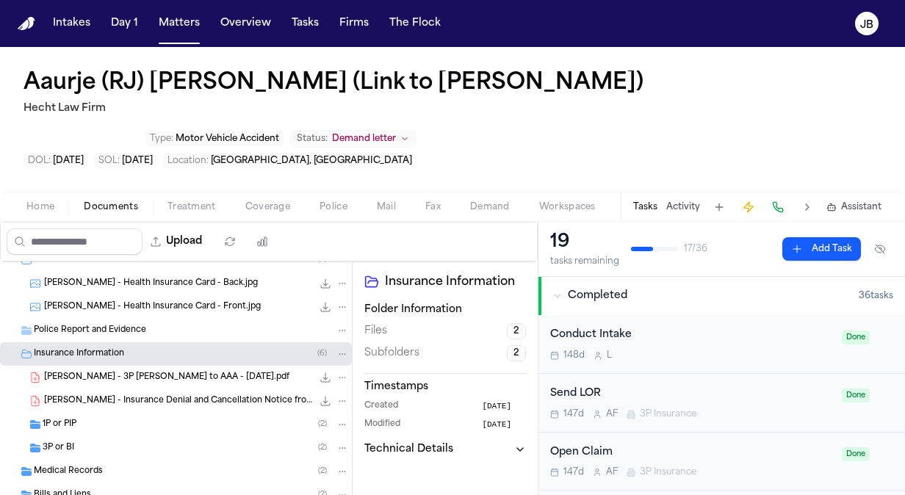
scroll to position [430, 0]
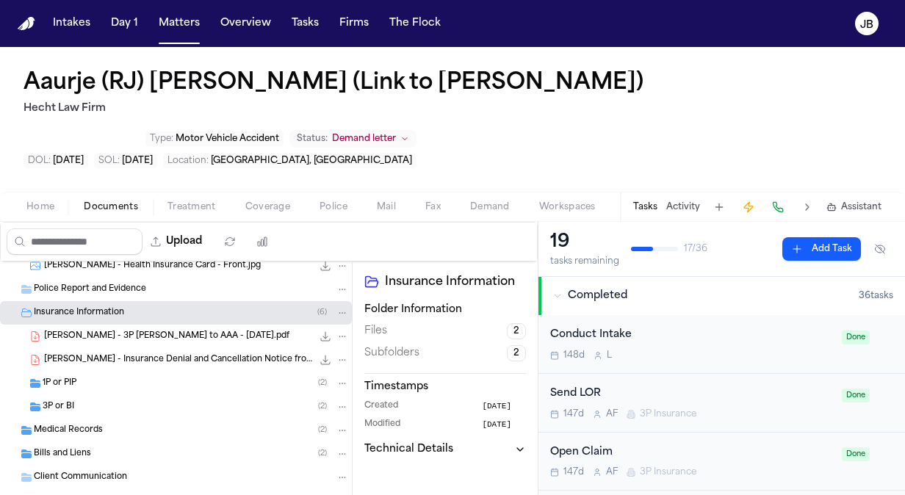
click at [117, 494] on div "Miscellaneous ( 1 )" at bounding box center [191, 500] width 315 height 13
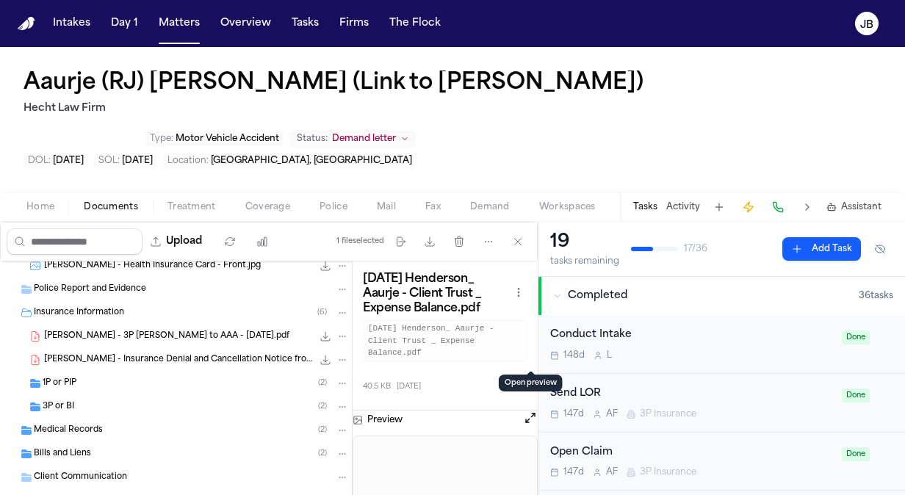
click at [533, 410] on button "Open preview" at bounding box center [530, 417] width 15 height 15
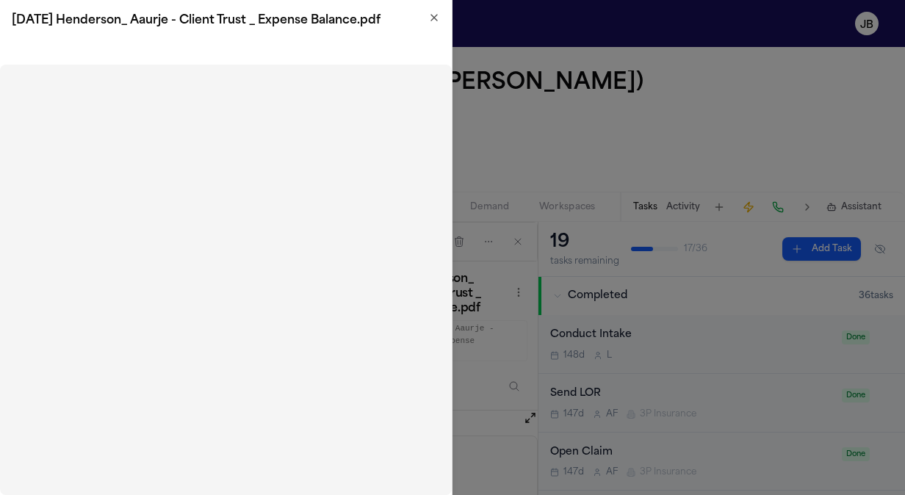
click at [430, 19] on icon "button" at bounding box center [434, 18] width 12 height 12
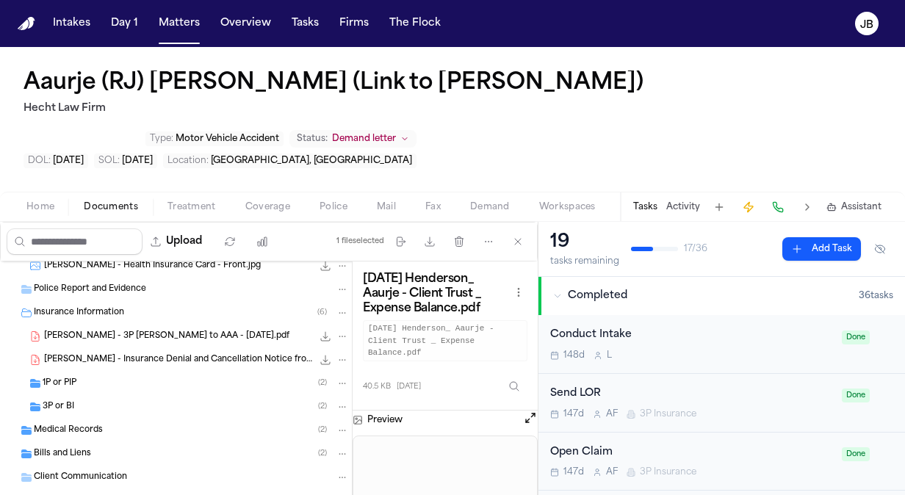
click at [175, 283] on div "Police Report and Evidence" at bounding box center [191, 289] width 315 height 13
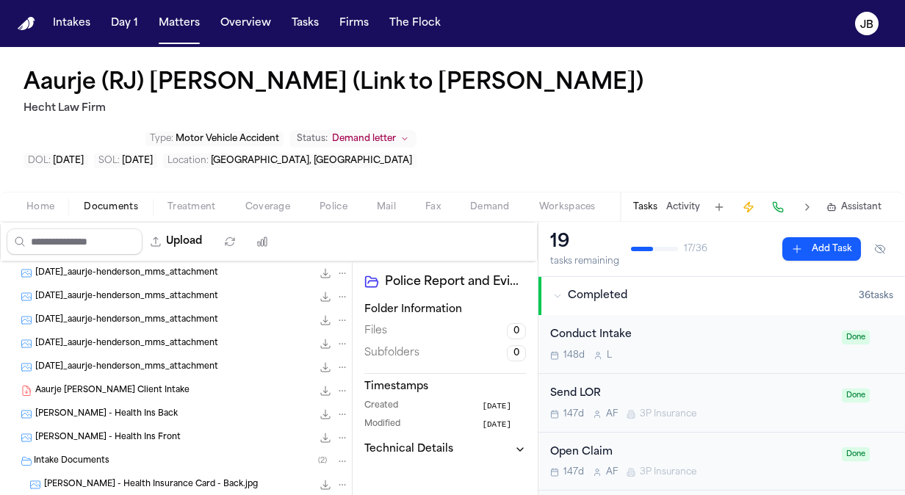
scroll to position [207, 0]
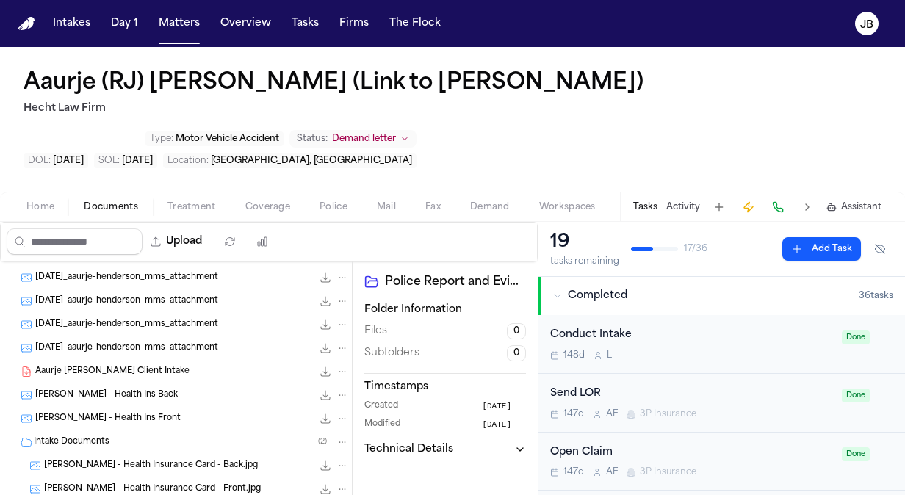
click at [129, 366] on span "Aaurje [PERSON_NAME] Client Intake" at bounding box center [112, 372] width 154 height 12
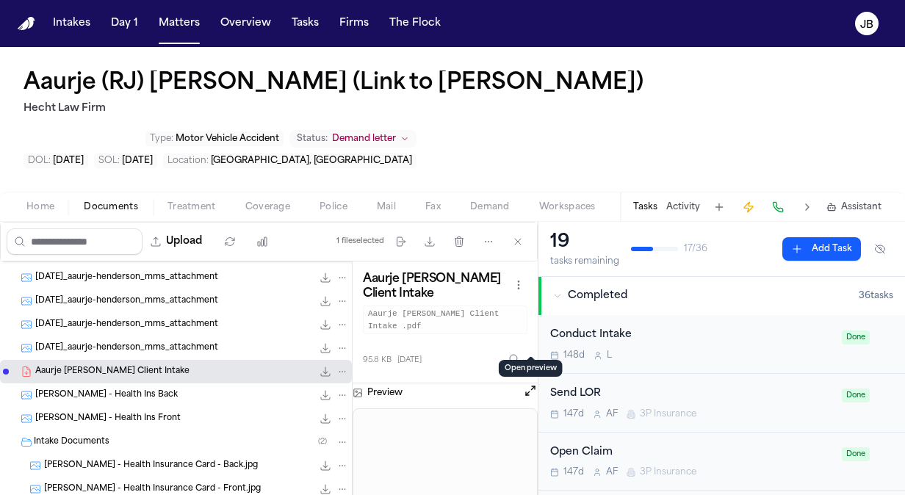
click at [527, 383] on button "Open preview" at bounding box center [530, 390] width 15 height 15
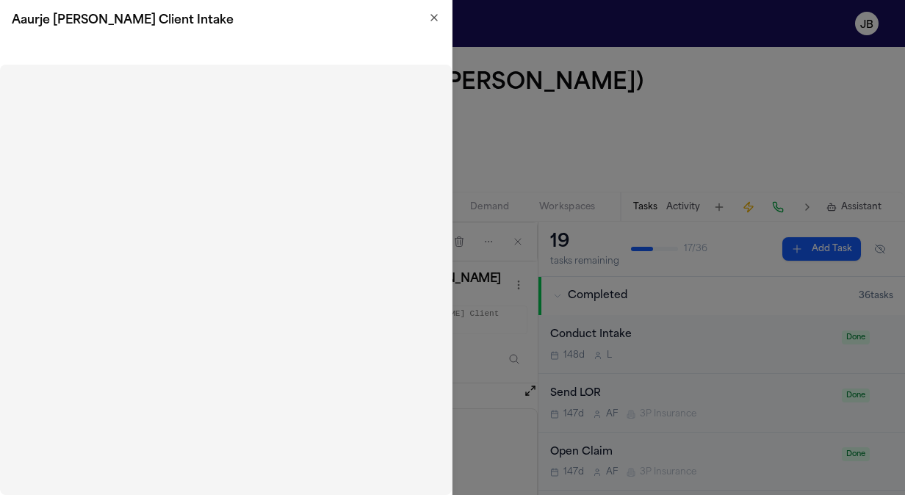
click at [432, 20] on icon "button" at bounding box center [434, 18] width 6 height 6
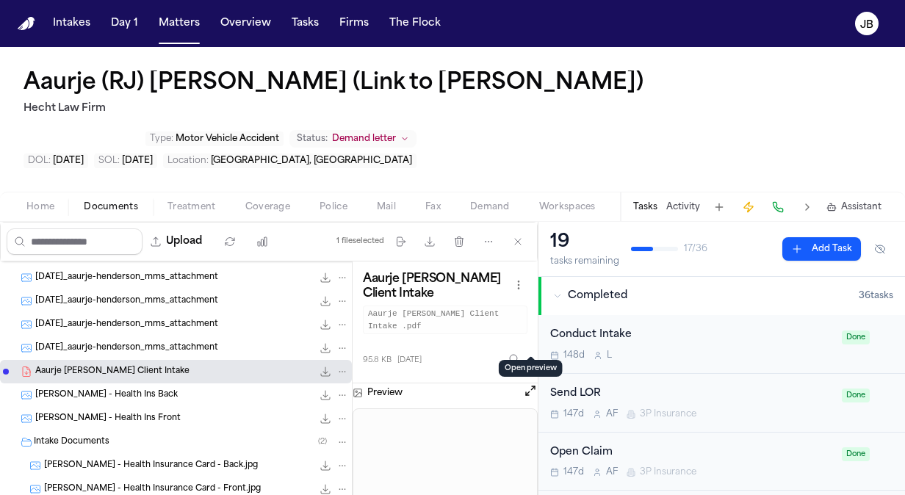
click at [203, 222] on div "Upload" at bounding box center [141, 241] width 280 height 38
click at [192, 228] on button "Upload" at bounding box center [176, 241] width 68 height 26
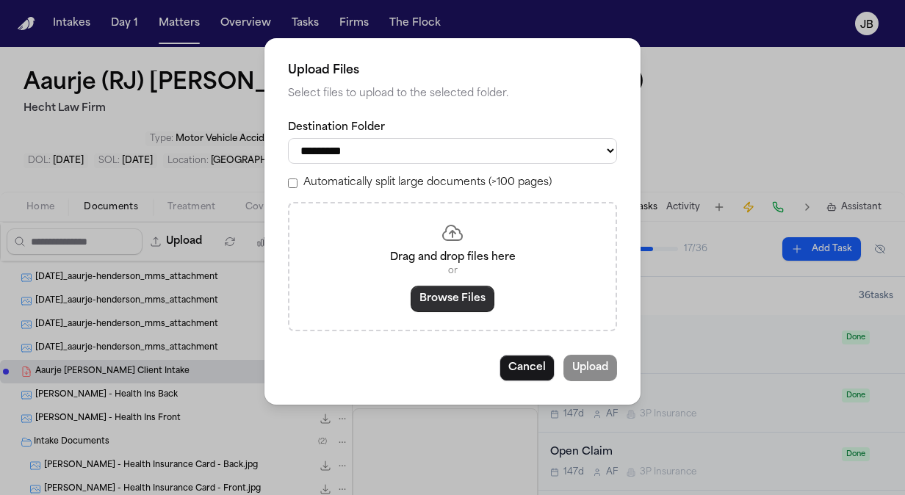
click at [446, 308] on button "Browse Files" at bounding box center [452, 299] width 84 height 26
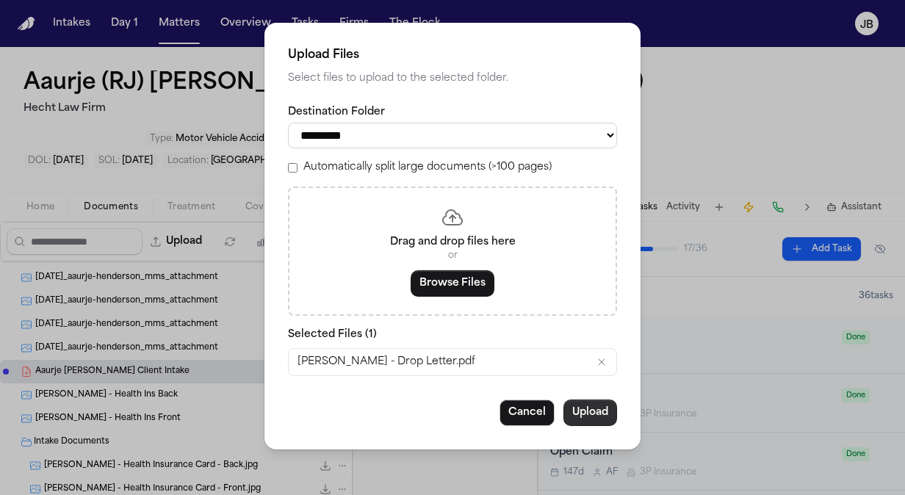
click at [598, 413] on button "Upload" at bounding box center [590, 412] width 54 height 26
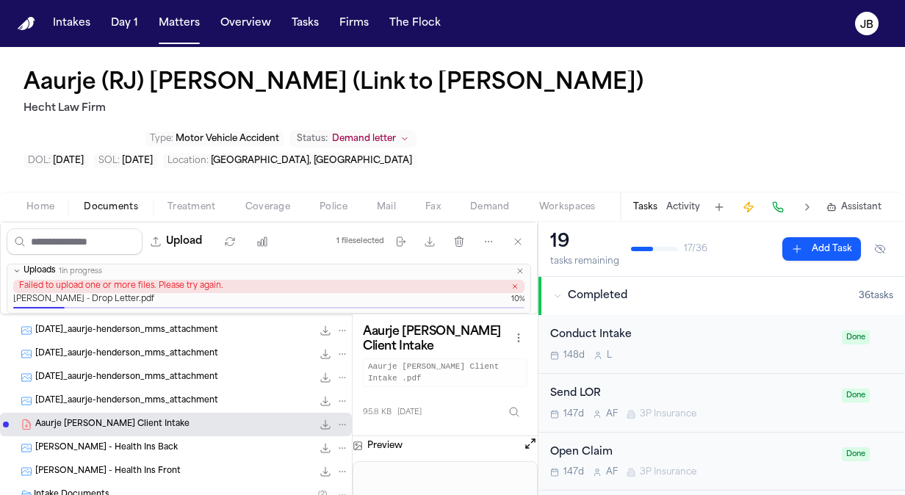
click at [521, 267] on icon "button" at bounding box center [519, 271] width 9 height 9
